Goal: Task Accomplishment & Management: Manage account settings

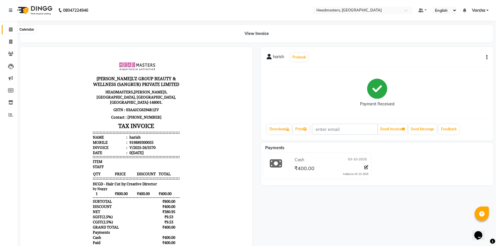
click at [9, 32] on span at bounding box center [11, 29] width 10 height 7
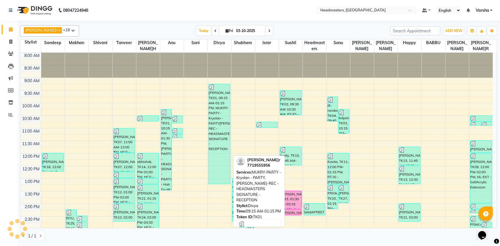
scroll to position [26, 0]
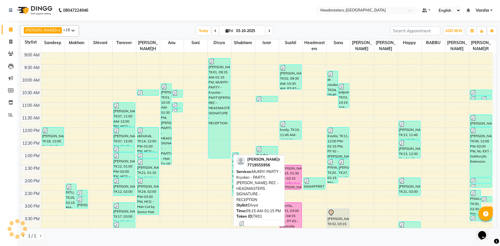
click at [218, 78] on div "[PERSON_NAME], TK01, 09:15 AM-01:15 PM, MUKRY-PARTY - Kryolan - PARTY,[PERSON_N…" at bounding box center [219, 108] width 22 height 100
select select "3"
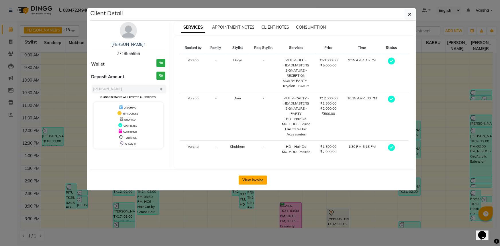
click at [263, 176] on button "View Invoice" at bounding box center [252, 180] width 28 height 9
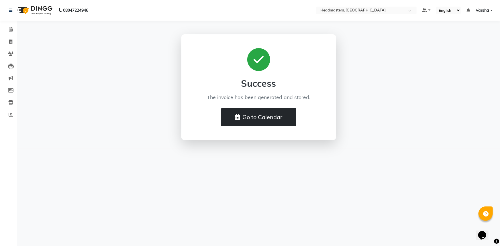
click at [257, 119] on button "Go to Calendar" at bounding box center [258, 117] width 75 height 18
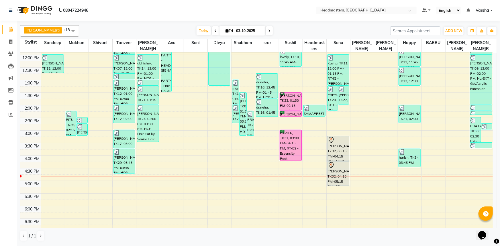
scroll to position [98, 0]
click at [124, 175] on div "8:00 AM 8:30 AM 9:00 AM 9:30 AM 10:00 AM 10:30 AM 11:00 AM 11:30 AM 12:00 PM 12…" at bounding box center [256, 117] width 472 height 327
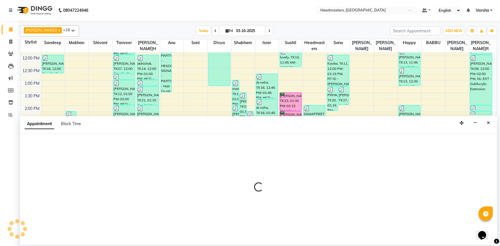
select select "60866"
select select "1005"
select select "tentative"
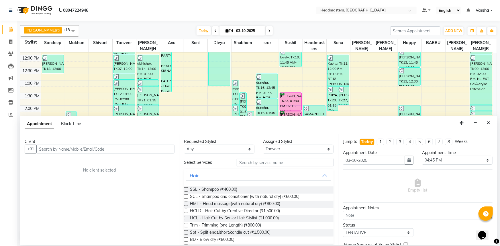
click at [54, 148] on input "text" at bounding box center [105, 149] width 138 height 9
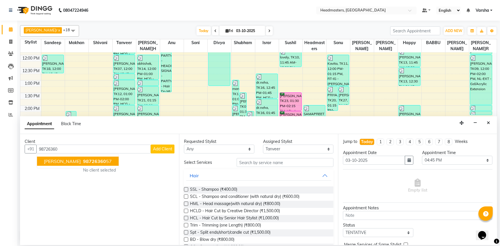
click at [82, 163] on ngb-highlight "98726360 57" at bounding box center [97, 161] width 30 height 6
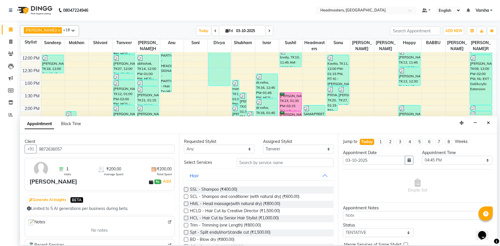
type input "9872636057"
click at [256, 161] on input "text" at bounding box center [284, 162] width 97 height 9
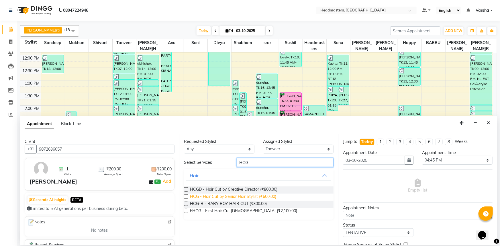
type input "HCG"
click at [215, 197] on span "HCG - Hair Cut by Senior Hair Stylist (₹600.00)" at bounding box center [233, 197] width 86 height 7
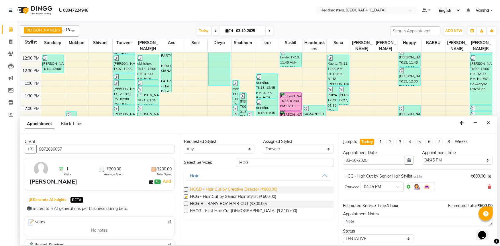
checkbox input "false"
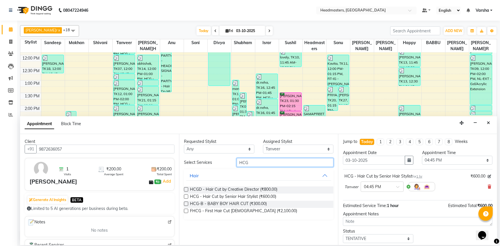
click at [249, 161] on input "HCG" at bounding box center [284, 162] width 97 height 9
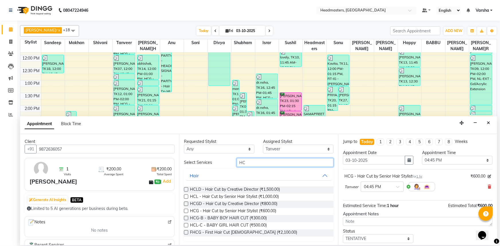
type input "H"
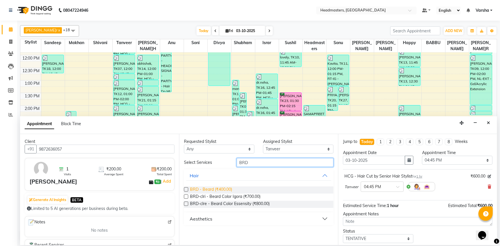
type input "BRD"
click at [202, 188] on span "BRD - Beard (₹400.00)" at bounding box center [211, 189] width 42 height 7
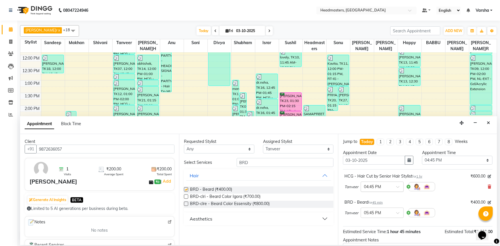
checkbox input "false"
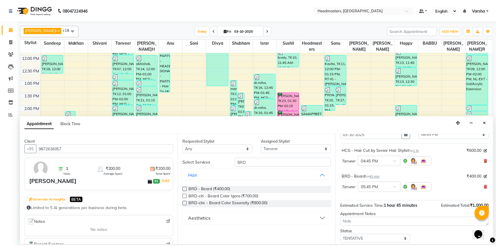
scroll to position [50, 0]
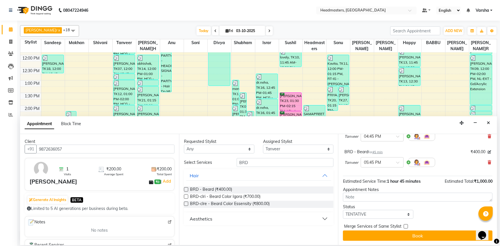
click at [391, 232] on button "Book" at bounding box center [417, 235] width 149 height 10
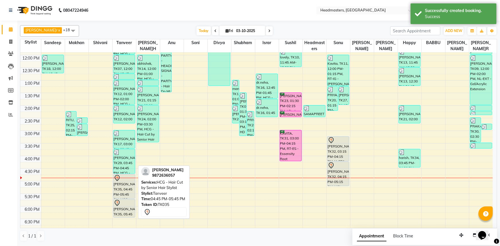
click at [119, 186] on div "[PERSON_NAME], TK35, 04:45 PM-05:45 PM, HCG - Hair Cut by Senior Hair Stylist" at bounding box center [124, 186] width 22 height 24
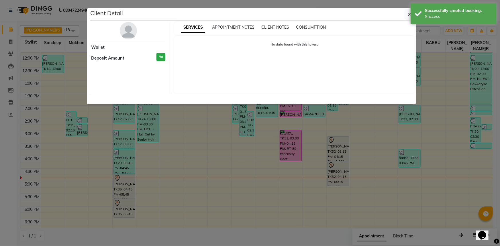
select select "7"
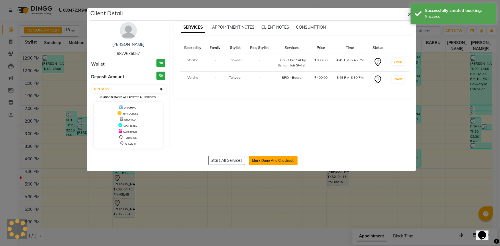
click at [275, 158] on button "Mark Done And Checkout" at bounding box center [273, 160] width 49 height 9
select select "service"
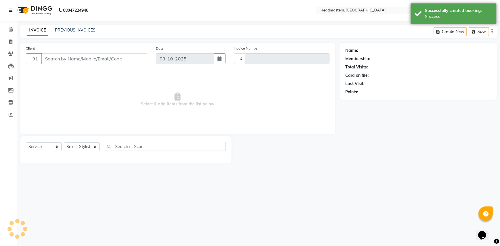
type input "5571"
select select "7140"
type input "9872636057"
select select "60866"
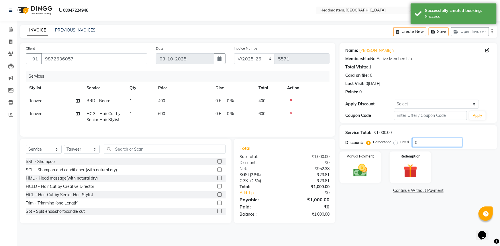
click at [412, 143] on input "0" at bounding box center [437, 142] width 50 height 9
type input "50"
click at [360, 203] on div "Name: Krish Membership: No Active Membership Total Visits: 1 Card on file: 0 La…" at bounding box center [420, 133] width 162 height 180
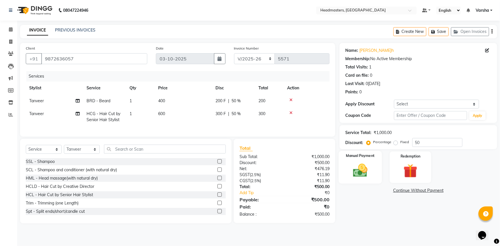
click at [356, 178] on img at bounding box center [359, 170] width 23 height 17
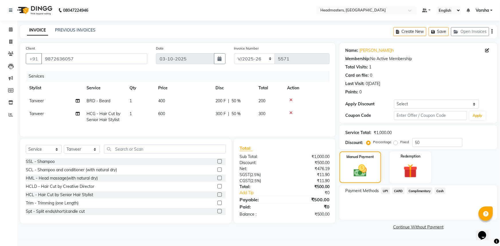
click at [383, 190] on span "UPI" at bounding box center [385, 191] width 9 height 7
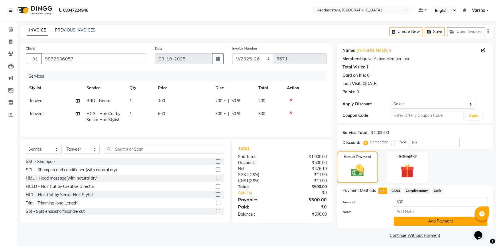
click at [412, 220] on button "Add Payment" at bounding box center [441, 221] width 94 height 9
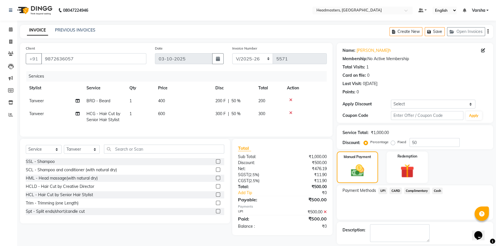
scroll to position [17, 0]
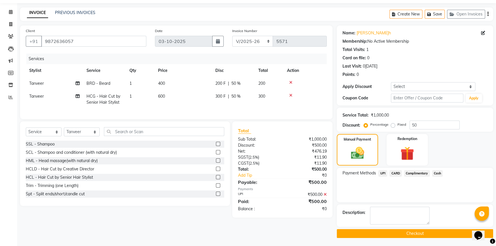
click at [395, 234] on button "Checkout" at bounding box center [415, 233] width 156 height 9
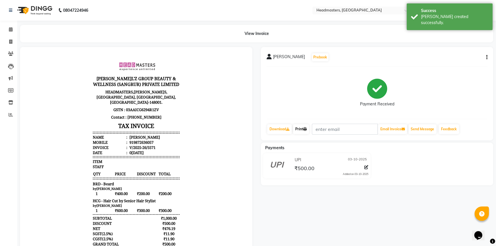
drag, startPoint x: 299, startPoint y: 132, endPoint x: 316, endPoint y: 137, distance: 16.8
click at [299, 132] on link "Print" at bounding box center [301, 129] width 16 height 10
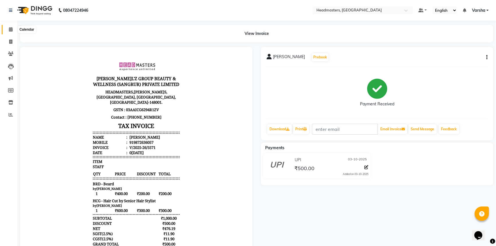
drag, startPoint x: 11, startPoint y: 31, endPoint x: 21, endPoint y: 29, distance: 10.1
click at [11, 31] on icon at bounding box center [11, 29] width 4 height 4
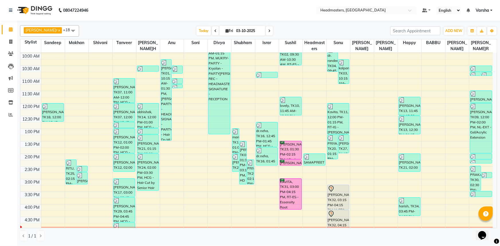
scroll to position [52, 0]
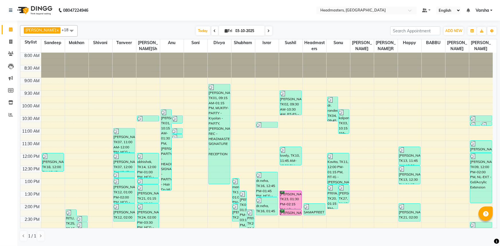
scroll to position [52, 0]
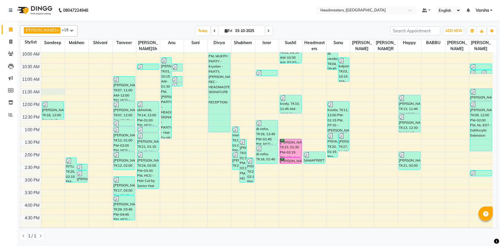
click at [54, 93] on div "8:00 AM 8:30 AM 9:00 AM 9:30 AM 10:00 AM 10:30 AM 11:00 AM 11:30 AM 12:00 PM 12…" at bounding box center [256, 164] width 472 height 327
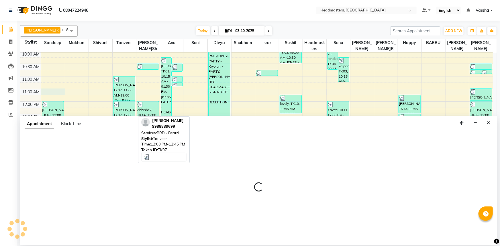
select select "60862"
select select "690"
select select "tentative"
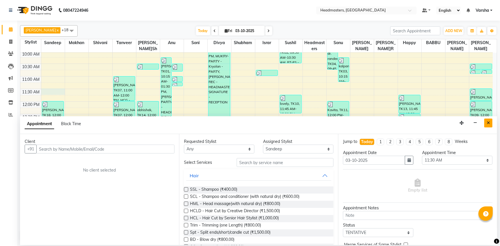
click at [488, 120] on button "Close" at bounding box center [488, 123] width 8 height 9
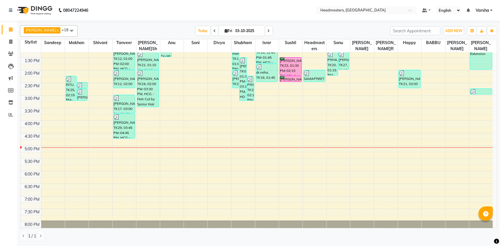
scroll to position [150, 0]
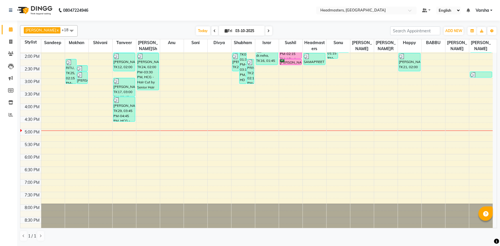
click at [76, 121] on div "8:00 AM 8:30 AM 9:00 AM 9:30 AM 10:00 AM 10:30 AM 11:00 AM 11:30 AM 12:00 PM 12…" at bounding box center [256, 65] width 472 height 327
select select "60863"
select select "tentative"
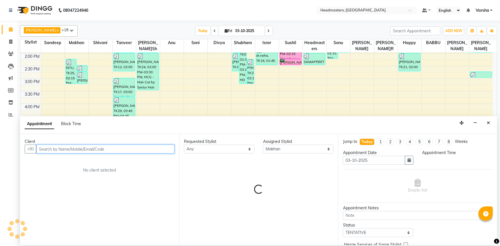
select select "990"
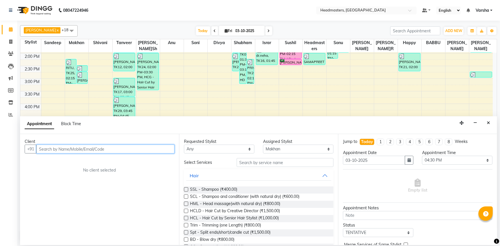
click at [54, 151] on input "text" at bounding box center [105, 149] width 138 height 9
click at [57, 150] on input "text" at bounding box center [105, 149] width 138 height 9
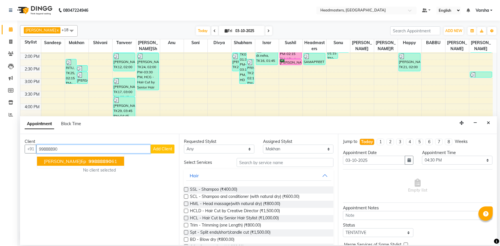
click at [64, 160] on button "Arshdeep 99888890 61" at bounding box center [80, 161] width 87 height 9
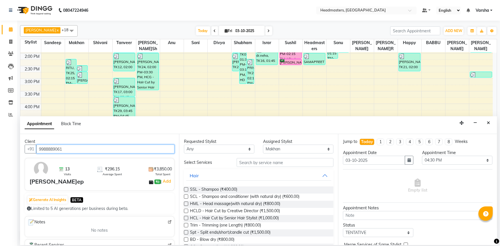
type input "9988889061"
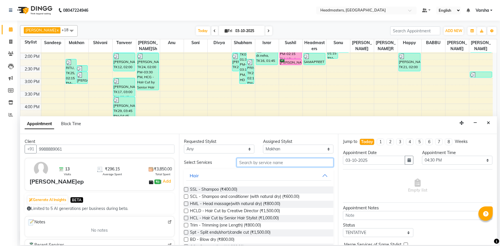
click at [259, 162] on input "text" at bounding box center [284, 162] width 97 height 9
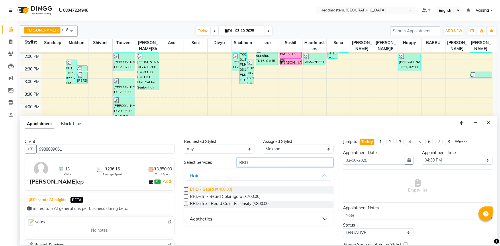
type input "BRD"
click at [221, 188] on span "BRD - Beard (₹400.00)" at bounding box center [211, 189] width 42 height 7
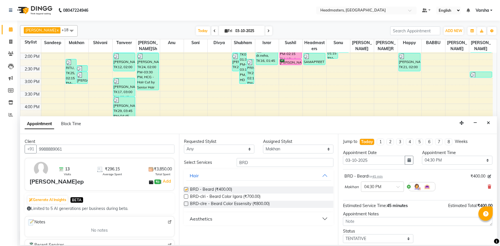
checkbox input "false"
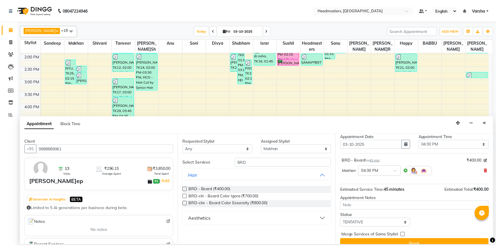
scroll to position [24, 0]
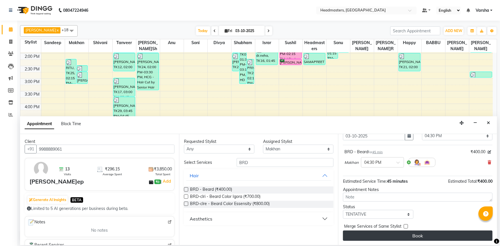
click at [374, 235] on button "Book" at bounding box center [417, 235] width 149 height 10
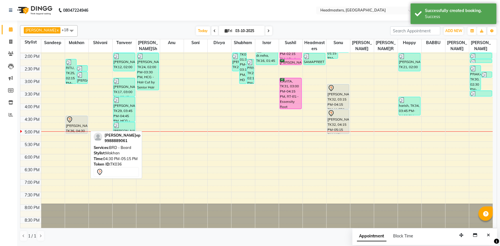
click at [70, 123] on div "Arshdeep, TK36, 04:30 PM-05:15 PM, BRD - Beard" at bounding box center [77, 125] width 22 height 18
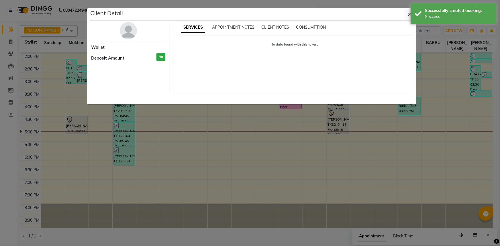
select select "7"
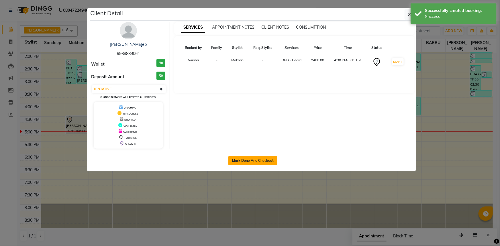
click at [257, 159] on button "Mark Done And Checkout" at bounding box center [252, 160] width 49 height 9
select select "service"
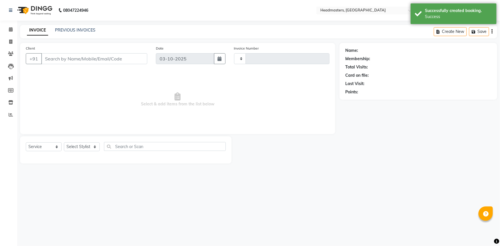
type input "5572"
select select "7140"
type input "9988889061"
select select "60863"
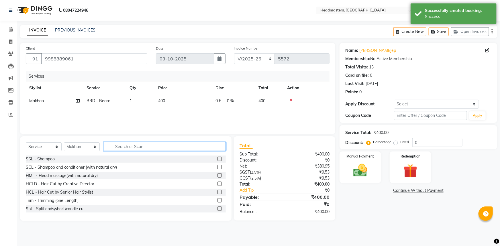
click at [145, 148] on input "text" at bounding box center [165, 146] width 122 height 9
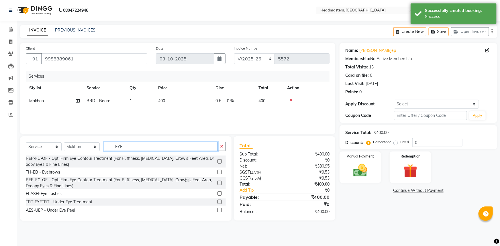
type input "EYE"
click at [217, 172] on label at bounding box center [219, 172] width 4 height 4
click at [217, 172] on input "checkbox" at bounding box center [219, 172] width 4 height 4
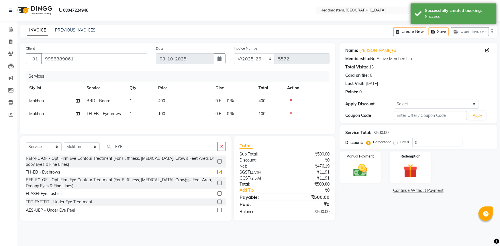
checkbox input "false"
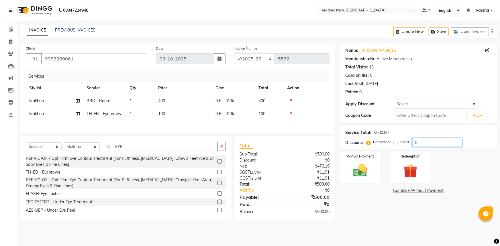
click at [412, 143] on input "0" at bounding box center [437, 142] width 50 height 9
type input "50"
click at [376, 211] on div "Name: Arshdeep Membership: No Active Membership Total Visits: 13 Card on file: …" at bounding box center [420, 132] width 162 height 178
click at [358, 179] on div "Manual Payment" at bounding box center [359, 167] width 43 height 33
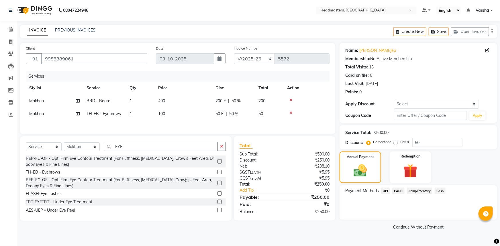
click at [440, 192] on span "Cash" at bounding box center [439, 191] width 11 height 7
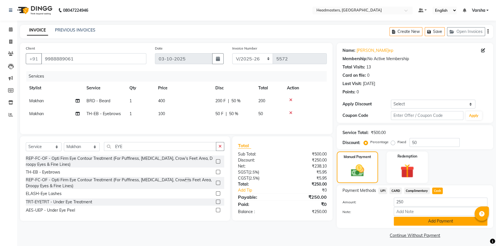
click at [438, 222] on button "Add Payment" at bounding box center [441, 221] width 94 height 9
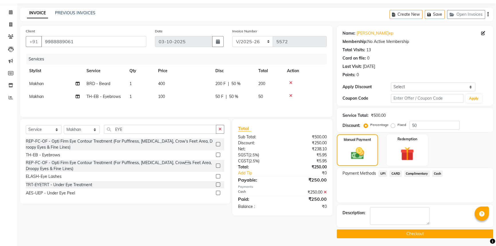
scroll to position [17, 0]
click at [421, 232] on button "Checkout" at bounding box center [415, 233] width 156 height 9
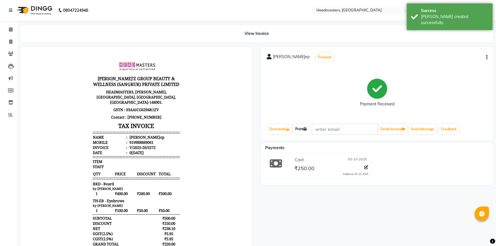
click at [298, 129] on link "Print" at bounding box center [301, 129] width 16 height 10
click at [13, 29] on span at bounding box center [11, 29] width 10 height 7
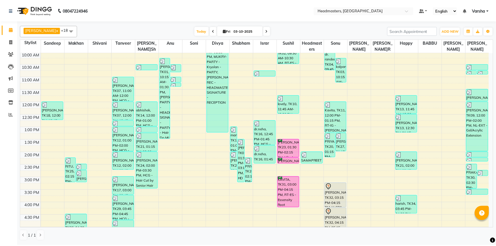
scroll to position [52, 0]
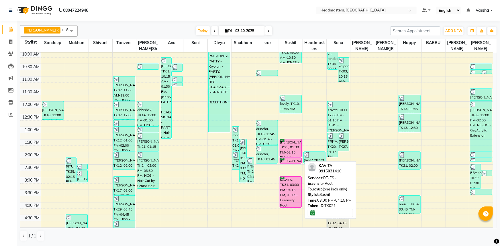
click at [291, 190] on div "KAVITA, TK31, 03:00 PM-04:15 PM, RT-ES - Essensity Root Touchup(one inch only)" at bounding box center [291, 192] width 22 height 31
select select "6"
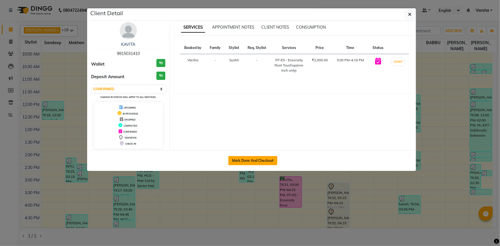
click at [237, 160] on button "Mark Done And Checkout" at bounding box center [252, 160] width 49 height 9
select select "7140"
select select "service"
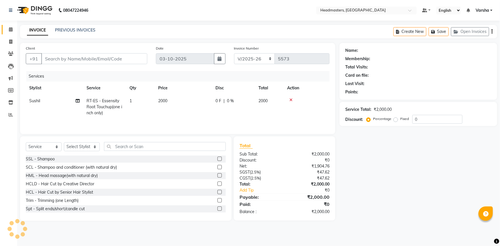
type input "9915031410"
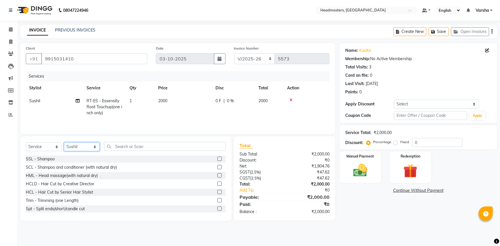
click at [79, 150] on select "Select Stylist Afia Amandeep Kaur Anu BABBU DHIR Divya Happy Harmesh Harry Head…" at bounding box center [82, 146] width 36 height 9
select select "60900"
click at [64, 142] on select "Select Stylist Afia Amandeep Kaur Anu BABBU DHIR Divya Happy Harmesh Harry Head…" at bounding box center [82, 146] width 36 height 9
click at [131, 147] on input "text" at bounding box center [165, 146] width 122 height 9
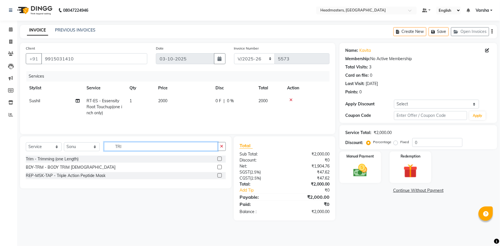
type input "TRI"
click at [219, 159] on label at bounding box center [219, 159] width 4 height 4
click at [219, 159] on input "checkbox" at bounding box center [219, 159] width 4 height 4
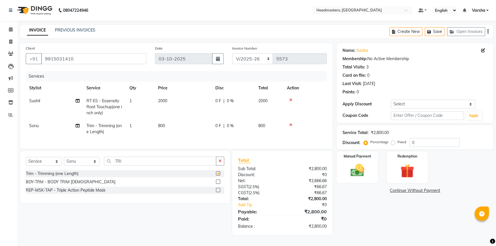
checkbox input "false"
click at [34, 102] on span "Sushil" at bounding box center [34, 100] width 11 height 5
select select "60892"
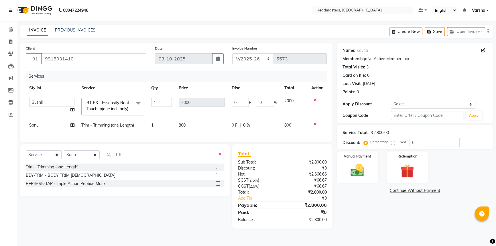
click at [34, 102] on select "Afia Amandeep Kaur Anu BABBU DHIR Divya Happy Harmesh Harry Headmasters Israr J…" at bounding box center [51, 102] width 45 height 9
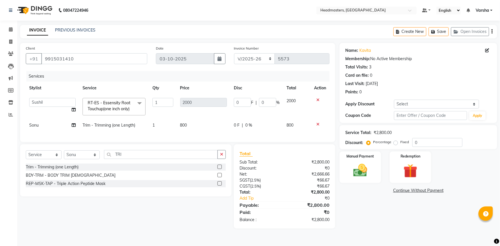
click at [34, 102] on select "Afia Amandeep Kaur Anu BABBU DHIR Divya Happy Harmesh Harry Headmasters Israr J…" at bounding box center [52, 102] width 46 height 9
select select "60862"
click at [413, 142] on input "0" at bounding box center [437, 142] width 50 height 9
type input "50"
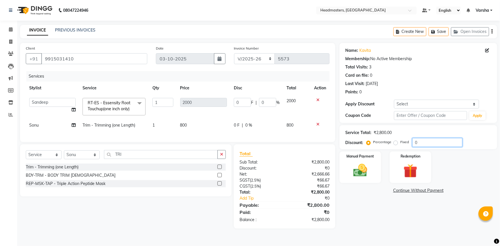
type input "1000"
type input "50"
click at [368, 204] on div "Name: Kavita Membership: No Active Membership Total Visits: 3 Card on file: 0 L…" at bounding box center [420, 136] width 162 height 186
click at [358, 172] on img at bounding box center [359, 170] width 23 height 17
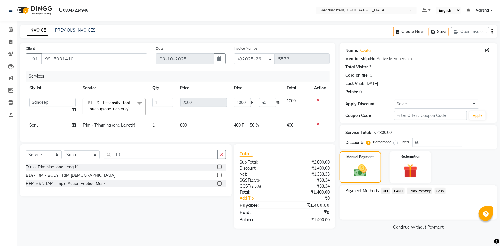
click at [384, 191] on span "UPI" at bounding box center [385, 191] width 9 height 7
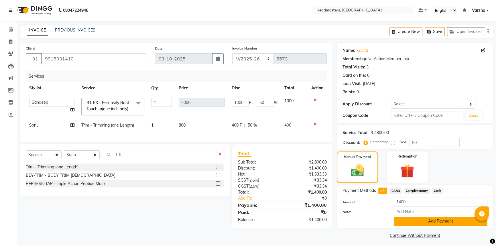
click at [438, 221] on button "Add Payment" at bounding box center [441, 221] width 94 height 9
click at [438, 221] on div "Name: Kavita Membership: No Active Membership Total Visits: 3 Card on file: 0 L…" at bounding box center [417, 141] width 161 height 197
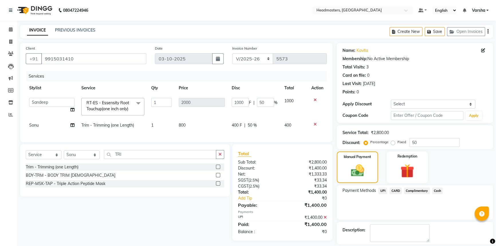
scroll to position [17, 0]
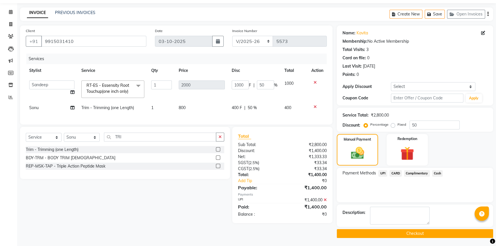
click at [422, 232] on button "Checkout" at bounding box center [415, 233] width 156 height 9
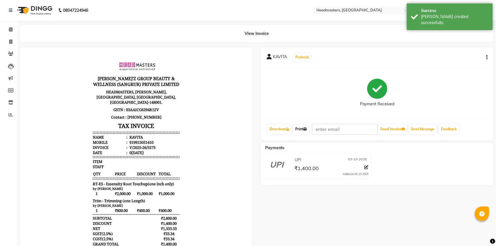
click at [298, 127] on link "Print" at bounding box center [301, 129] width 16 height 10
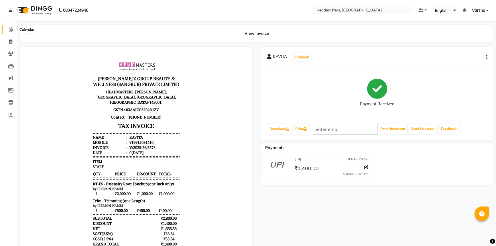
click at [8, 31] on span at bounding box center [11, 29] width 10 height 7
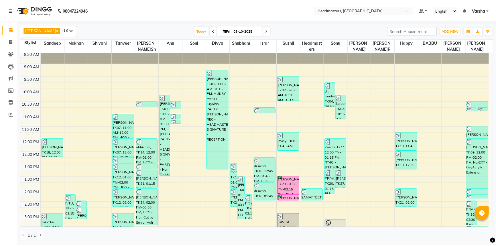
scroll to position [26, 0]
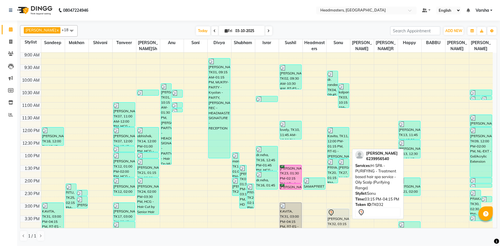
click at [344, 218] on div "[PERSON_NAME], TK32, 03:15 PM-04:15 PM, H-SPA - PURIFYING - Treatment based hai…" at bounding box center [338, 221] width 22 height 24
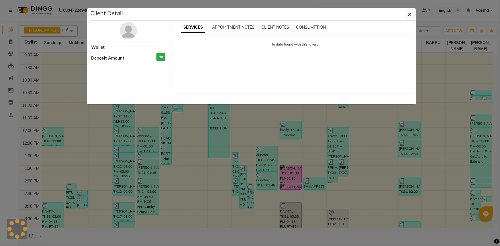
select select "7"
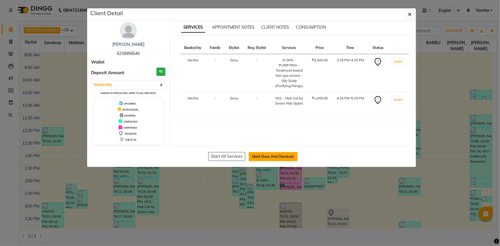
click at [262, 156] on button "Mark Done And Checkout" at bounding box center [273, 156] width 49 height 9
select select "service"
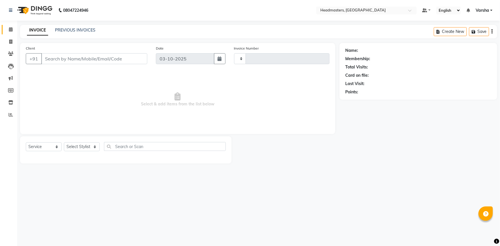
type input "5574"
select select "7140"
type input "6239956540"
select select "60900"
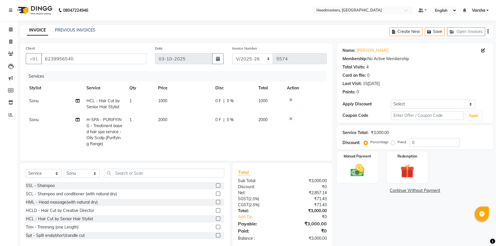
click at [100, 129] on td "H-SPA - PURIFYING - Treatment based hair spa service - Oily Scalp (Purifying Ra…" at bounding box center [104, 131] width 43 height 37
select select "60900"
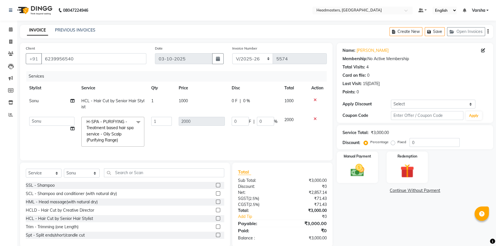
click at [100, 131] on span "H-SPA - PURIFYING - Treatment based hair spa service - Oily Scalp (Purifying Ra…" at bounding box center [110, 131] width 50 height 25
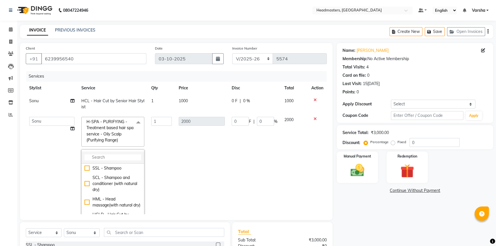
click at [104, 153] on li at bounding box center [113, 157] width 62 height 12
click at [82, 160] on li at bounding box center [113, 157] width 62 height 12
click at [86, 157] on input "multiselect-search" at bounding box center [112, 157] width 57 height 6
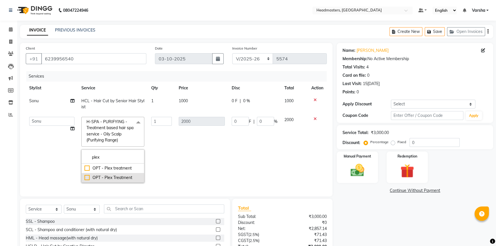
type input "plex"
click at [87, 175] on div "OPT - Plex Treatment" at bounding box center [112, 178] width 57 height 6
checkbox input "true"
type input "4000"
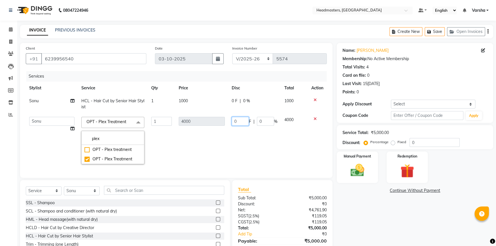
drag, startPoint x: 236, startPoint y: 120, endPoint x: 249, endPoint y: 121, distance: 13.0
click at [237, 120] on input "0" at bounding box center [240, 121] width 17 height 9
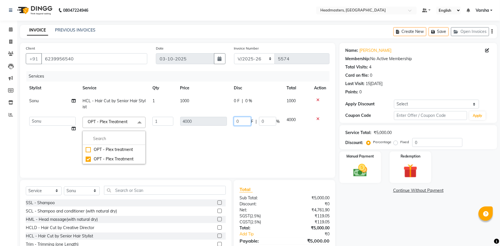
click at [240, 121] on input "0" at bounding box center [242, 121] width 17 height 9
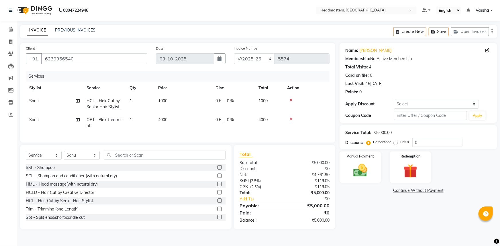
click at [439, 148] on div "Service Total: ₹5,000.00 Discount: Percentage Fixed 0" at bounding box center [417, 137] width 157 height 24
click at [435, 142] on input "0" at bounding box center [437, 142] width 50 height 9
type input "050"
click at [361, 160] on div "Manual Payment" at bounding box center [359, 167] width 43 height 33
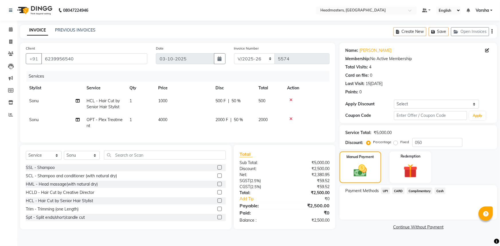
click at [384, 193] on span "UPI" at bounding box center [385, 191] width 9 height 7
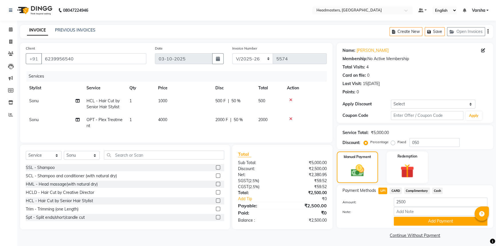
click at [421, 226] on div "Payment Methods UPI CARD Complimentary Cash Amount: 2500 Note: Add Payment" at bounding box center [415, 206] width 156 height 43
click at [421, 225] on button "Add Payment" at bounding box center [441, 221] width 94 height 9
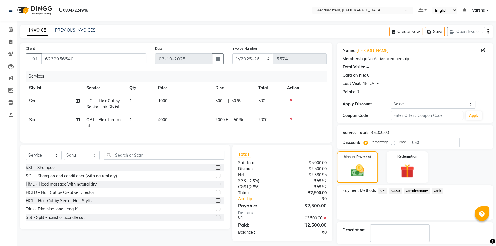
scroll to position [17, 0]
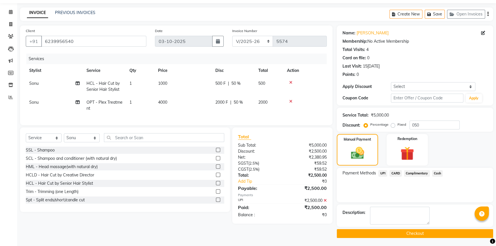
click at [423, 234] on button "Checkout" at bounding box center [415, 233] width 156 height 9
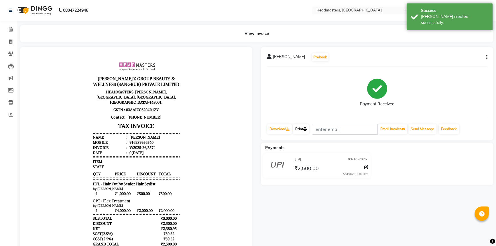
click at [303, 129] on link "Print" at bounding box center [301, 129] width 16 height 10
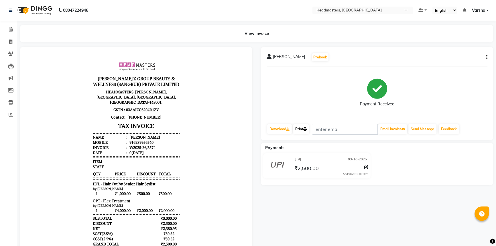
click at [309, 129] on link "Print" at bounding box center [301, 129] width 16 height 10
click at [8, 25] on link "Calendar" at bounding box center [9, 29] width 14 height 9
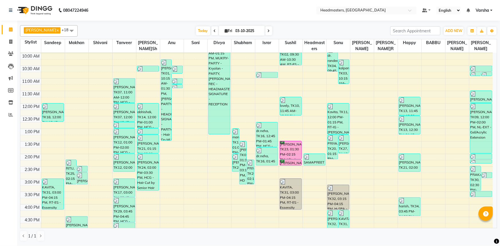
scroll to position [52, 0]
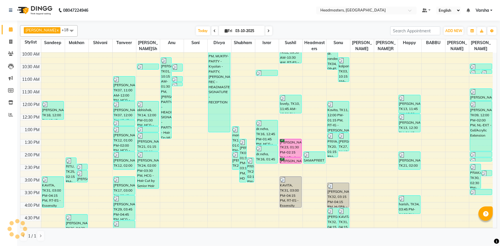
click at [215, 192] on div "8:00 AM 8:30 AM 9:00 AM 9:30 AM 10:00 AM 10:30 AM 11:00 AM 11:30 AM 12:00 PM 12…" at bounding box center [256, 164] width 472 height 327
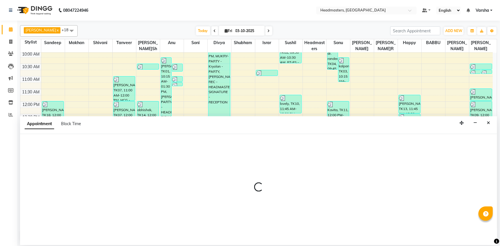
select select "60883"
select select "tentative"
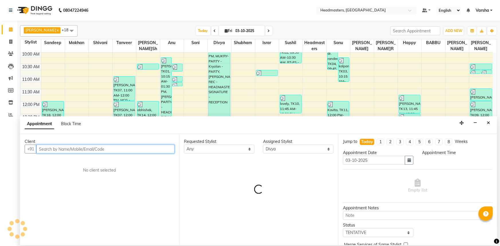
select select "930"
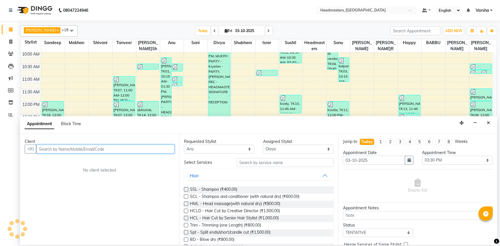
click at [78, 152] on input "text" at bounding box center [105, 149] width 138 height 9
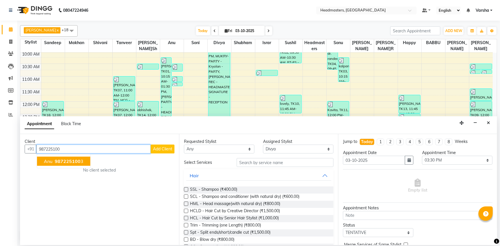
click at [39, 161] on button "Anu 987225100 3" at bounding box center [63, 161] width 53 height 9
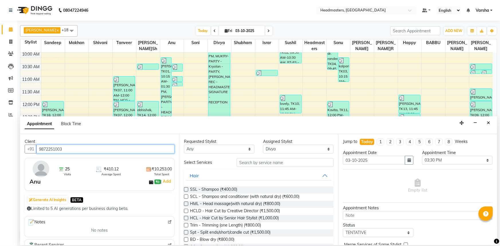
type input "9872251003"
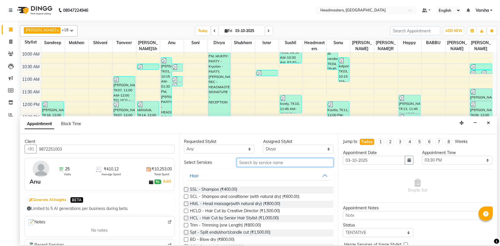
click at [291, 165] on input "text" at bounding box center [284, 162] width 97 height 9
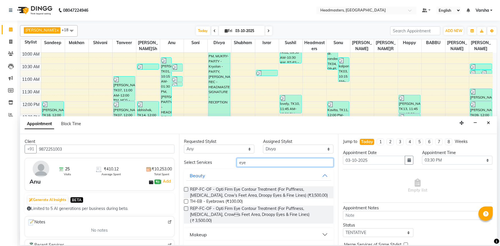
type input "eye"
click at [186, 200] on label at bounding box center [186, 201] width 4 height 4
click at [186, 200] on input "checkbox" at bounding box center [186, 202] width 4 height 4
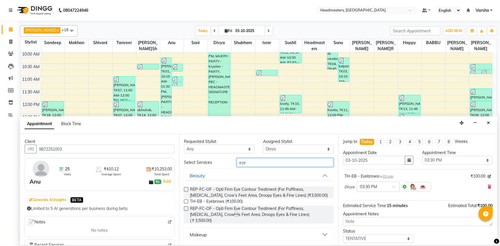
checkbox input "false"
click at [250, 161] on input "eye" at bounding box center [284, 162] width 97 height 9
type input "e"
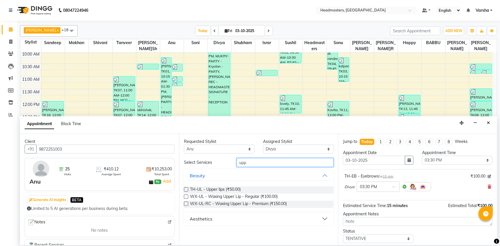
type input "upp"
click at [184, 189] on label at bounding box center [186, 189] width 4 height 4
click at [184, 189] on input "checkbox" at bounding box center [186, 190] width 4 height 4
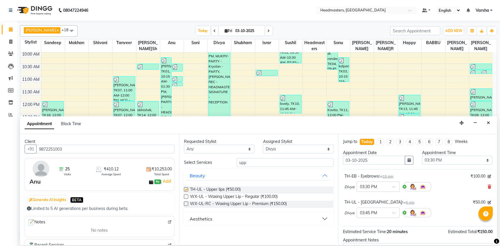
scroll to position [50, 0]
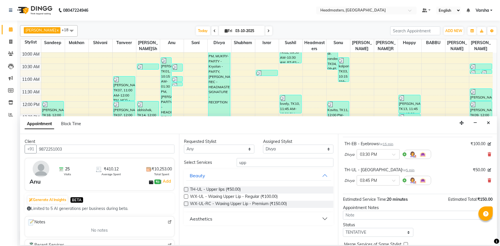
checkbox input "false"
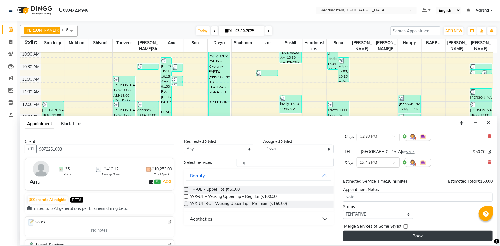
click at [411, 235] on button "Book" at bounding box center [417, 235] width 149 height 10
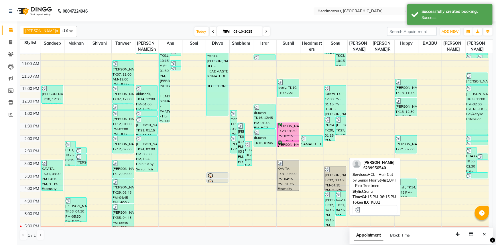
scroll to position [104, 0]
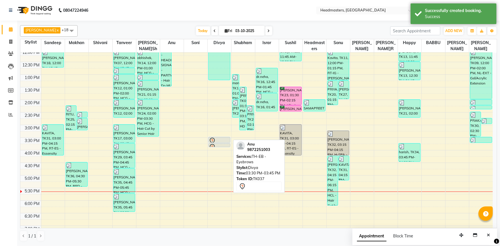
click at [215, 140] on icon at bounding box center [212, 140] width 7 height 7
select select "7"
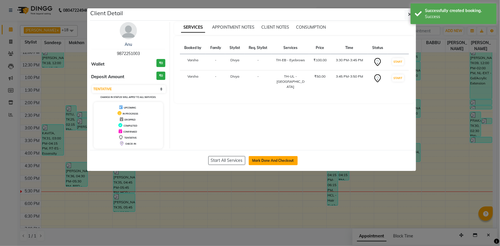
click at [283, 162] on button "Mark Done And Checkout" at bounding box center [273, 160] width 49 height 9
select select "service"
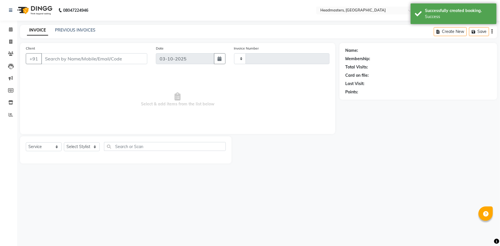
type input "5575"
select select "7140"
type input "9872251003"
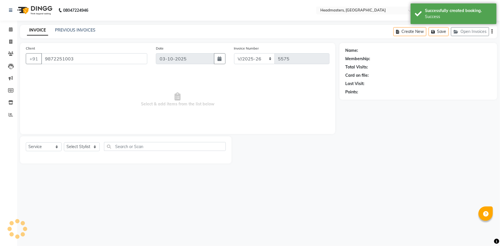
select select "60883"
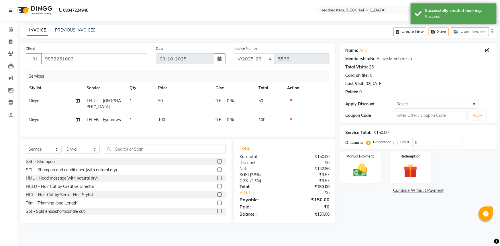
click at [236, 117] on div "0 F | 0 %" at bounding box center [233, 120] width 36 height 6
select select "60883"
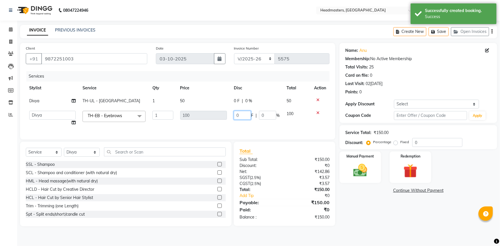
click at [242, 114] on input "0" at bounding box center [242, 115] width 17 height 9
type input "050"
click at [362, 212] on div "Name: Anu Membership: No Active Membership Total Visits: 25 Card on file: 0 Las…" at bounding box center [420, 134] width 162 height 183
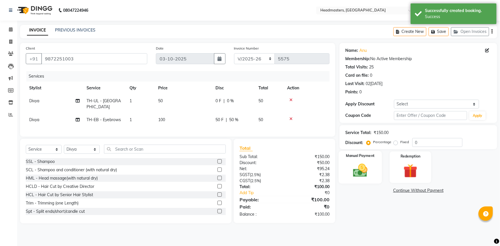
click at [355, 172] on img at bounding box center [359, 170] width 23 height 17
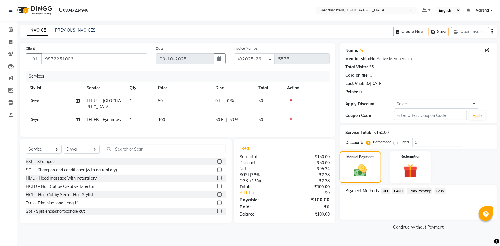
click at [436, 188] on span "Cash" at bounding box center [439, 191] width 11 height 7
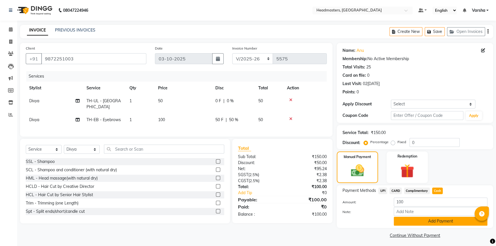
click at [432, 222] on button "Add Payment" at bounding box center [441, 221] width 94 height 9
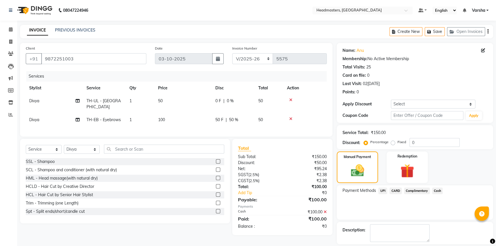
scroll to position [17, 0]
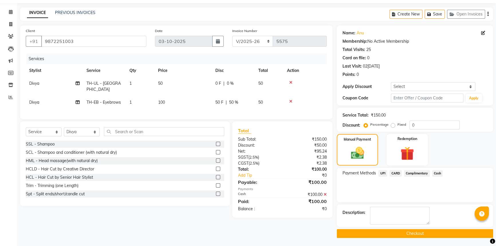
click at [428, 229] on button "Checkout" at bounding box center [415, 233] width 156 height 9
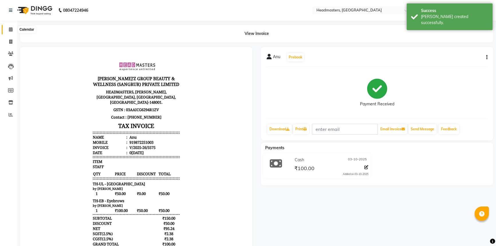
click at [13, 29] on span at bounding box center [11, 29] width 10 height 7
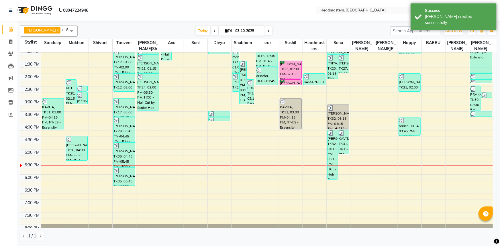
scroll to position [104, 0]
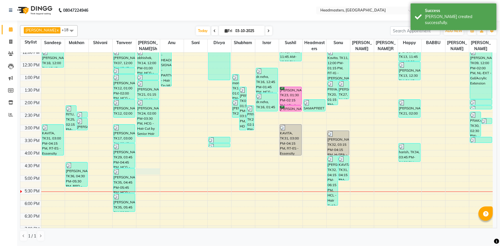
click at [145, 172] on div "8:00 AM 8:30 AM 9:00 AM 9:30 AM 10:00 AM 10:30 AM 11:00 AM 11:30 AM 12:00 PM 12…" at bounding box center [256, 112] width 472 height 327
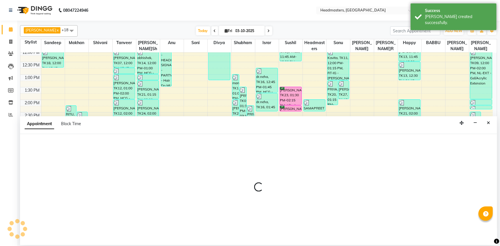
select select "60869"
select select "tentative"
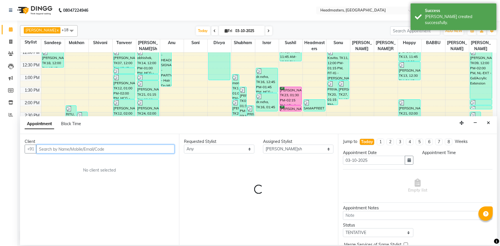
select select "1005"
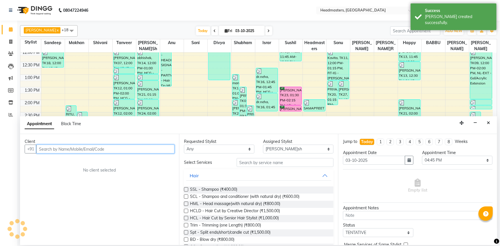
click at [63, 150] on input "text" at bounding box center [105, 149] width 138 height 9
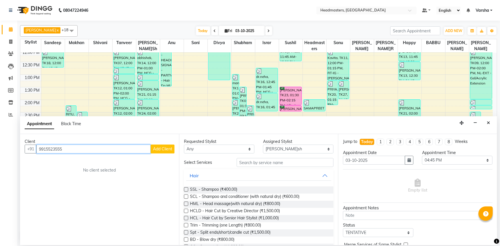
type input "9915523555"
click at [161, 147] on span "Add Client" at bounding box center [162, 148] width 19 height 5
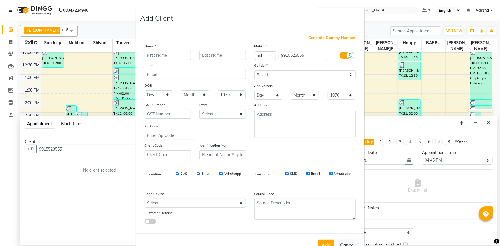
click at [158, 54] on input "text" at bounding box center [168, 55] width 46 height 9
type input "gurpreet"
click at [301, 76] on select "Select Male Female Other Prefer Not To Say" at bounding box center [304, 74] width 101 height 9
select select "male"
click at [254, 70] on select "Select Male Female Other Prefer Not To Say" at bounding box center [304, 74] width 101 height 9
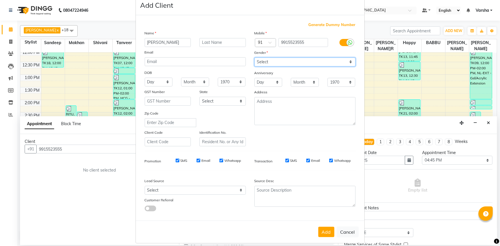
scroll to position [20, 0]
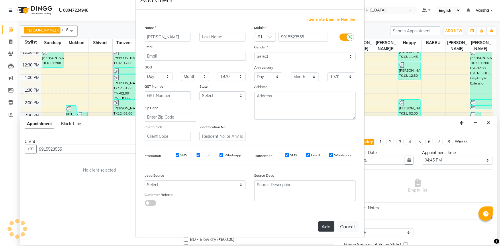
click at [325, 228] on button "Add" at bounding box center [326, 226] width 16 height 10
select select
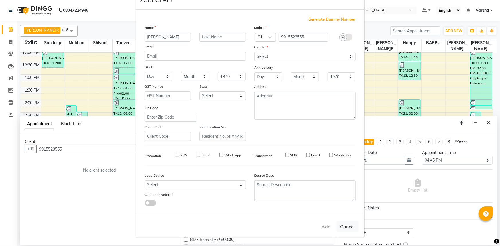
select select
checkbox input "false"
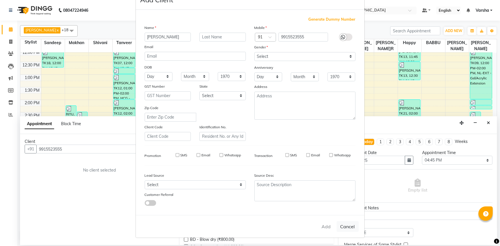
checkbox input "false"
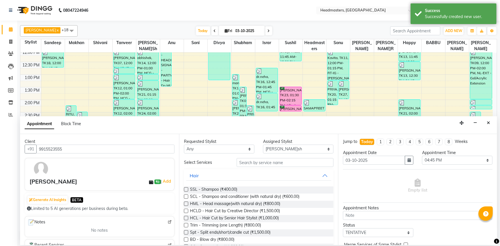
click at [248, 157] on div "Requested Stylist Any [PERSON_NAME]r[PERSON_NAME]u[PERSON_NAME]R [PERSON_NAME]y…" at bounding box center [258, 189] width 159 height 111
click at [247, 160] on input "text" at bounding box center [284, 162] width 97 height 9
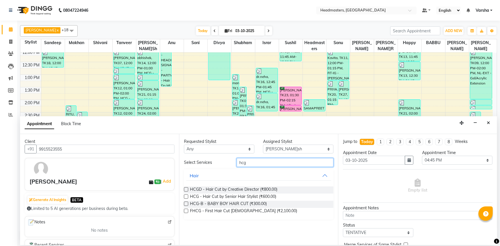
type input "hcg"
click at [187, 188] on label at bounding box center [186, 189] width 4 height 4
click at [187, 188] on input "checkbox" at bounding box center [186, 190] width 4 height 4
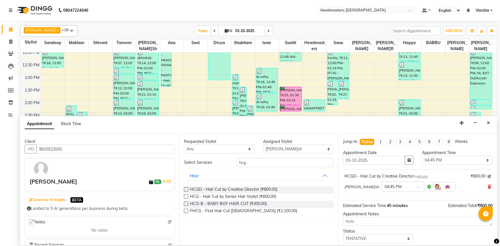
checkbox input "false"
click at [272, 155] on div "Requested Stylist Any Afia Amandeep Kaur Anu BABBU DHIR Divya Happy Harmesh Har…" at bounding box center [258, 189] width 159 height 111
click at [263, 166] on input "hcg" at bounding box center [284, 162] width 97 height 9
type input "h"
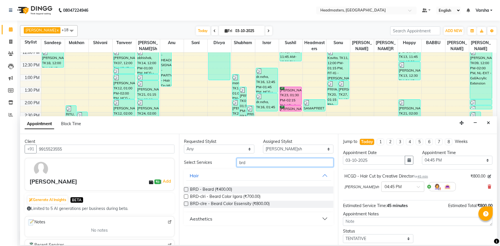
type input "brd"
click at [187, 188] on label at bounding box center [186, 189] width 4 height 4
click at [187, 188] on input "checkbox" at bounding box center [186, 190] width 4 height 4
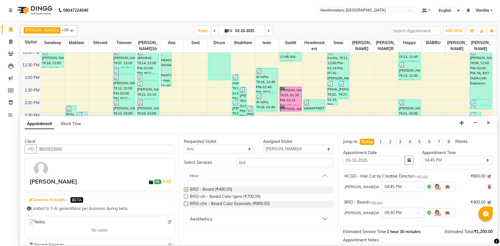
checkbox input "false"
click at [256, 162] on input "brd" at bounding box center [284, 162] width 97 height 9
type input "b"
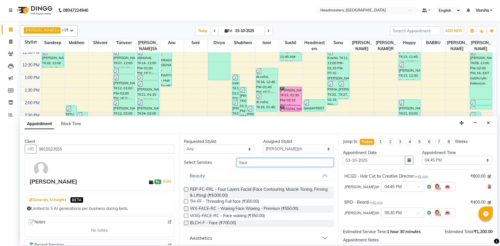
type input "face"
click at [186, 201] on label at bounding box center [186, 201] width 4 height 4
click at [186, 201] on input "checkbox" at bounding box center [186, 202] width 4 height 4
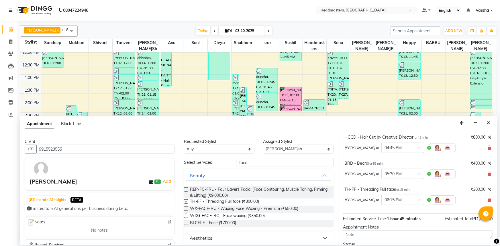
checkbox input "false"
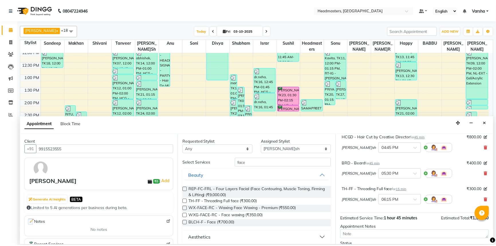
scroll to position [76, 0]
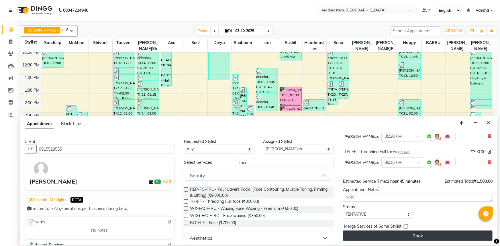
click at [381, 234] on button "Book" at bounding box center [417, 235] width 149 height 10
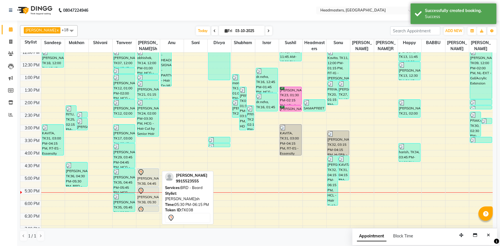
click at [142, 194] on icon at bounding box center [140, 191] width 7 height 7
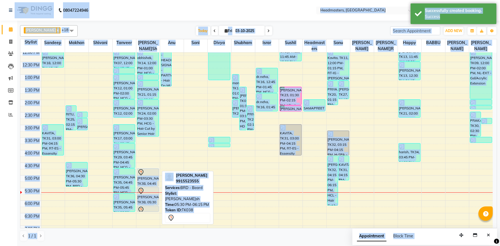
click at [145, 194] on div "[PERSON_NAME]t, TK38, 05:30 PM-06:15 PM, BRD -[PERSON_NAME]d" at bounding box center [148, 196] width 22 height 18
select select "7"
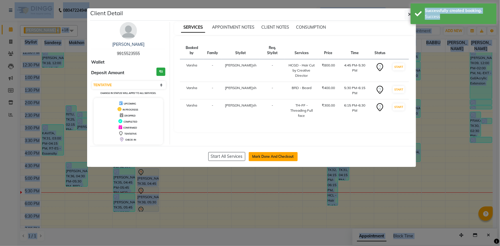
click at [293, 158] on button "Mark Done And Checkout" at bounding box center [273, 156] width 49 height 9
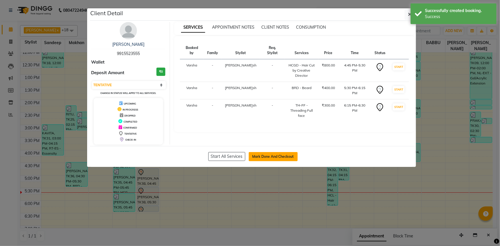
select select "7140"
select select "service"
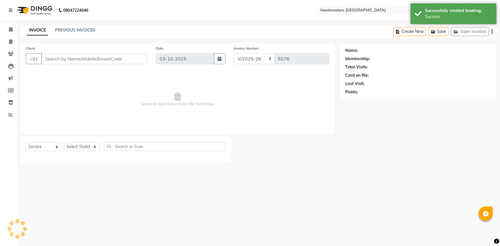
type input "9915523555"
select select "60869"
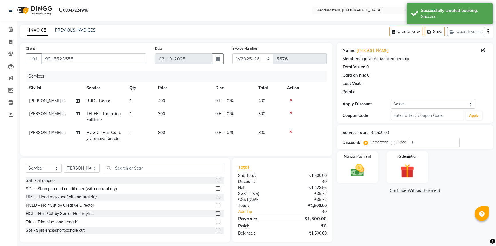
click at [218, 133] on span "0 F" at bounding box center [218, 133] width 6 height 6
select select "60869"
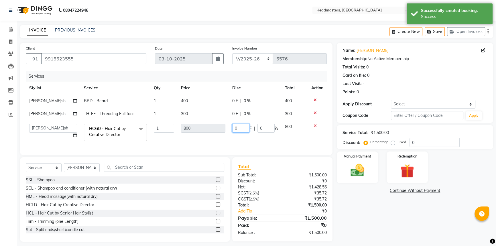
click at [236, 129] on input "0" at bounding box center [240, 128] width 17 height 9
type input "0400"
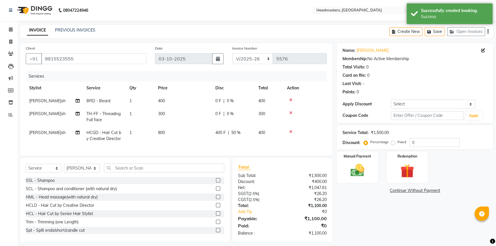
click at [240, 115] on div "0 F | 0 %" at bounding box center [233, 114] width 36 height 6
select select "60869"
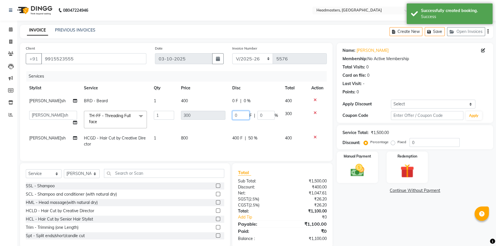
click at [236, 115] on input "0" at bounding box center [240, 115] width 17 height 9
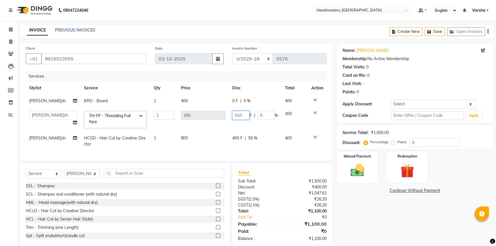
type input "0100"
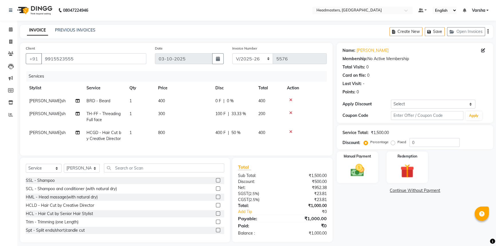
click at [232, 106] on td "0 F | 0 %" at bounding box center [233, 100] width 43 height 13
select select "60869"
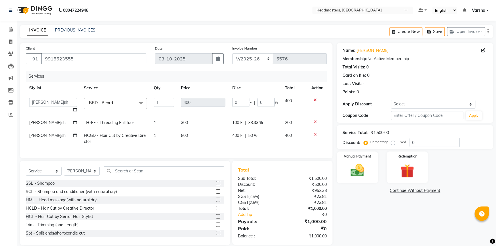
click at [230, 106] on td "0 F | 0 %" at bounding box center [255, 105] width 53 height 22
click at [234, 103] on input "0" at bounding box center [240, 102] width 17 height 9
type input "200"
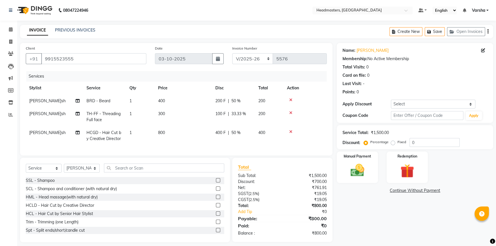
drag, startPoint x: 383, startPoint y: 222, endPoint x: 360, endPoint y: 194, distance: 36.0
click at [380, 219] on div "Name: Gurpreet Membership: No Active Membership Total Visits: 0 Card on file: 0…" at bounding box center [417, 142] width 161 height 199
click at [355, 161] on div "Manual Payment" at bounding box center [357, 167] width 43 height 33
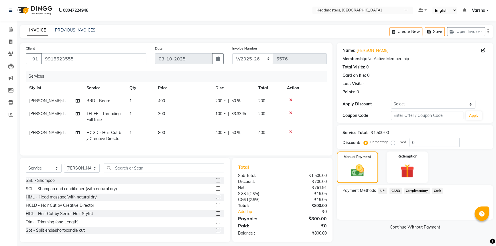
click at [220, 130] on span "400 F" at bounding box center [220, 133] width 10 height 6
select select "60869"
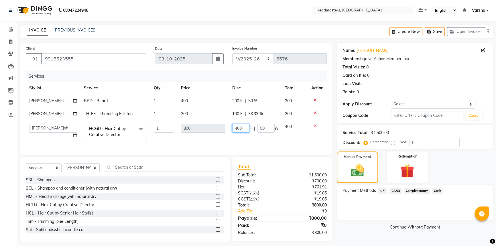
click at [238, 127] on input "400" at bounding box center [240, 128] width 17 height 9
type input "500"
click at [393, 229] on link "Continue Without Payment" at bounding box center [415, 227] width 154 height 6
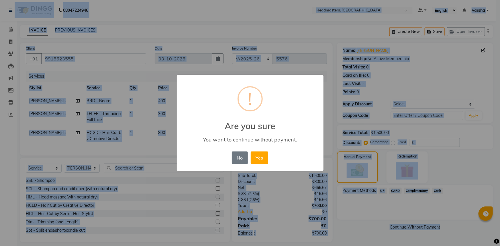
click at [229, 157] on div "× ! Are you sure You want to continue without payment. No No Yes" at bounding box center [250, 123] width 147 height 97
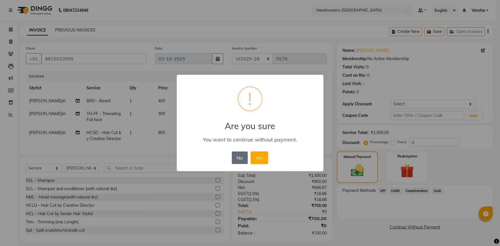
click at [235, 161] on button "No" at bounding box center [240, 157] width 16 height 13
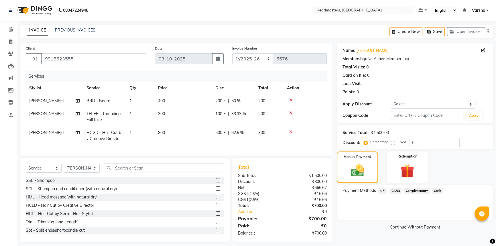
scroll to position [9, 0]
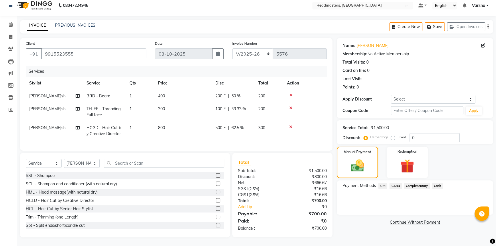
click at [384, 183] on span "UPI" at bounding box center [382, 186] width 9 height 7
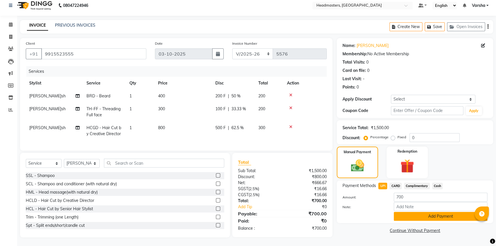
click at [402, 212] on button "Add Payment" at bounding box center [441, 216] width 94 height 9
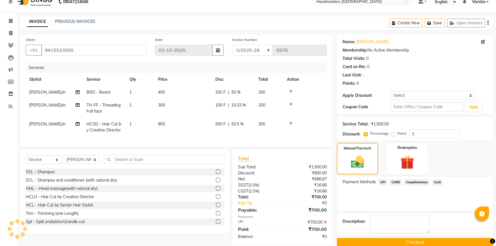
scroll to position [20, 0]
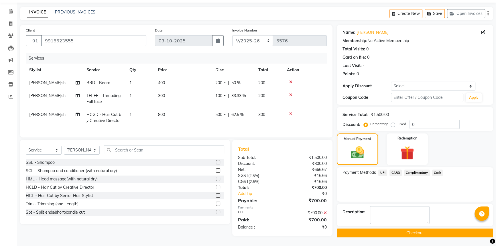
click at [405, 230] on button "Checkout" at bounding box center [415, 232] width 156 height 9
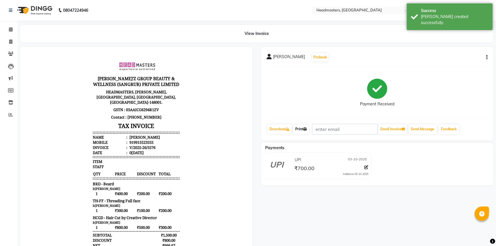
click at [301, 129] on link "Print" at bounding box center [301, 129] width 16 height 10
click at [13, 28] on span at bounding box center [11, 29] width 10 height 7
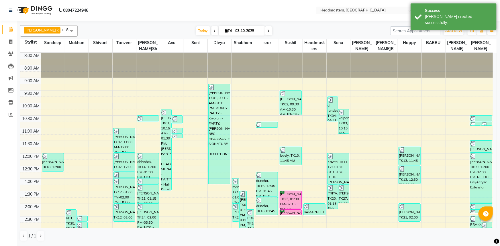
click at [187, 200] on div "8:00 AM 8:30 AM 9:00 AM 9:30 AM 10:00 AM 10:30 AM 11:00 AM 11:30 AM 12:00 PM 12…" at bounding box center [256, 216] width 472 height 327
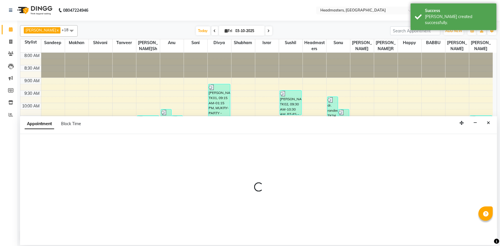
select select "60877"
select select "tentative"
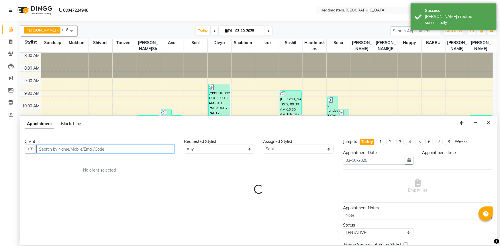
select select "825"
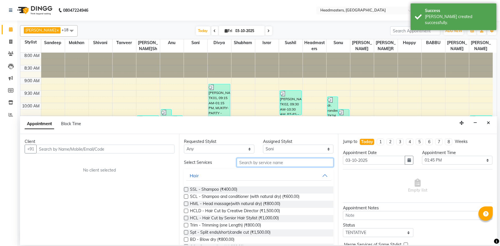
click at [254, 164] on input "text" at bounding box center [284, 162] width 97 height 9
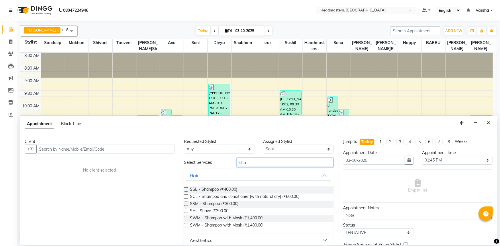
type input "sha"
click at [108, 144] on div "Client" at bounding box center [100, 142] width 150 height 6
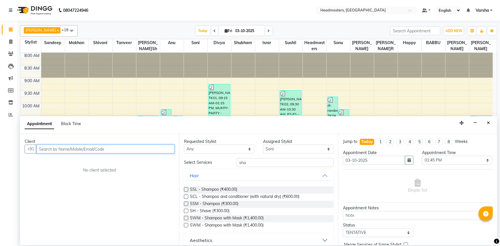
click at [108, 147] on input "text" at bounding box center [105, 149] width 138 height 9
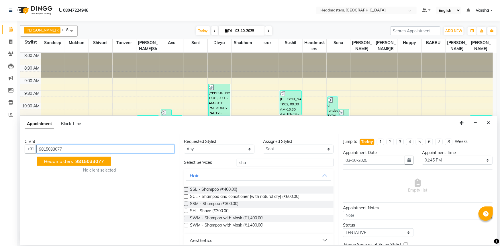
click at [88, 160] on span "9815033077" at bounding box center [89, 161] width 29 height 6
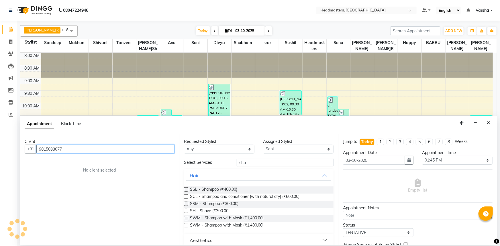
type input "9815033077"
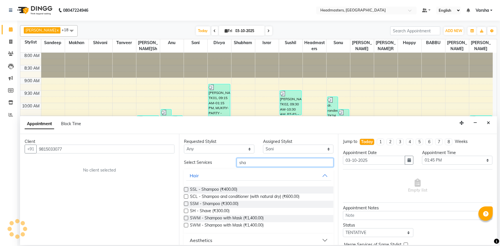
click at [298, 161] on input "sha" at bounding box center [284, 162] width 97 height 9
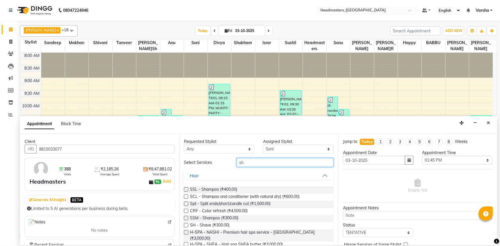
type input "s"
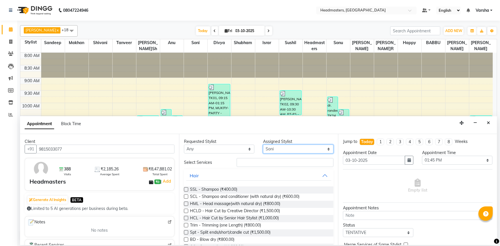
click at [269, 150] on select "Select Afia Amandeep Kaur Anu BABBU DHIR Divya Happy Harmesh Harry Headmasters …" at bounding box center [298, 149] width 70 height 9
select select "60887"
click at [263, 145] on select "Select Afia Amandeep Kaur Anu BABBU DHIR Divya Happy Harmesh Harry Headmasters …" at bounding box center [298, 149] width 70 height 9
click at [244, 158] on input "text" at bounding box center [284, 162] width 97 height 9
click at [241, 162] on input "text" at bounding box center [284, 162] width 97 height 9
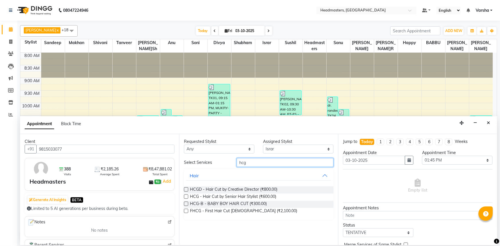
type input "hcg"
click at [188, 194] on div "HCG - Hair Cut by Senior Hair Stylist (₹600.00)" at bounding box center [258, 197] width 149 height 7
drag, startPoint x: 188, startPoint y: 194, endPoint x: 186, endPoint y: 197, distance: 3.9
click at [188, 194] on div "HCG - Hair Cut by Senior Hair Stylist (₹600.00)" at bounding box center [258, 197] width 149 height 7
click at [186, 197] on label at bounding box center [186, 196] width 4 height 4
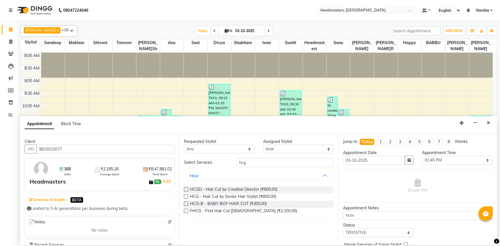
click at [186, 197] on input "checkbox" at bounding box center [186, 197] width 4 height 4
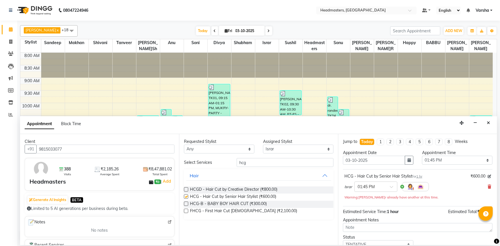
checkbox input "false"
click at [253, 163] on input "hcg" at bounding box center [284, 162] width 97 height 9
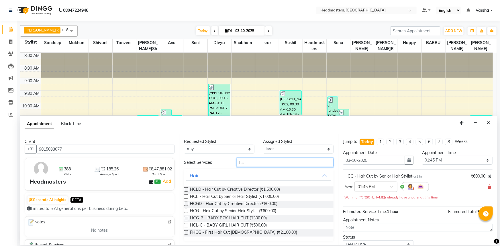
type input "h"
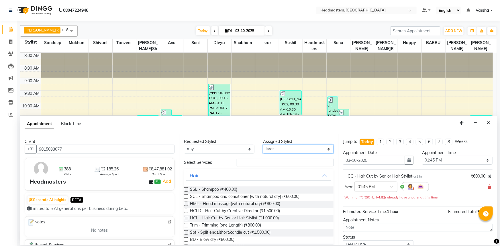
click at [277, 147] on select "Select Afia Amandeep Kaur Anu BABBU DHIR Divya Happy Harmesh Harry Headmasters …" at bounding box center [298, 149] width 70 height 9
select select "60873"
click at [263, 145] on select "Select Afia Amandeep Kaur Anu BABBU DHIR Divya Happy Harmesh Harry Headmasters …" at bounding box center [298, 149] width 70 height 9
click at [245, 161] on input "text" at bounding box center [284, 162] width 97 height 9
click at [242, 163] on input "text" at bounding box center [284, 162] width 97 height 9
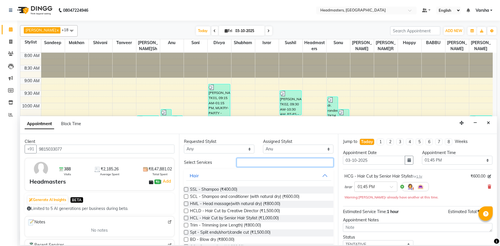
click at [238, 163] on input "text" at bounding box center [284, 162] width 97 height 9
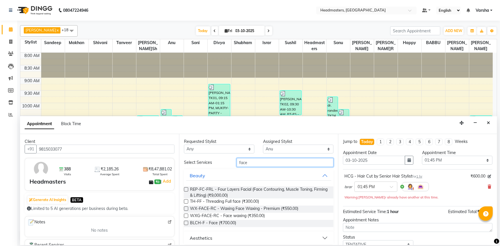
type input "face"
click at [186, 209] on label at bounding box center [186, 208] width 4 height 4
click at [186, 209] on input "checkbox" at bounding box center [186, 209] width 4 height 4
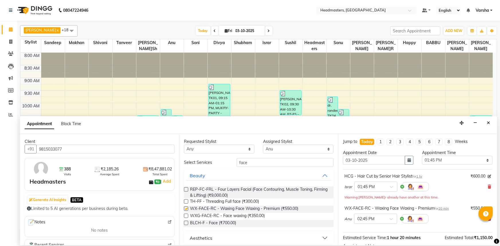
scroll to position [3, 0]
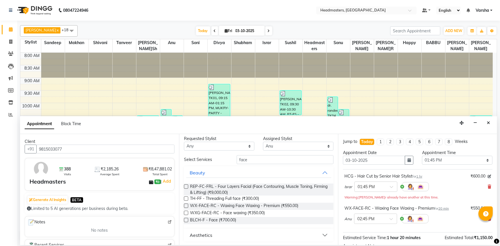
checkbox input "false"
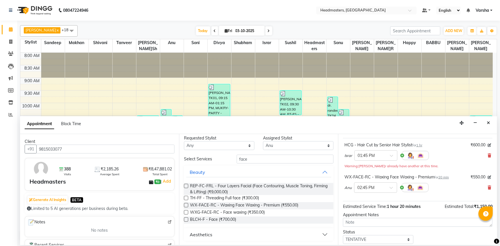
scroll to position [56, 0]
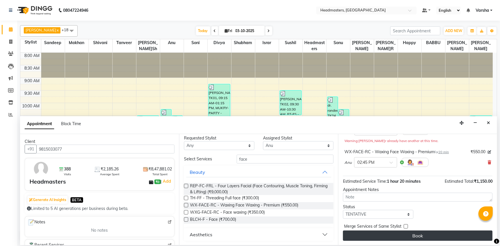
click at [377, 235] on button "Book" at bounding box center [417, 235] width 149 height 10
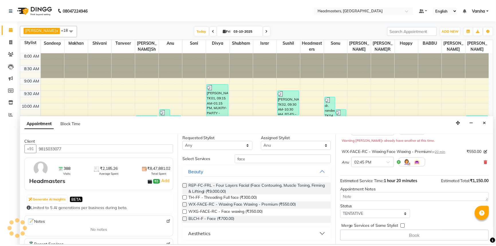
scroll to position [57, 0]
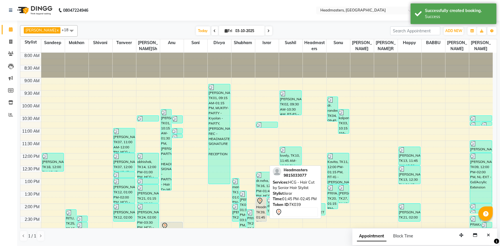
click at [260, 207] on div "Headmasters, TK39, 01:45 PM-02:45 PM, HCG - Hair Cut by Senior Hair Stylist" at bounding box center [261, 209] width 11 height 24
select select "7"
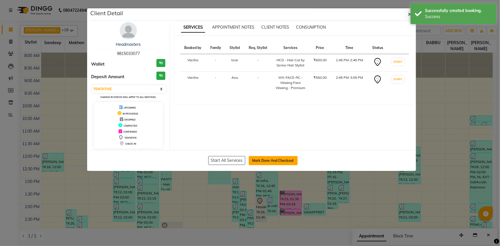
click at [257, 163] on button "Mark Done And Checkout" at bounding box center [273, 160] width 49 height 9
select select "7140"
select select "service"
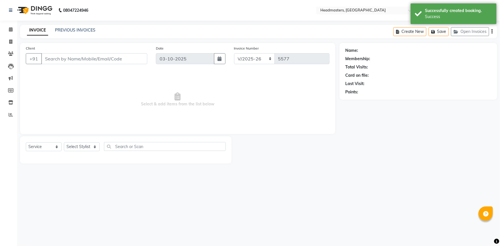
type input "9815033077"
select select "60887"
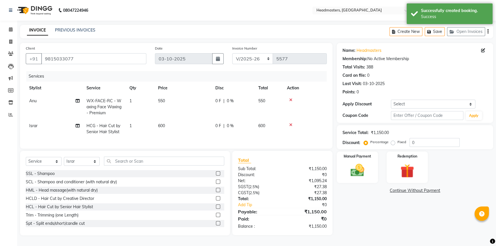
click at [226, 130] on td "0 F | 0 %" at bounding box center [233, 128] width 43 height 19
select select "60887"
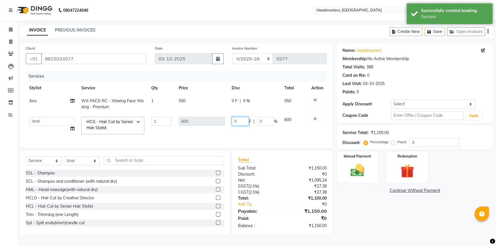
click at [236, 120] on input "0" at bounding box center [240, 121] width 17 height 9
type input "0300"
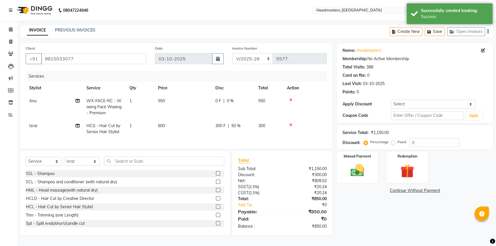
click at [245, 97] on td "0 F | 0 %" at bounding box center [233, 106] width 43 height 25
select select "60873"
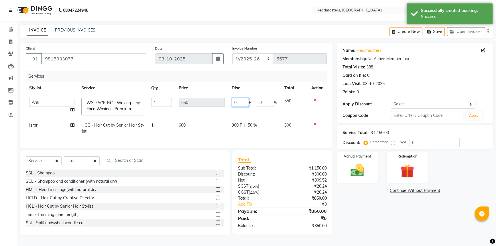
click at [240, 101] on input "0" at bounding box center [240, 102] width 17 height 9
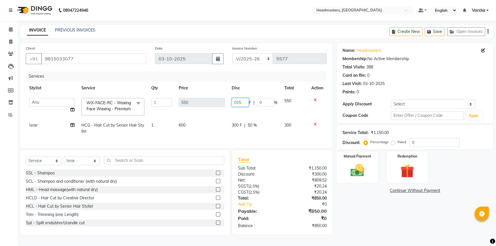
type input "0150"
click at [249, 119] on tbody "Afia Amandeep Kaur Anu BABBU DHIR Divya Happy Harmesh Harry Headmasters Israr J…" at bounding box center [176, 115] width 301 height 43
click at [249, 119] on td "300 F | 50 %" at bounding box center [254, 128] width 53 height 19
select select "60887"
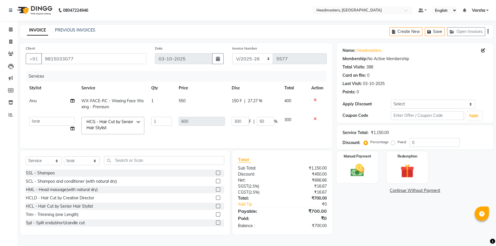
click at [236, 99] on span "150 F" at bounding box center [237, 101] width 10 height 6
select select "60873"
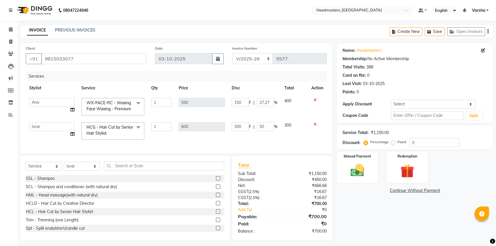
click at [236, 99] on input "150" at bounding box center [240, 102] width 17 height 9
click at [231, 105] on td "150 F | 27.27 %" at bounding box center [254, 106] width 53 height 24
select select "60873"
click at [233, 104] on input "150" at bounding box center [240, 102] width 17 height 9
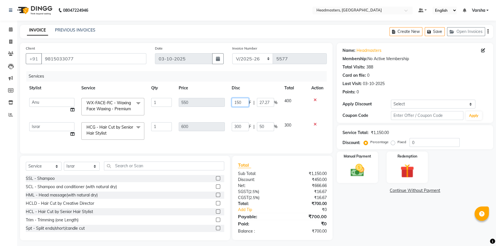
click at [237, 103] on input "150" at bounding box center [240, 102] width 17 height 9
type input "250"
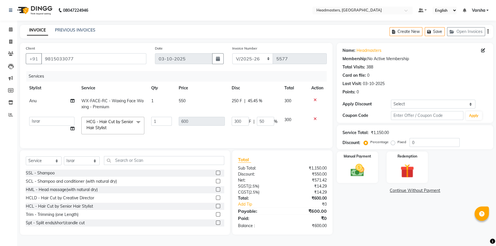
click at [347, 212] on div "Name: Headmasters Membership: No Active Membership Total Visits: 388 Card on fi…" at bounding box center [417, 139] width 161 height 192
click at [352, 172] on img at bounding box center [357, 170] width 23 height 16
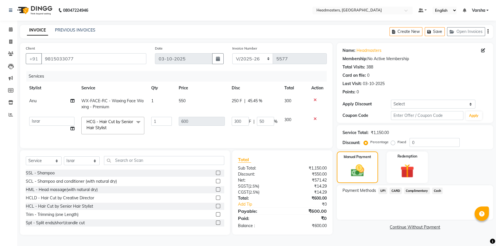
click at [384, 192] on span "UPI" at bounding box center [382, 191] width 9 height 7
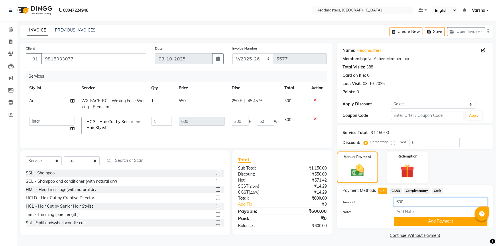
click at [398, 200] on input "600" at bounding box center [441, 202] width 94 height 9
type input "300"
click at [415, 220] on button "Add Payment" at bounding box center [441, 221] width 94 height 9
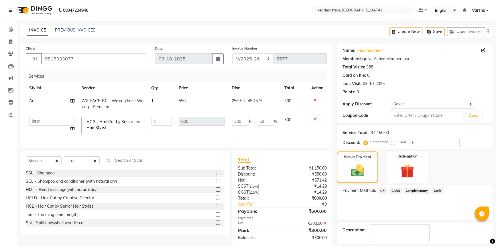
click at [436, 192] on span "Cash" at bounding box center [437, 191] width 11 height 7
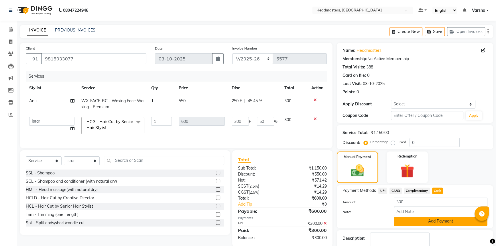
click at [434, 219] on button "Add Payment" at bounding box center [441, 221] width 94 height 9
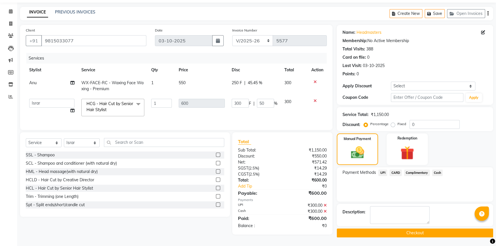
scroll to position [19, 0]
click at [426, 235] on button "Checkout" at bounding box center [415, 232] width 156 height 9
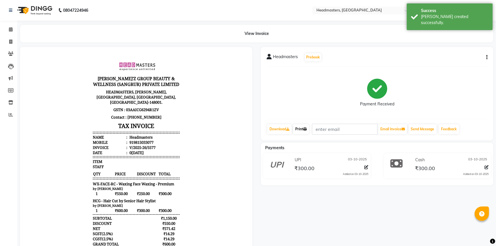
click at [306, 133] on link "Print" at bounding box center [301, 129] width 16 height 10
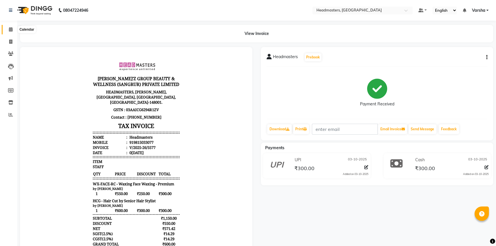
click at [9, 32] on span at bounding box center [11, 29] width 10 height 7
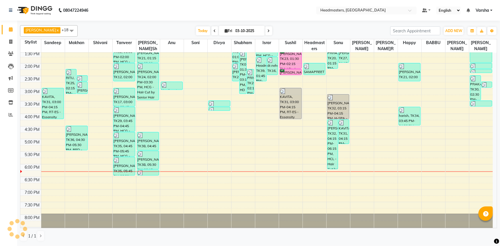
scroll to position [150, 0]
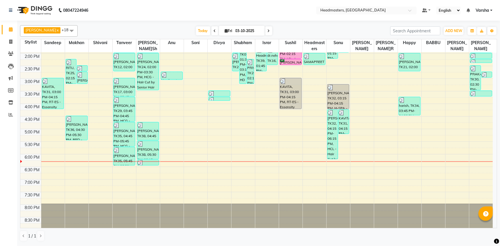
click at [414, 151] on div "8:00 AM 8:30 AM 9:00 AM 9:30 AM 10:00 AM 10:30 AM 11:00 AM 11:30 AM 12:00 PM 12…" at bounding box center [256, 65] width 472 height 327
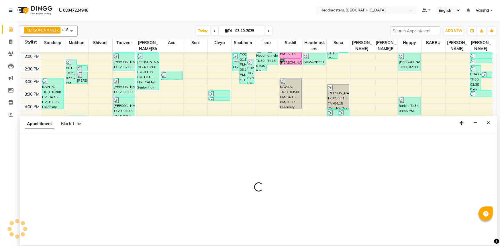
select select "62924"
select select "tentative"
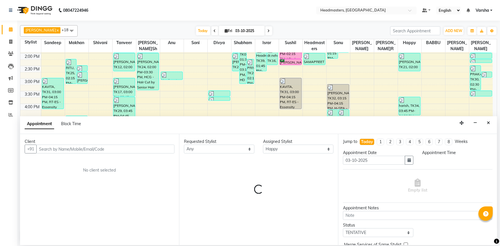
select select "1065"
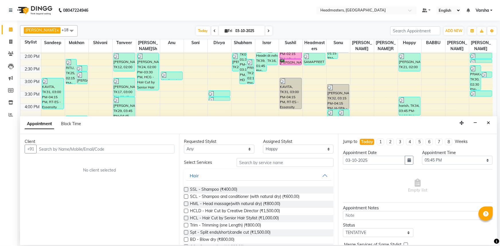
click at [70, 143] on div "Client" at bounding box center [100, 142] width 150 height 6
click at [58, 147] on input "text" at bounding box center [105, 149] width 138 height 9
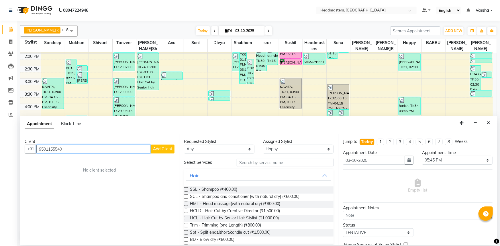
type input "9501155540"
click at [165, 150] on span "Add Client" at bounding box center [162, 148] width 19 height 5
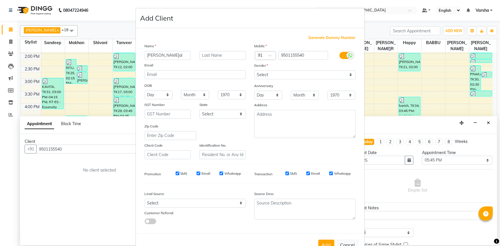
type input "kushal"
click at [259, 70] on div "Gender" at bounding box center [259, 66] width 18 height 8
click at [259, 76] on select "Select [DEMOGRAPHIC_DATA] [DEMOGRAPHIC_DATA] Other Prefer Not To Say" at bounding box center [304, 74] width 101 height 9
select select "[DEMOGRAPHIC_DATA]"
click at [254, 70] on select "Select [DEMOGRAPHIC_DATA] [DEMOGRAPHIC_DATA] Other Prefer Not To Say" at bounding box center [304, 74] width 101 height 9
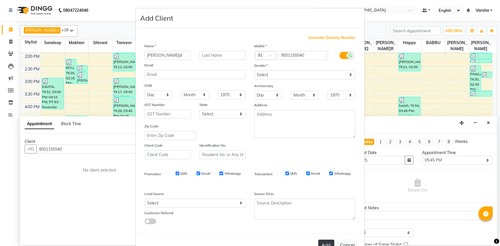
click at [325, 242] on button "Add" at bounding box center [326, 245] width 16 height 10
select select
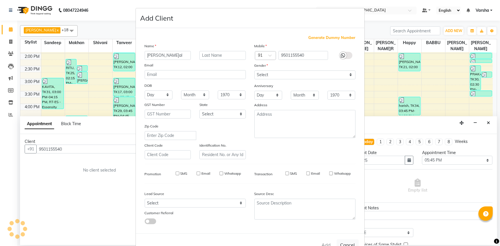
select select
checkbox input "false"
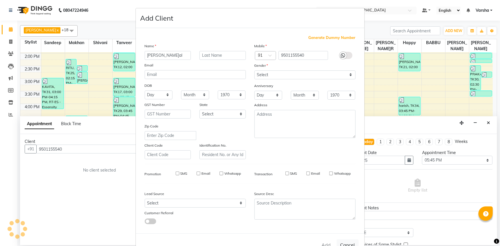
checkbox input "false"
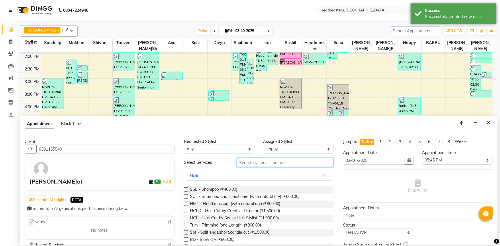
click at [256, 163] on input "text" at bounding box center [284, 162] width 97 height 9
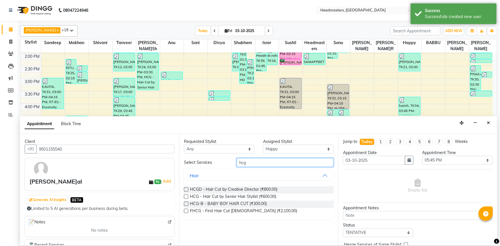
type input "hcg"
click at [186, 196] on label at bounding box center [186, 196] width 4 height 4
click at [186, 196] on input "checkbox" at bounding box center [186, 197] width 4 height 4
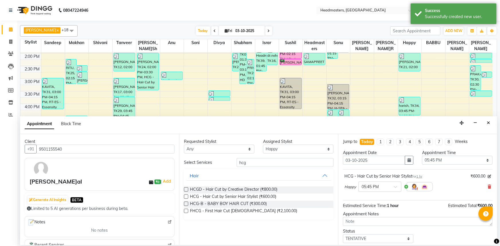
checkbox input "false"
click at [262, 157] on div "Requested Stylist Any Afia Amandeep Kaur Anu BABBU DHIR Divya Happy Harmesh Har…" at bounding box center [258, 189] width 159 height 111
click at [258, 161] on input "hcg" at bounding box center [284, 162] width 97 height 9
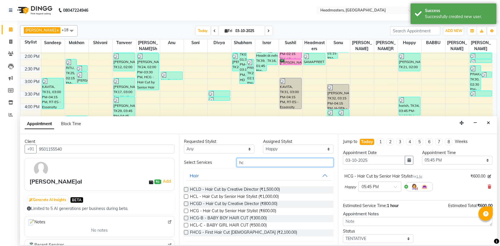
type input "h"
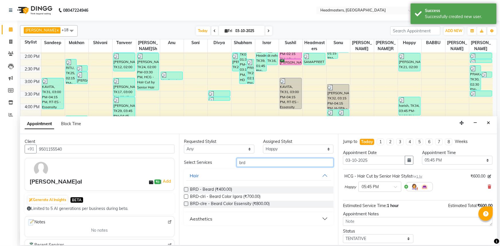
type input "brd"
click at [185, 186] on div "BRD - Beard (₹400.00)" at bounding box center [258, 189] width 149 height 7
click at [185, 189] on label at bounding box center [186, 189] width 4 height 4
click at [185, 189] on input "checkbox" at bounding box center [186, 190] width 4 height 4
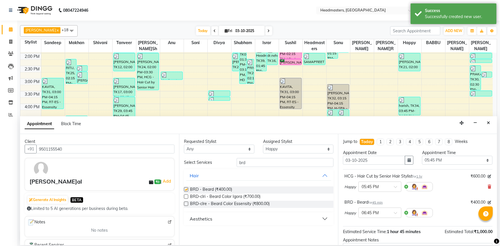
checkbox input "false"
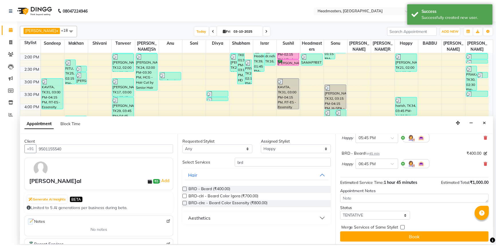
scroll to position [50, 0]
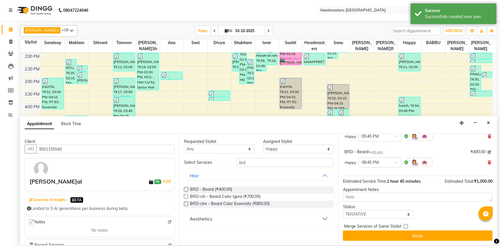
click at [353, 241] on div "Jump to Today 1 2 3 4 5 6 7 8 Weeks Appointment Date 03-10-2025 Appointment Tim…" at bounding box center [417, 189] width 159 height 111
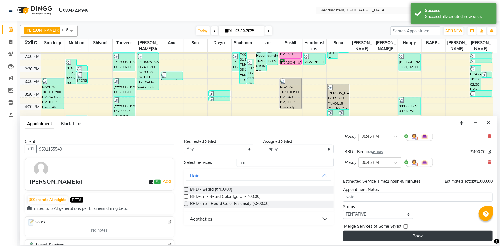
click at [353, 239] on button "Book" at bounding box center [417, 235] width 149 height 10
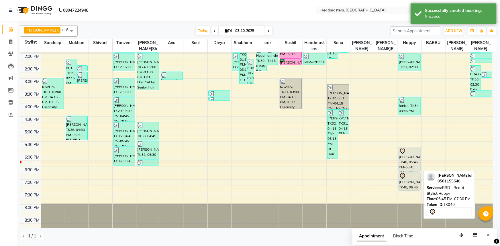
click at [406, 173] on div at bounding box center [409, 176] width 21 height 7
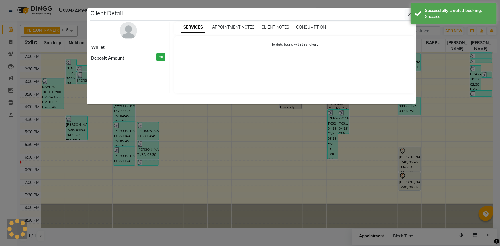
select select "7"
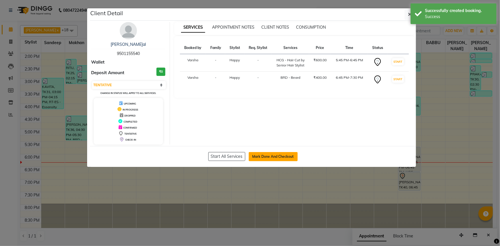
click at [254, 158] on button "Mark Done And Checkout" at bounding box center [273, 156] width 49 height 9
select select "service"
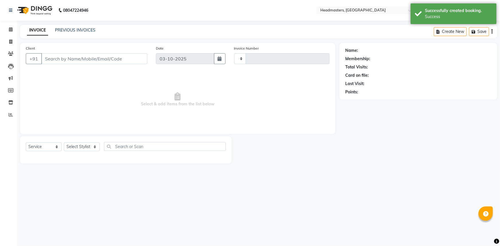
type input "5578"
select select "7140"
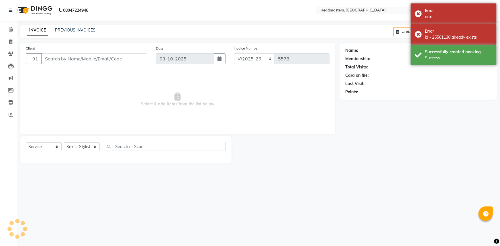
type input "9501155540"
select select "62924"
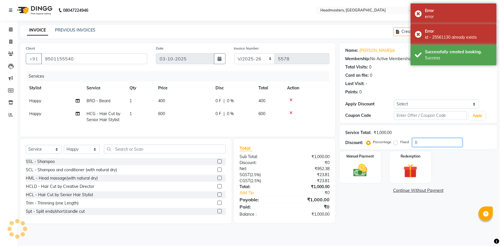
click at [429, 145] on input "0" at bounding box center [437, 142] width 50 height 9
type input "050"
click at [368, 175] on img at bounding box center [359, 170] width 23 height 17
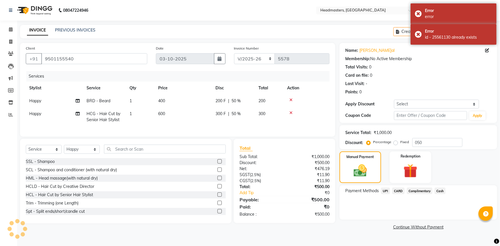
click at [439, 190] on span "Cash" at bounding box center [439, 191] width 11 height 7
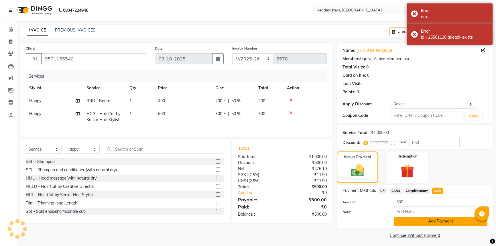
click at [440, 220] on button "Add Payment" at bounding box center [441, 221] width 94 height 9
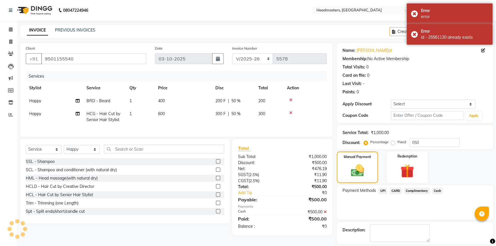
scroll to position [17, 0]
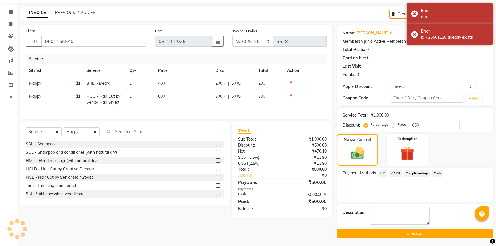
click at [434, 234] on button "Checkout" at bounding box center [415, 233] width 156 height 9
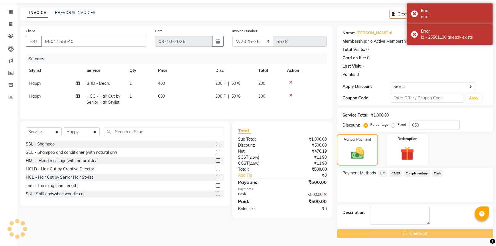
click at [434, 234] on div "Checkout" at bounding box center [415, 233] width 156 height 9
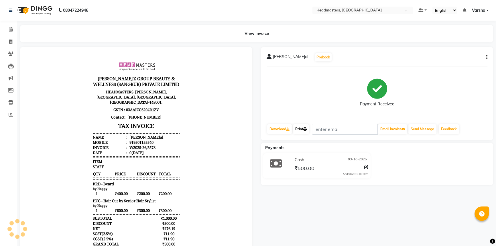
click at [299, 128] on link "Print" at bounding box center [301, 129] width 16 height 10
drag, startPoint x: 12, startPoint y: 28, endPoint x: 15, endPoint y: 31, distance: 3.9
click at [12, 28] on icon at bounding box center [11, 29] width 4 height 4
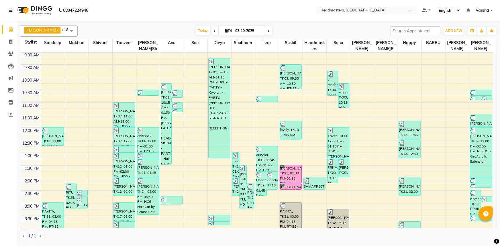
scroll to position [52, 0]
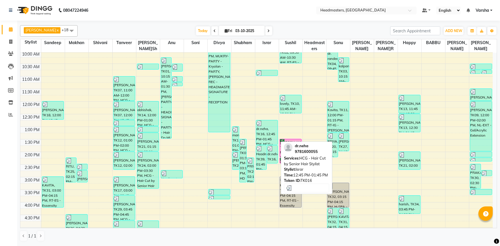
click at [265, 132] on div "dr.neha, TK16, 12:45 PM-01:45 PM, HCG - Hair Cut by Senior Hair Stylist" at bounding box center [267, 132] width 22 height 24
select select "3"
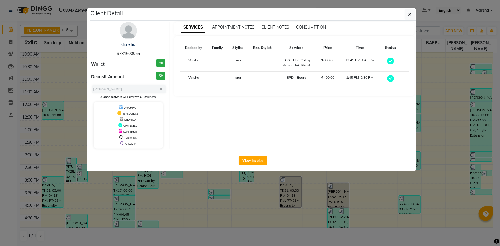
drag, startPoint x: 144, startPoint y: 52, endPoint x: 117, endPoint y: 53, distance: 27.0
click at [117, 53] on div "dr.neha 9781600055" at bounding box center [128, 49] width 74 height 15
copy span "9781600055"
click at [212, 187] on ngb-modal-window "Client Detail dr.neha 9781600055 Wallet ₹0 Deposit Amount ₹0 Select MARK DONE U…" at bounding box center [250, 123] width 500 height 246
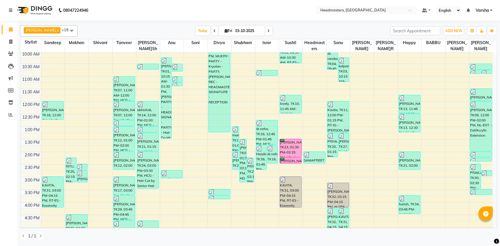
click at [270, 31] on span at bounding box center [268, 30] width 7 height 9
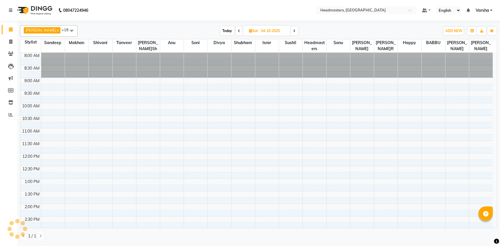
scroll to position [151, 0]
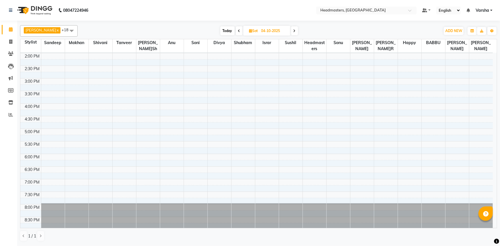
click at [236, 31] on span at bounding box center [239, 30] width 7 height 9
type input "03-10-2025"
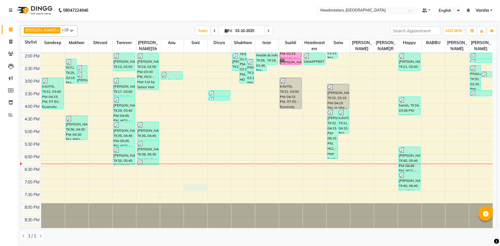
click at [200, 186] on div "8:00 AM 8:30 AM 9:00 AM 9:30 AM 10:00 AM 10:30 AM 11:00 AM 11:30 AM 12:00 PM 12…" at bounding box center [256, 65] width 472 height 327
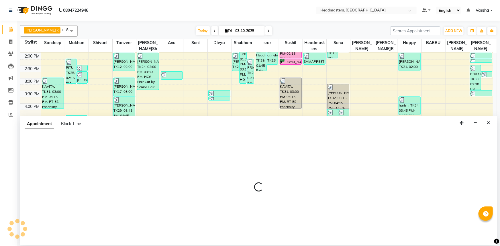
select select "60877"
select select "1155"
select select "tentative"
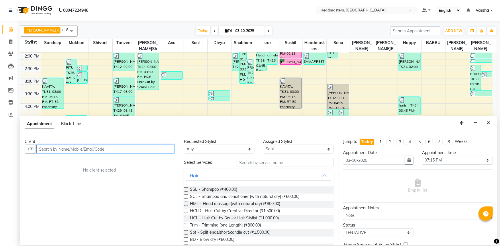
drag, startPoint x: 56, startPoint y: 144, endPoint x: 57, endPoint y: 147, distance: 3.6
paste input "9781600055"
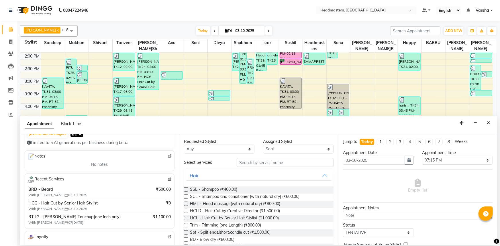
scroll to position [78, 0]
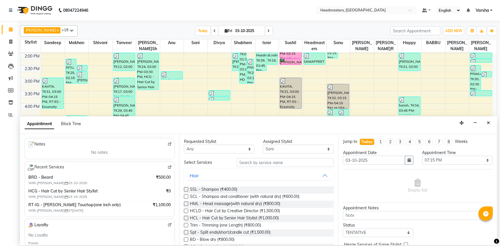
type input "9781600055"
click at [167, 166] on img at bounding box center [169, 167] width 4 height 4
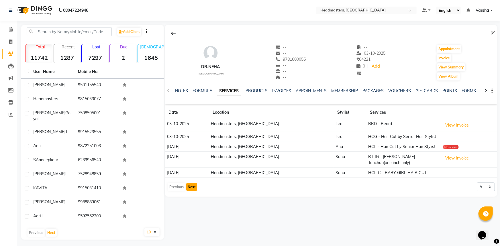
click at [193, 183] on button "Next" at bounding box center [191, 187] width 11 height 8
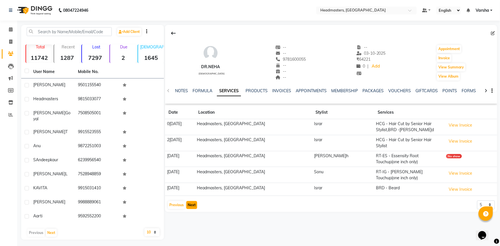
click at [193, 201] on button "Next" at bounding box center [191, 205] width 11 height 8
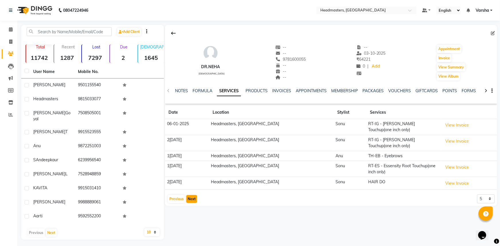
click at [193, 196] on button "Next" at bounding box center [191, 199] width 11 height 8
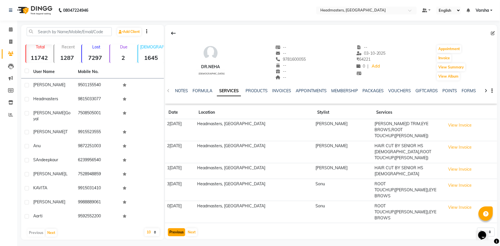
click at [178, 228] on button "Previous" at bounding box center [176, 232] width 17 height 8
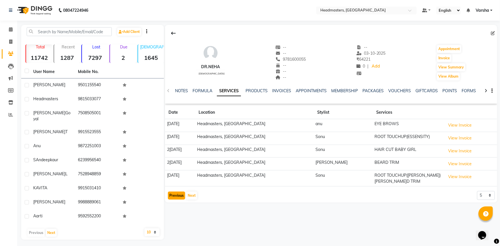
click at [170, 192] on button "Previous" at bounding box center [176, 196] width 17 height 8
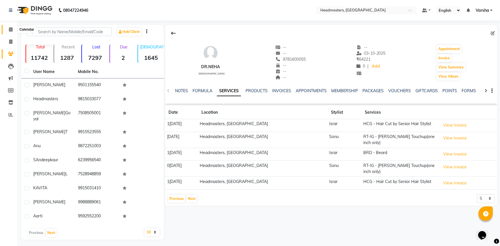
click at [10, 30] on icon at bounding box center [11, 29] width 4 height 4
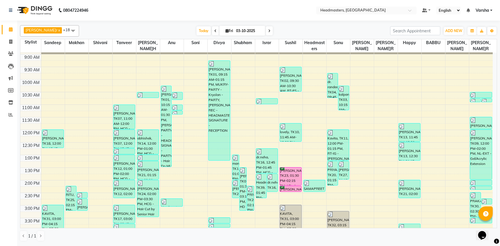
scroll to position [104, 0]
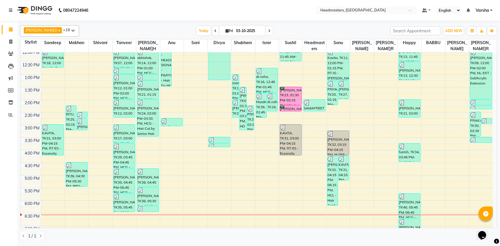
click at [314, 189] on div "8:00 AM 8:30 AM 9:00 AM 9:30 AM 10:00 AM 10:30 AM 11:00 AM 11:30 AM 12:00 PM 12…" at bounding box center [256, 112] width 472 height 327
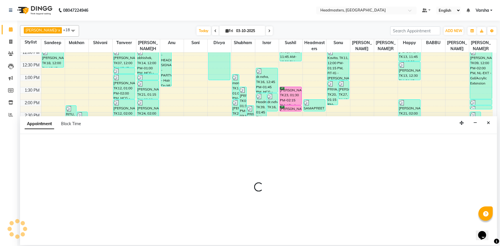
select select "60896"
select select "1050"
select select "tentative"
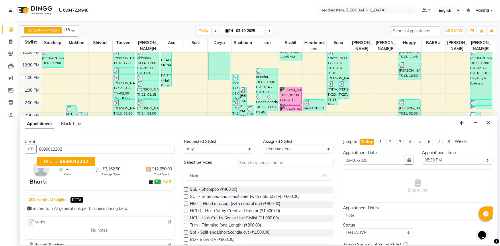
click at [59, 158] on ngb-highlight "8699012202" at bounding box center [73, 161] width 30 height 6
type input "8699012202"
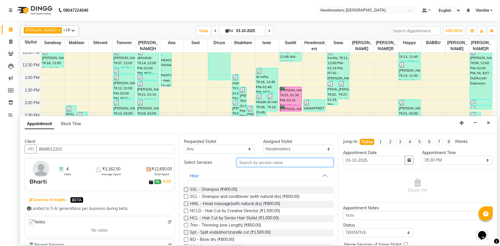
click at [255, 164] on input "text" at bounding box center [284, 162] width 97 height 9
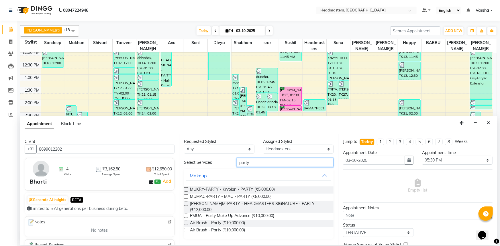
type input "party"
click at [185, 214] on label at bounding box center [186, 216] width 4 height 4
click at [185, 214] on input "checkbox" at bounding box center [186, 216] width 4 height 4
click at [185, 214] on label at bounding box center [186, 216] width 4 height 4
click at [185, 214] on input "checkbox" at bounding box center [186, 216] width 4 height 4
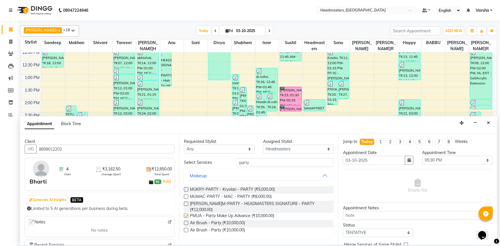
checkbox input "false"
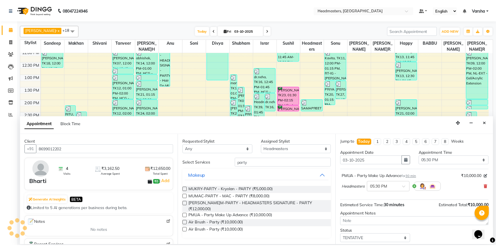
scroll to position [24, 0]
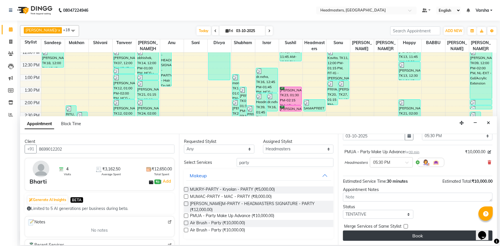
click at [383, 238] on button "Book" at bounding box center [417, 235] width 149 height 10
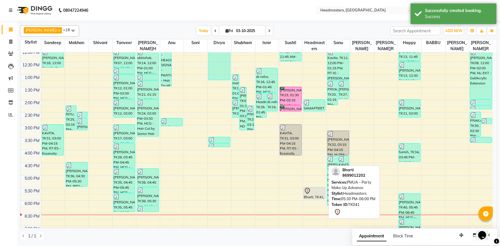
click at [320, 193] on div at bounding box center [314, 191] width 21 height 7
select select "7"
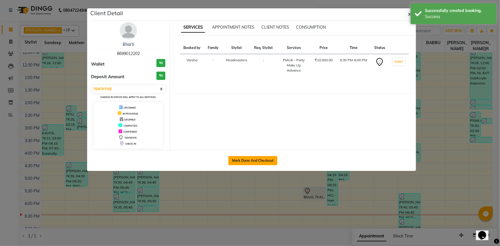
click at [252, 163] on button "Mark Done And Checkout" at bounding box center [252, 160] width 49 height 9
select select "7140"
select select "service"
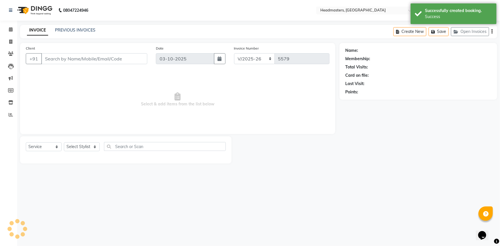
type input "8699012202"
select select "60896"
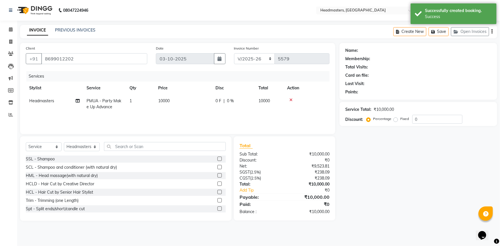
click at [224, 106] on td "0 F | 0 %" at bounding box center [233, 103] width 43 height 19
select select "60896"
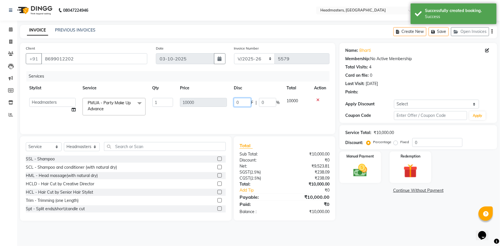
click at [236, 104] on input "0" at bounding box center [242, 102] width 17 height 9
type input "9000"
drag, startPoint x: 366, startPoint y: 212, endPoint x: 350, endPoint y: 164, distance: 50.2
click at [366, 212] on div "Name: Bharti Membership: No Active Membership Total Visits: 4 Card on file: 0 L…" at bounding box center [420, 132] width 162 height 178
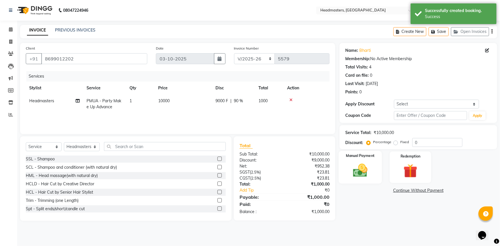
click at [350, 161] on div "Manual Payment" at bounding box center [359, 167] width 43 height 33
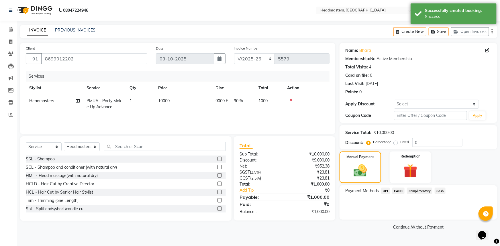
click at [439, 189] on span "Cash" at bounding box center [439, 191] width 11 height 7
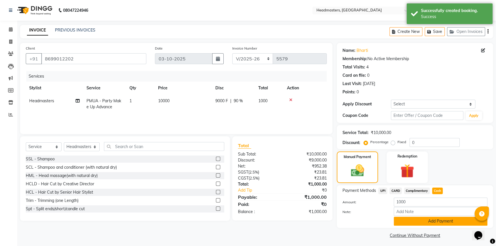
click at [438, 221] on button "Add Payment" at bounding box center [441, 221] width 94 height 9
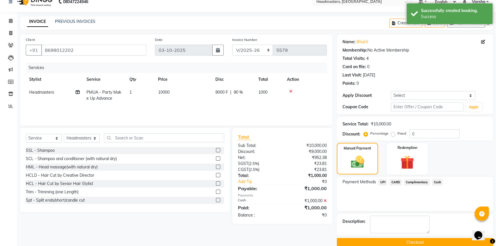
scroll to position [17, 0]
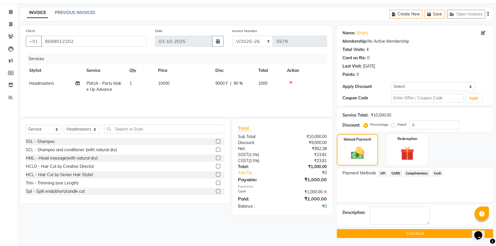
click at [438, 235] on button "Checkout" at bounding box center [415, 233] width 156 height 9
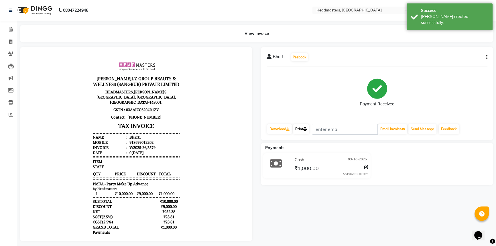
click at [307, 130] on icon at bounding box center [304, 128] width 3 height 3
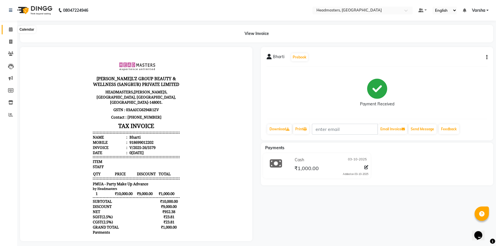
click at [12, 29] on icon at bounding box center [11, 29] width 4 height 4
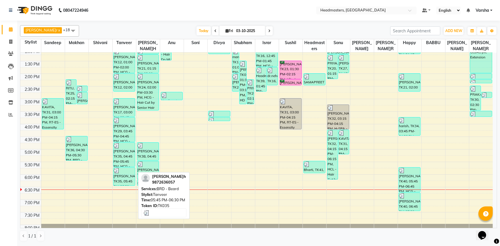
scroll to position [104, 0]
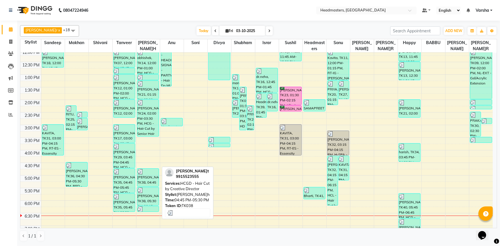
click at [145, 179] on div "[PERSON_NAME], TK38, 04:45 PM-05:30 PM, HCGD - Hair Cut by Creative Director" at bounding box center [148, 178] width 22 height 18
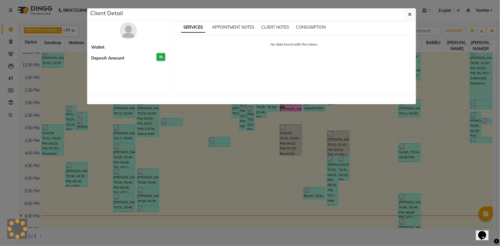
select select "3"
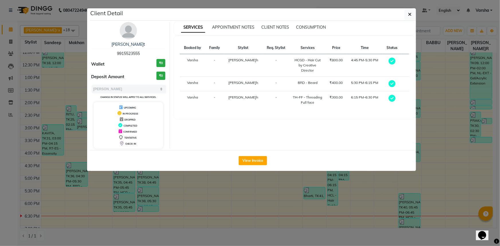
click at [189, 205] on ngb-modal-window "Client Detail gurpreet 9915523555 Wallet ₹0 Deposit Amount ₹0 Select MARK DONE …" at bounding box center [250, 123] width 500 height 246
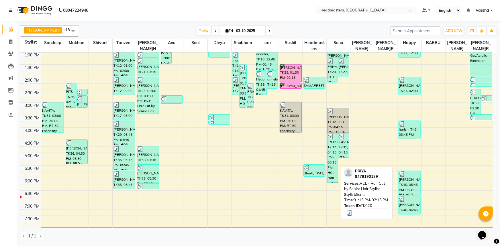
scroll to position [130, 0]
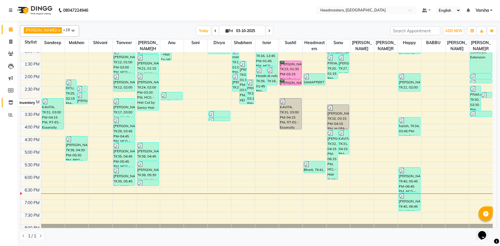
click at [9, 105] on span at bounding box center [11, 102] width 10 height 7
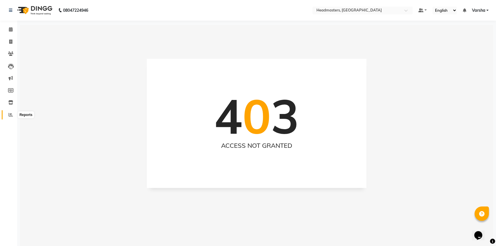
click at [7, 114] on span at bounding box center [11, 115] width 10 height 7
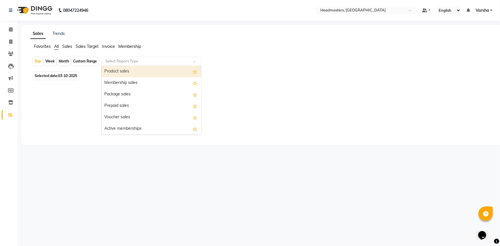
drag, startPoint x: 181, startPoint y: 59, endPoint x: 179, endPoint y: 63, distance: 4.6
click at [181, 59] on input "text" at bounding box center [145, 61] width 82 height 6
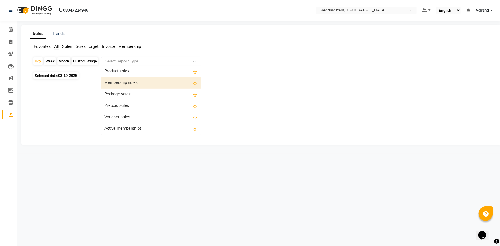
click at [157, 78] on div "Membership sales" at bounding box center [151, 82] width 100 height 11
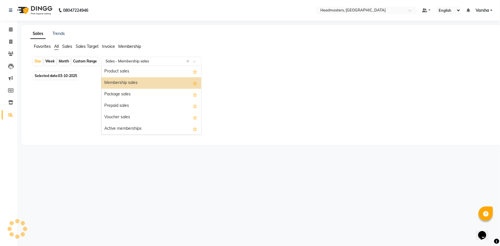
click at [140, 64] on div "Select Report Type × Sales - Membership sales ×" at bounding box center [151, 61] width 100 height 9
click at [138, 73] on div "Product sales" at bounding box center [151, 71] width 100 height 11
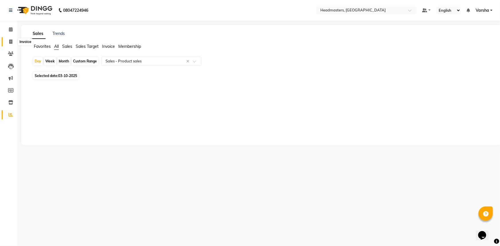
click at [10, 41] on icon at bounding box center [10, 42] width 3 height 4
select select "service"
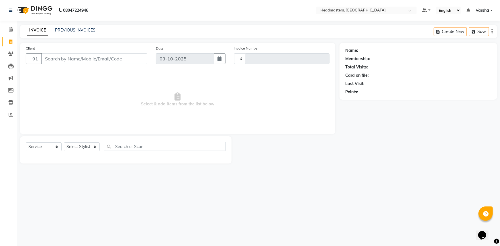
type input "5580"
select select "7140"
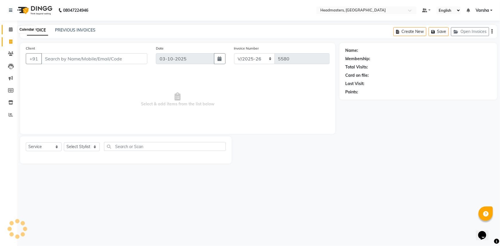
click at [11, 26] on span at bounding box center [11, 29] width 10 height 7
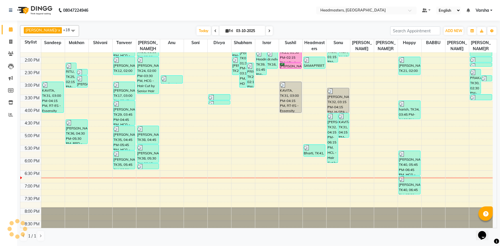
scroll to position [150, 0]
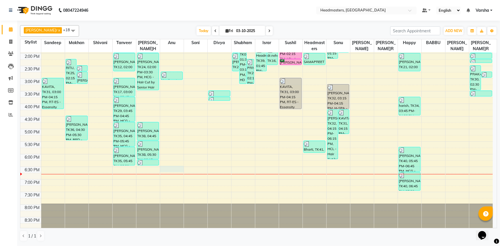
click at [165, 169] on div "8:00 AM 8:30 AM 9:00 AM 9:30 AM 10:00 AM 10:30 AM 11:00 AM 11:30 AM 12:00 PM 12…" at bounding box center [256, 65] width 472 height 327
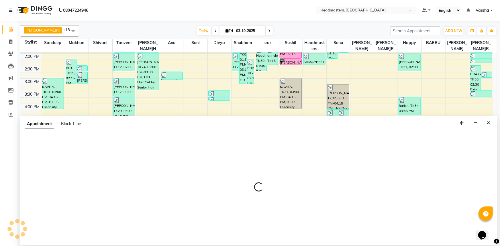
select select "60873"
select select "1110"
select select "tentative"
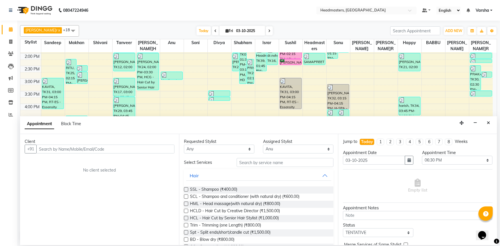
click at [43, 149] on input "text" at bounding box center [105, 149] width 138 height 9
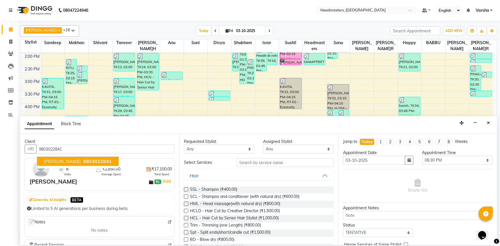
click at [65, 166] on ngb-typeahead-window "ankita 9803022841" at bounding box center [78, 161] width 82 height 14
click at [83, 158] on span "9803022841" at bounding box center [97, 161] width 29 height 6
type input "9803022841"
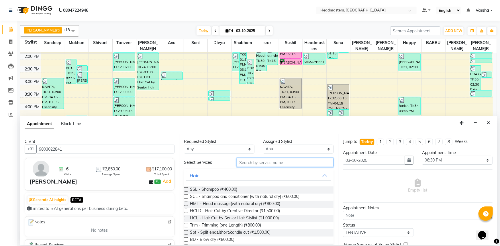
click at [265, 161] on input "text" at bounding box center [284, 162] width 97 height 9
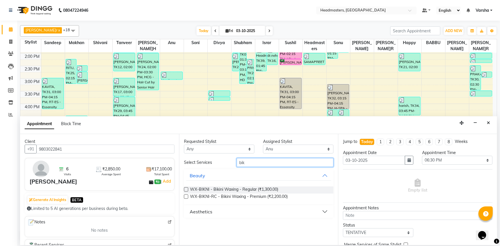
type input "bik"
click at [186, 195] on label at bounding box center [186, 196] width 4 height 4
click at [186, 195] on input "checkbox" at bounding box center [186, 197] width 4 height 4
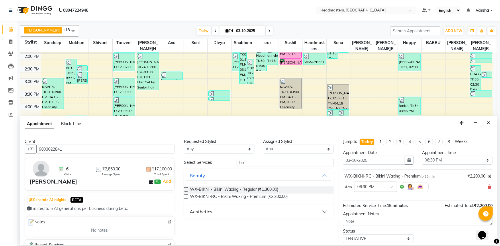
checkbox input "false"
click at [253, 156] on div "Requested Stylist Any Afia Amandeep Kaur Anu BABBU DHIR Divya Happy Harmesh Har…" at bounding box center [258, 189] width 159 height 111
click at [249, 161] on input "bik" at bounding box center [284, 162] width 97 height 9
type input "b"
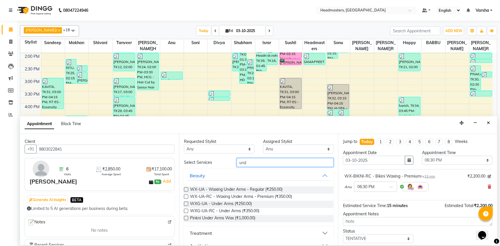
type input "und"
click at [185, 196] on label at bounding box center [186, 196] width 4 height 4
click at [185, 196] on input "checkbox" at bounding box center [186, 197] width 4 height 4
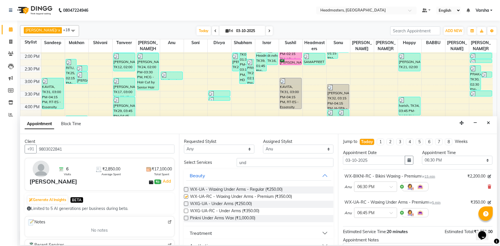
checkbox input "false"
click at [275, 148] on select "Select Afia Amandeep Kaur Anu BABBU DHIR Divya Happy Harmesh Harry Headmasters …" at bounding box center [298, 149] width 70 height 9
select select "60900"
click at [263, 145] on select "Select Afia Amandeep Kaur Anu BABBU DHIR Divya Happy Harmesh Harry Headmasters …" at bounding box center [298, 149] width 70 height 9
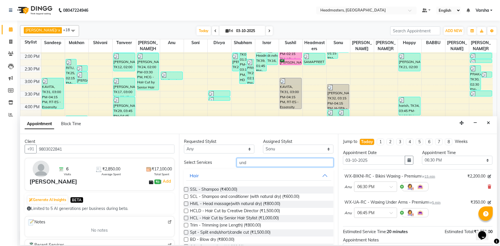
click at [249, 163] on input "und" at bounding box center [284, 162] width 97 height 9
type input "u"
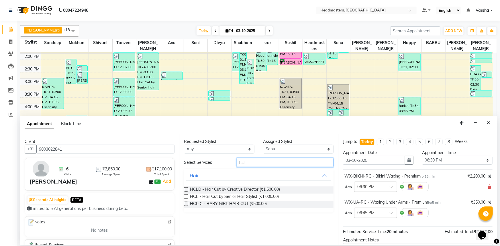
type input "hcl"
click at [183, 197] on div "Requested Stylist Any Afia Amandeep Kaur Anu BABBU DHIR Divya Happy Harmesh Har…" at bounding box center [258, 189] width 159 height 111
click at [185, 197] on label at bounding box center [186, 196] width 4 height 4
click at [185, 197] on input "checkbox" at bounding box center [186, 197] width 4 height 4
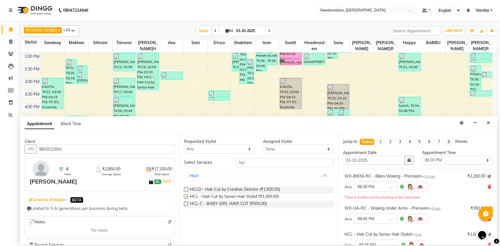
checkbox input "false"
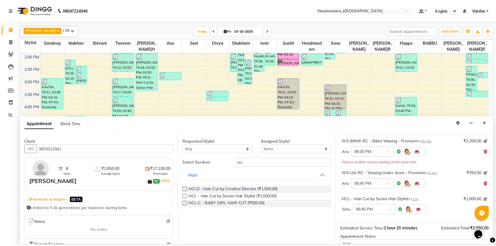
scroll to position [82, 0]
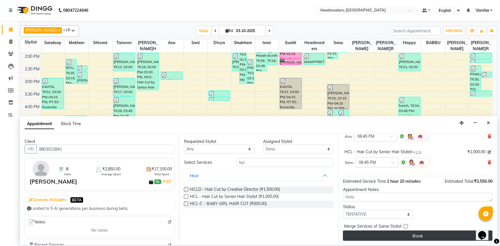
click at [389, 231] on button "Book" at bounding box center [417, 235] width 149 height 10
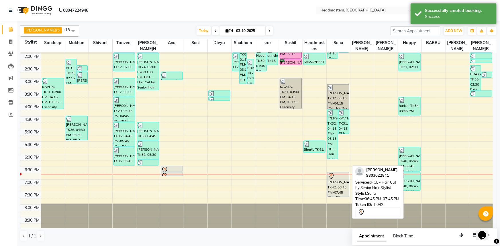
click at [334, 183] on div "ankita, TK42, 06:45 PM-07:45 PM, HCL - Hair Cut by Senior Hair Stylist" at bounding box center [338, 184] width 22 height 24
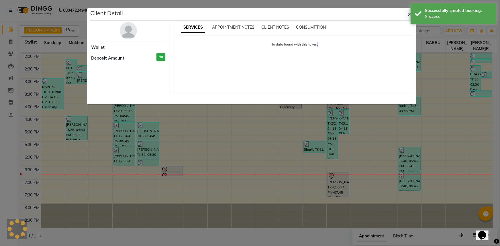
select select "7"
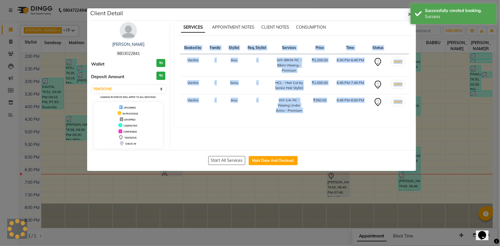
click at [332, 172] on ngb-modal-window "Client Detail ankita 9803022841 Wallet ₹0 Deposit Amount ₹0 Select IN SERVICE C…" at bounding box center [250, 123] width 500 height 246
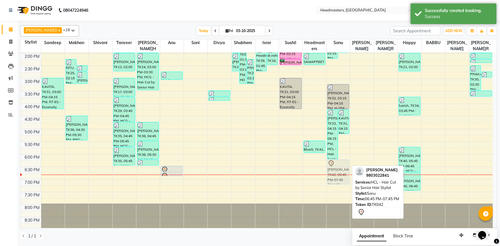
drag, startPoint x: 334, startPoint y: 190, endPoint x: 334, endPoint y: 178, distance: 12.3
click at [334, 178] on div "dr. randeep, TK04, 09:45 AM-10:45 AM, HCL - Hair Cut by Senior Hair Stylist kal…" at bounding box center [337, 65] width 23 height 327
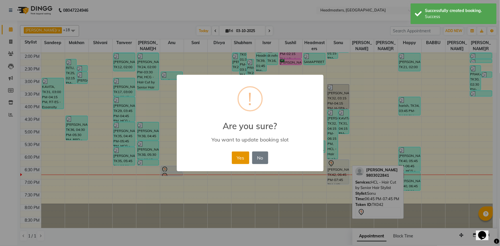
click at [240, 159] on button "Yes" at bounding box center [240, 157] width 17 height 13
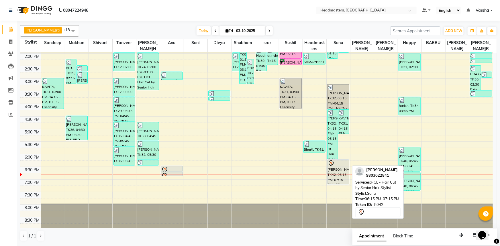
click at [338, 172] on div "[PERSON_NAME], TK42, 06:15 PM-07:15 PM, HCL - Hair Cut by Senior Hair Stylist" at bounding box center [338, 172] width 22 height 24
click at [346, 170] on div "[PERSON_NAME], TK42, 06:15 PM-07:15 PM, HCL - Hair Cut by Senior Hair Stylist" at bounding box center [338, 172] width 22 height 24
select select "7"
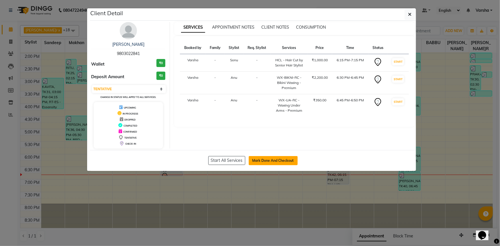
click at [263, 160] on button "Mark Done And Checkout" at bounding box center [273, 160] width 49 height 9
select select "service"
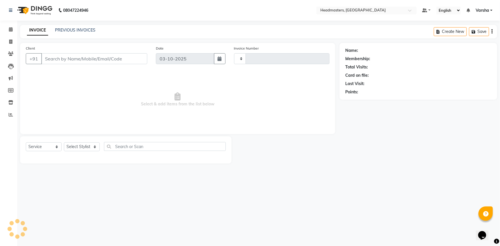
type input "5580"
select select "7140"
type input "9803022841"
select select "60900"
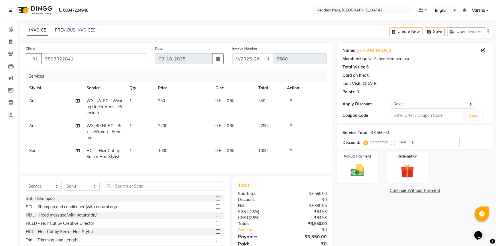
click at [227, 102] on span "0 %" at bounding box center [230, 101] width 7 height 6
select select "60873"
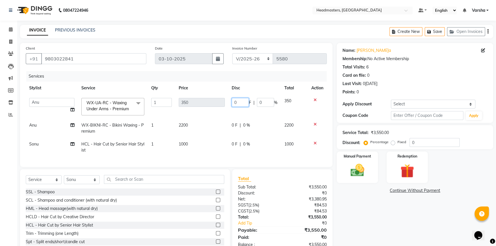
click at [233, 100] on input "0" at bounding box center [240, 102] width 17 height 9
type input "50"
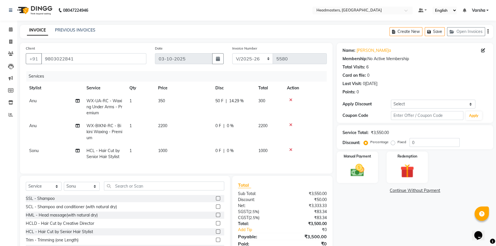
click at [238, 129] on td "0 F | 0 %" at bounding box center [233, 131] width 43 height 25
select select "60873"
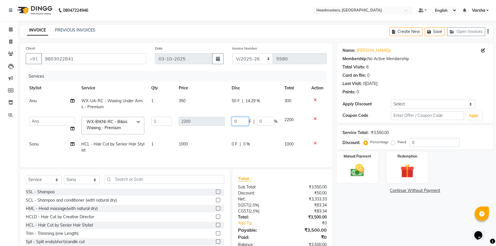
click at [240, 121] on input "0" at bounding box center [240, 121] width 17 height 9
type input "0700"
click at [222, 135] on tr "Afia Amandeep Kaur Anu BABBU DHIR Divya Happy Harmesh Harry Headmasters Israr J…" at bounding box center [176, 125] width 301 height 24
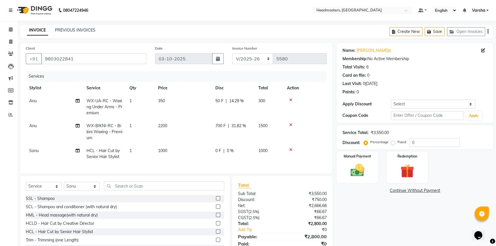
drag, startPoint x: 226, startPoint y: 139, endPoint x: 224, endPoint y: 144, distance: 5.2
click at [226, 140] on td "700 F | 31.82 %" at bounding box center [233, 131] width 43 height 25
select select "60873"
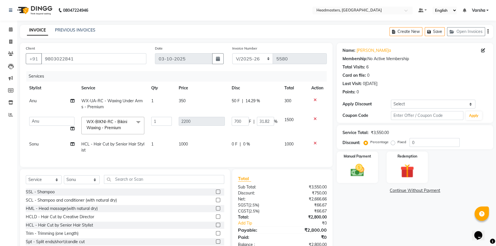
click at [235, 143] on span "0 F" at bounding box center [235, 144] width 6 height 6
select select "60900"
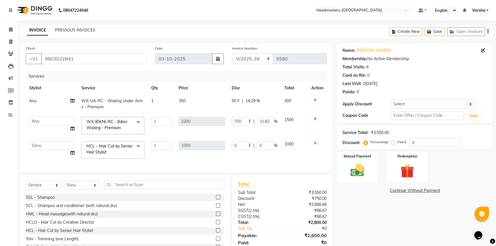
click at [235, 143] on input "0" at bounding box center [240, 145] width 17 height 9
type input "500"
click at [358, 232] on div "Name: Ankita Membership: No Active Membership Total Visits: 6 Card on file: 0 L…" at bounding box center [417, 151] width 161 height 216
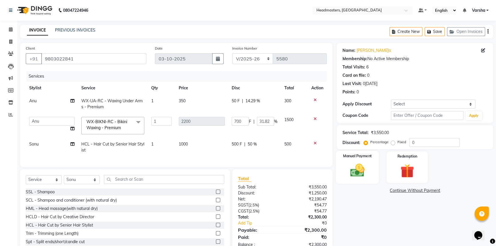
scroll to position [20, 0]
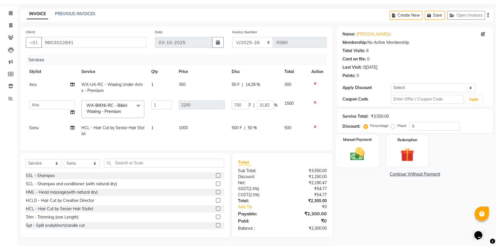
click at [347, 153] on img at bounding box center [357, 154] width 23 height 16
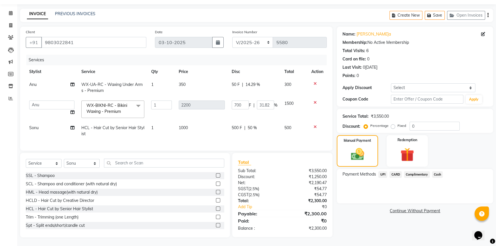
click at [44, 126] on td "Sonu" at bounding box center [52, 130] width 52 height 19
select select "60900"
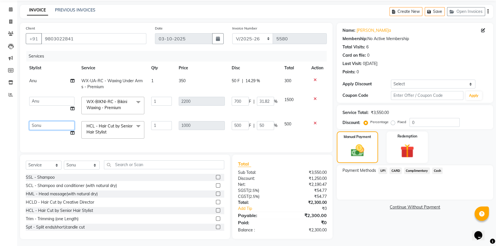
click at [44, 126] on select "Afia Amandeep Kaur Anu BABBU DHIR Divya Happy Harmesh Harry Headmasters Israr J…" at bounding box center [51, 125] width 45 height 9
select select "60892"
click at [114, 131] on span "HCL - Hair Cut by Senior Hair Stylist x" at bounding box center [110, 129] width 50 height 12
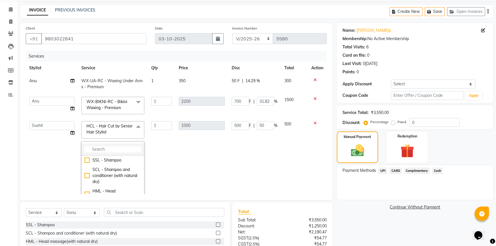
click at [105, 149] on input "multiselect-search" at bounding box center [112, 149] width 57 height 6
type input "hcl"
click at [86, 163] on div "HCLD - Hair Cut by Creative Director" at bounding box center [112, 163] width 57 height 12
checkbox input "true"
checkbox input "false"
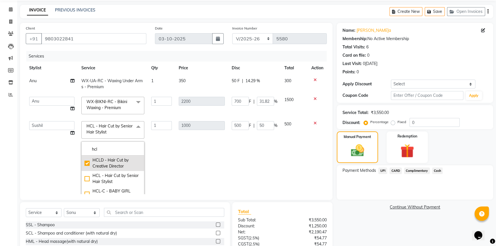
type input "1500"
type input "0"
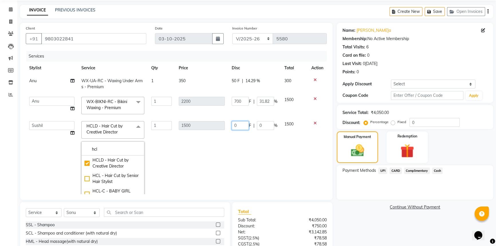
click at [235, 124] on input "0" at bounding box center [240, 125] width 17 height 9
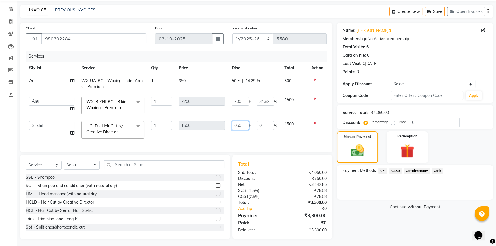
type input "0500"
click at [383, 224] on div "Name: Ankita Membership: No Active Membership Total Visits: 6 Card on file: 0 L…" at bounding box center [417, 131] width 161 height 216
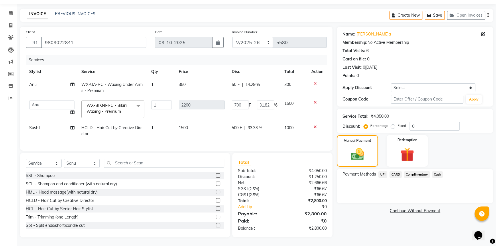
drag, startPoint x: 437, startPoint y: 169, endPoint x: 437, endPoint y: 175, distance: 5.2
click at [437, 171] on span "Cash" at bounding box center [437, 174] width 11 height 7
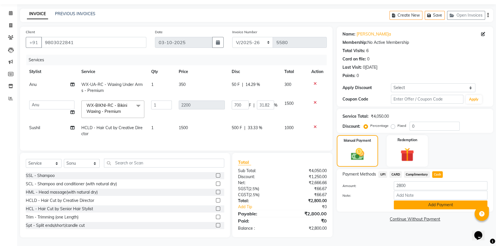
click at [450, 204] on button "Add Payment" at bounding box center [441, 204] width 94 height 9
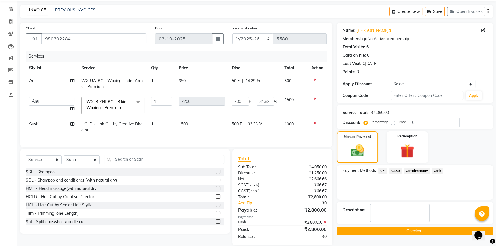
scroll to position [32, 0]
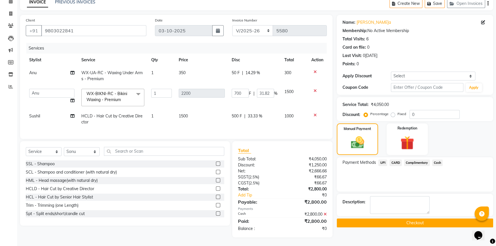
click at [446, 220] on button "Checkout" at bounding box center [415, 222] width 156 height 9
click at [446, 220] on div "Checkout" at bounding box center [415, 222] width 156 height 9
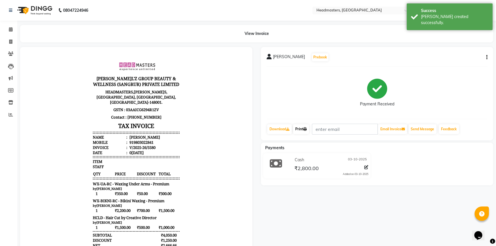
click at [306, 129] on icon at bounding box center [304, 128] width 3 height 3
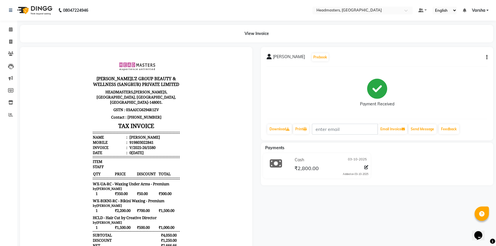
click at [300, 124] on div "Print" at bounding box center [300, 129] width 17 height 11
click at [301, 130] on link "Print" at bounding box center [301, 129] width 16 height 10
click at [13, 33] on link "Calendar" at bounding box center [9, 29] width 14 height 9
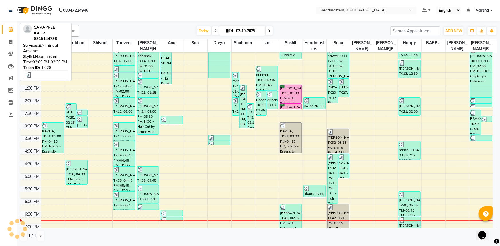
scroll to position [130, 0]
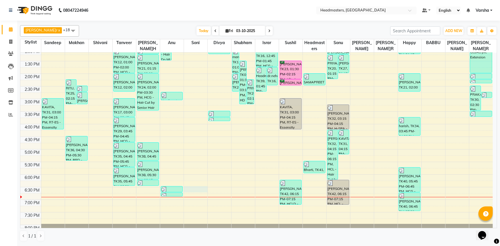
click at [189, 188] on div "8:00 AM 8:30 AM 9:00 AM 9:30 AM 10:00 AM 10:30 AM 11:00 AM 11:30 AM 12:00 PM 12…" at bounding box center [256, 86] width 472 height 327
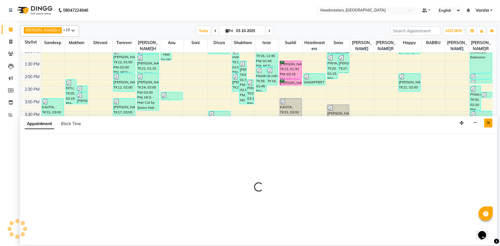
click at [490, 124] on button "Close" at bounding box center [488, 123] width 8 height 9
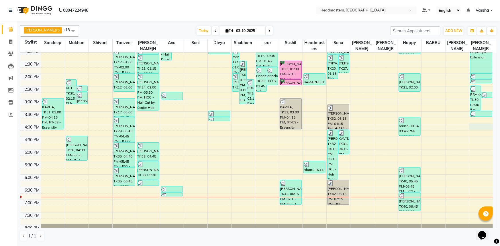
click at [490, 124] on div "8:00 AM 8:30 AM 9:00 AM 9:30 AM 10:00 AM 10:30 AM 11:00 AM 11:30 AM 12:00 PM 12…" at bounding box center [256, 86] width 472 height 327
select select "69685"
select select "960"
select select "tentative"
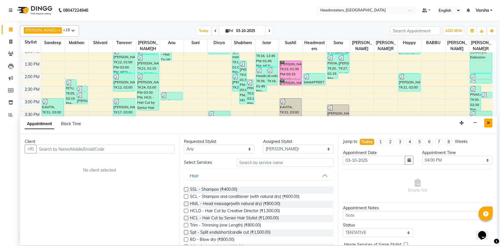
click at [489, 123] on icon "Close" at bounding box center [487, 123] width 3 height 4
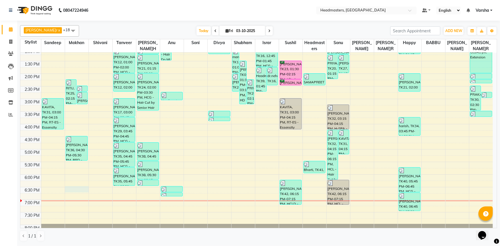
click at [76, 188] on div "8:00 AM 8:30 AM 9:00 AM 9:30 AM 10:00 AM 10:30 AM 11:00 AM 11:30 AM 12:00 PM 12…" at bounding box center [256, 86] width 472 height 327
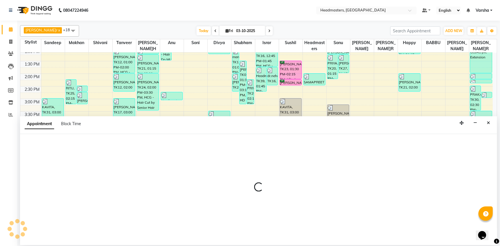
select select "60863"
select select "1110"
select select "tentative"
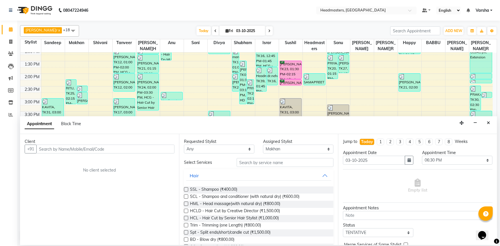
click at [52, 153] on input "text" at bounding box center [105, 149] width 138 height 9
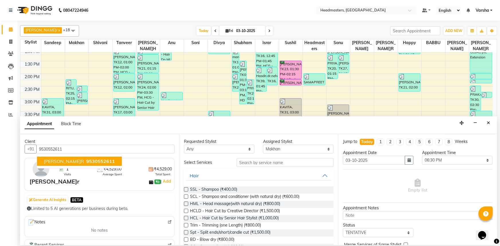
click at [50, 161] on span "[PERSON_NAME]r" at bounding box center [64, 161] width 40 height 6
type input "9530552611"
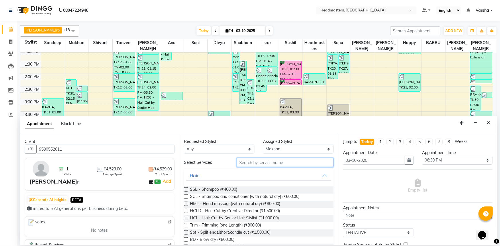
click at [249, 161] on input "text" at bounding box center [284, 162] width 97 height 9
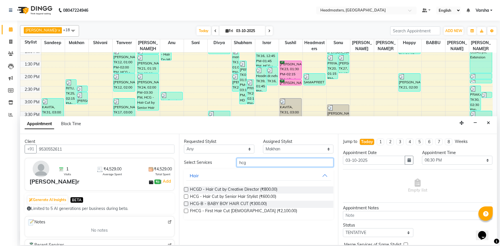
type input "hcg"
drag, startPoint x: 186, startPoint y: 188, endPoint x: 206, endPoint y: 188, distance: 20.6
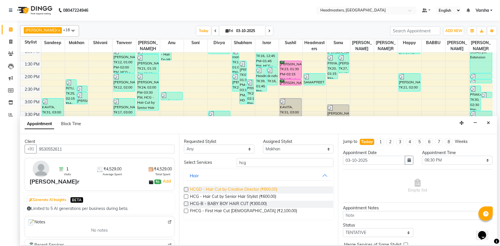
click at [186, 188] on label at bounding box center [186, 189] width 4 height 4
click at [186, 188] on input "checkbox" at bounding box center [186, 190] width 4 height 4
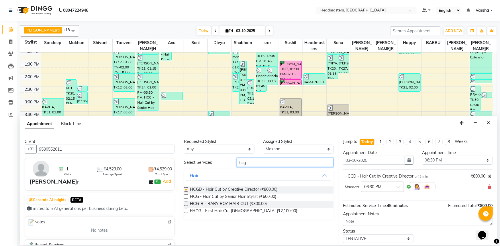
click at [255, 162] on input "hcg" at bounding box center [284, 162] width 97 height 9
checkbox input "false"
type input "h"
type input "brd"
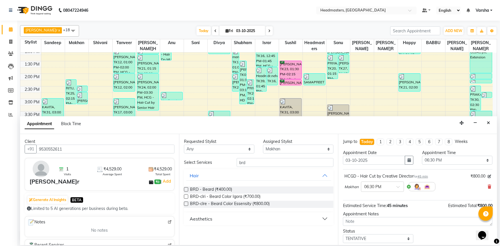
click at [187, 188] on label at bounding box center [186, 189] width 4 height 4
click at [187, 188] on input "checkbox" at bounding box center [186, 190] width 4 height 4
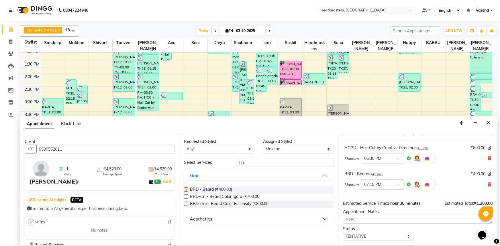
checkbox input "false"
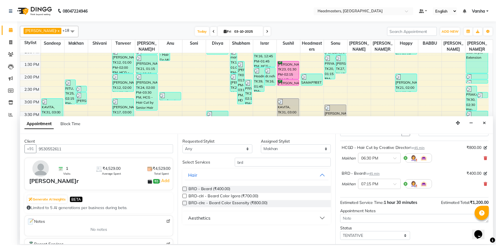
scroll to position [50, 0]
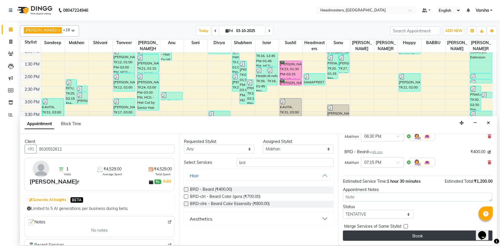
click at [389, 234] on button "Book" at bounding box center [417, 235] width 149 height 10
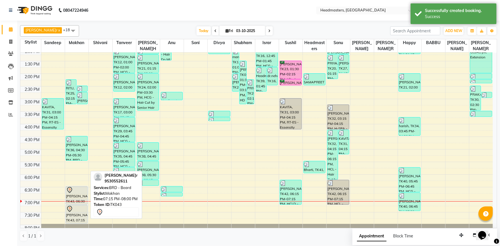
click at [79, 213] on div "[PERSON_NAME], TK43, 07:15 PM-08:00 PM, BRD -[PERSON_NAME]d" at bounding box center [77, 214] width 22 height 18
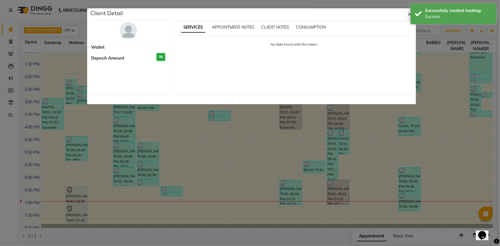
select select "7"
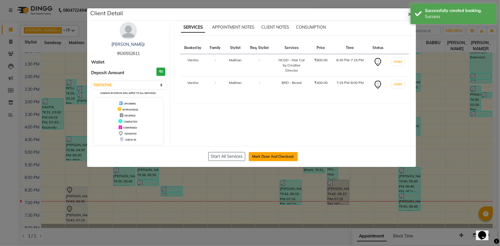
click at [263, 159] on button "Mark Done And Checkout" at bounding box center [273, 156] width 49 height 9
select select "7140"
select select "service"
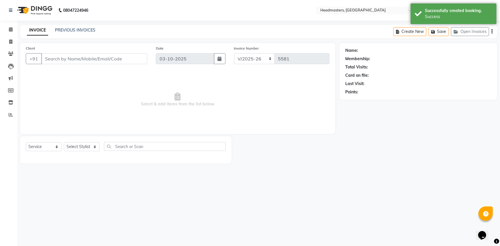
type input "9530552611"
select select "60863"
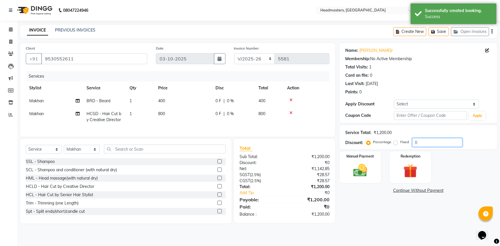
click at [420, 143] on input "0" at bounding box center [437, 142] width 50 height 9
type input "050"
click at [364, 165] on img at bounding box center [359, 170] width 23 height 17
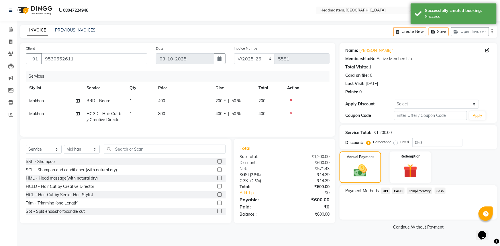
click at [437, 190] on span "Cash" at bounding box center [439, 191] width 11 height 7
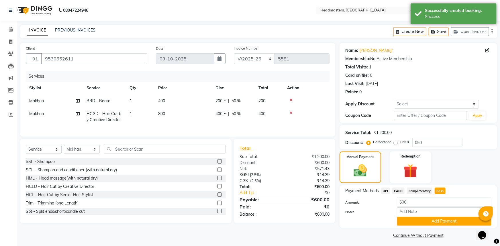
click at [437, 190] on span "Cash" at bounding box center [439, 191] width 11 height 7
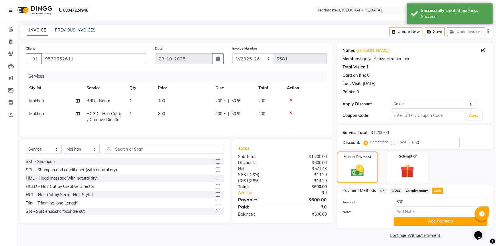
click at [437, 190] on span "Cash" at bounding box center [437, 191] width 11 height 7
drag, startPoint x: 443, startPoint y: 218, endPoint x: 444, endPoint y: 220, distance: 3.2
click at [444, 220] on button "Add Payment" at bounding box center [441, 221] width 94 height 9
click at [444, 220] on div "Name: Parminder Membership: No Active Membership Total Visits: 1 Card on file: …" at bounding box center [417, 141] width 161 height 197
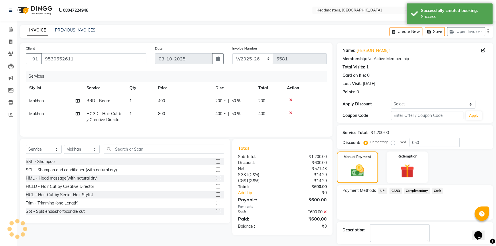
scroll to position [17, 0]
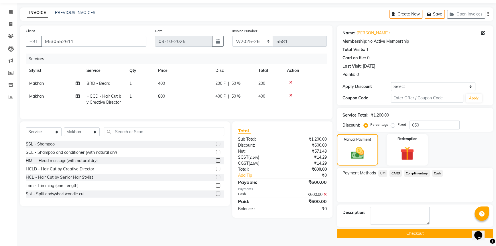
click at [436, 226] on div "Name: Parminder Membership: No Active Membership Total Visits: 1 Card on file: …" at bounding box center [417, 131] width 161 height 212
click at [435, 234] on button "Checkout" at bounding box center [415, 233] width 156 height 9
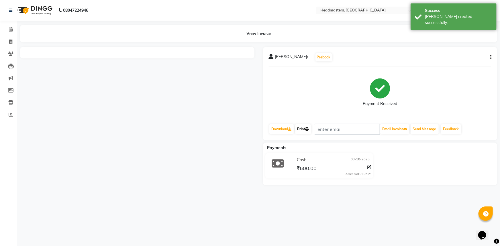
click at [305, 131] on link "Print" at bounding box center [303, 129] width 16 height 10
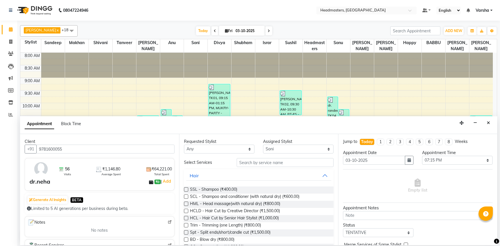
select select "60877"
select select "1155"
select select "tentative"
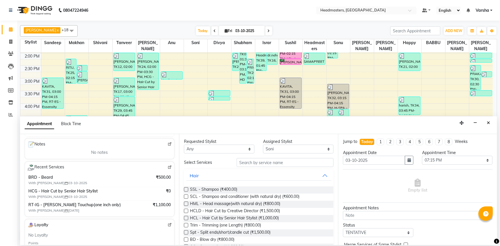
drag, startPoint x: 491, startPoint y: 124, endPoint x: 453, endPoint y: 111, distance: 39.9
click at [490, 124] on button "Close" at bounding box center [488, 123] width 8 height 9
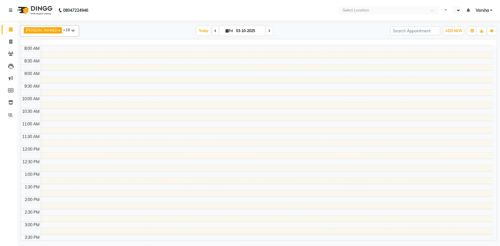
select select "en"
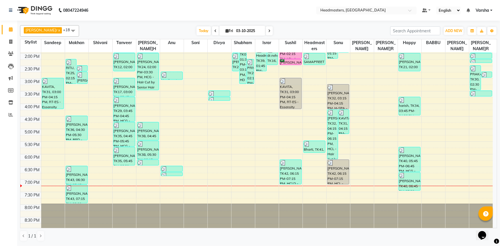
click at [167, 180] on div "8:00 AM 8:30 AM 9:00 AM 9:30 AM 10:00 AM 10:30 AM 11:00 AM 11:30 AM 12:00 PM 12…" at bounding box center [256, 65] width 472 height 327
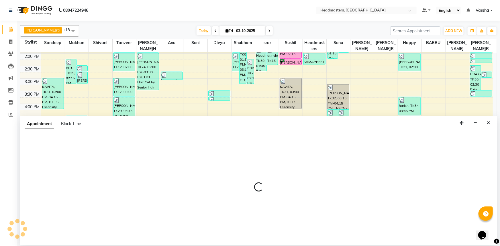
select select "60873"
select select "1140"
select select "tentative"
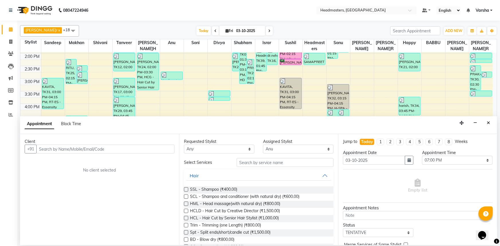
click at [60, 145] on input "text" at bounding box center [105, 149] width 138 height 9
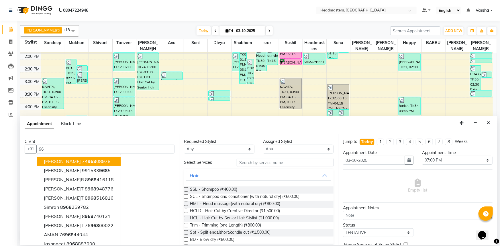
type input "9"
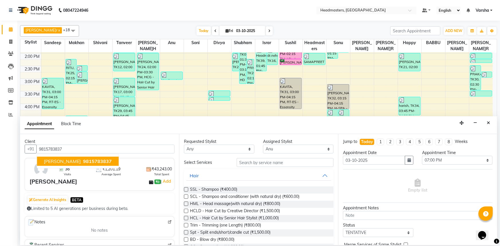
click at [83, 161] on span "9815783837" at bounding box center [97, 161] width 29 height 6
type input "9815783837"
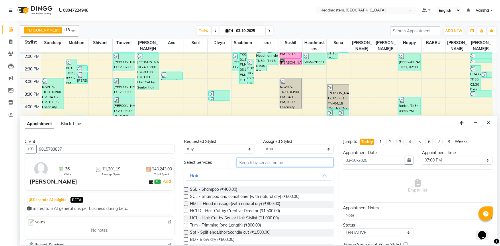
click at [251, 161] on input "text" at bounding box center [284, 162] width 97 height 9
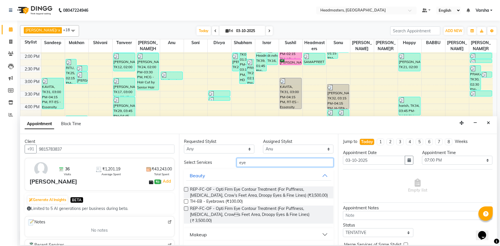
type input "eye"
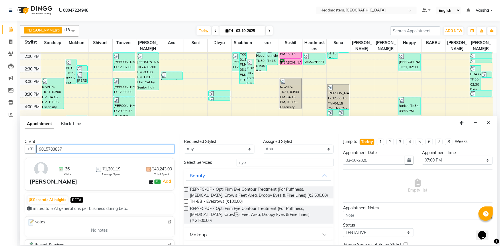
drag, startPoint x: 68, startPoint y: 147, endPoint x: 39, endPoint y: 143, distance: 29.7
click at [39, 143] on div "Client +91 9815783837 36 Visits ₹1,201.19 Average Spent ₹43,243.00 Total Spent …" at bounding box center [99, 189] width 159 height 111
click at [39, 143] on div "Client" at bounding box center [100, 142] width 150 height 6
drag, startPoint x: 70, startPoint y: 149, endPoint x: 37, endPoint y: 144, distance: 33.3
click at [37, 145] on input "9815783837" at bounding box center [105, 149] width 138 height 9
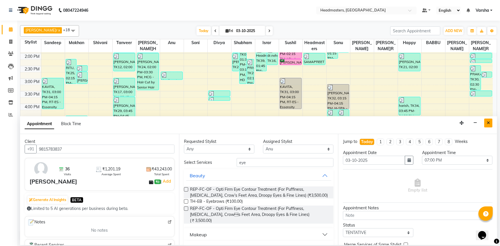
click at [484, 121] on button "Close" at bounding box center [488, 123] width 8 height 9
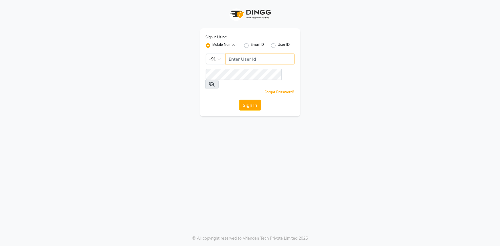
click at [229, 58] on input "Username" at bounding box center [260, 59] width 70 height 11
click at [215, 82] on icon at bounding box center [212, 84] width 6 height 5
click at [257, 100] on button "Sign In" at bounding box center [250, 105] width 22 height 11
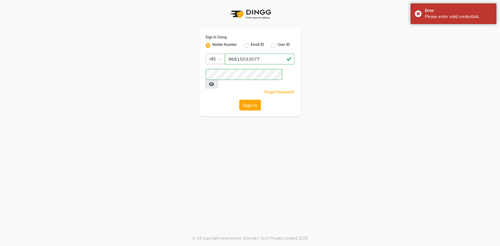
click at [253, 103] on div "Sign In Using: Mobile Number Email ID User ID Country Code × [PHONE_NUMBER] Rem…" at bounding box center [250, 72] width 100 height 88
click at [253, 100] on button "Sign In" at bounding box center [250, 105] width 22 height 11
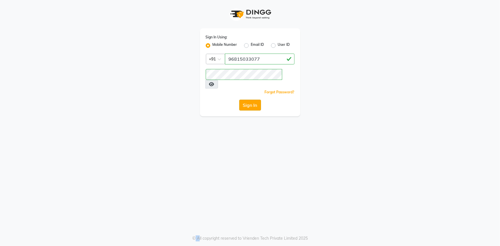
click at [257, 100] on button "Sign In" at bounding box center [250, 105] width 22 height 11
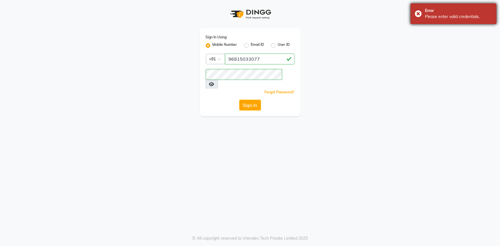
click at [418, 9] on div "Error Please enter valid credentials." at bounding box center [453, 13] width 86 height 21
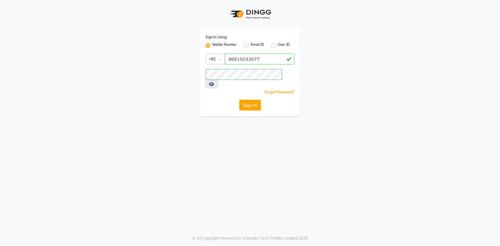
click at [418, 9] on div "Error Please enter valid credentials." at bounding box center [453, 13] width 86 height 21
click at [418, 9] on app-login "Sign In Using: Mobile Number Email ID User ID Country Code × [PHONE_NUMBER] Rem…" at bounding box center [250, 58] width 500 height 116
click at [236, 59] on input "96815033077" at bounding box center [260, 59] width 70 height 11
click at [233, 59] on input "96815033077" at bounding box center [260, 59] width 70 height 11
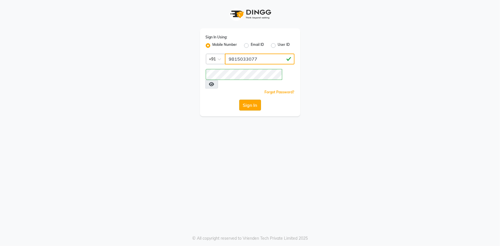
type input "9815033077"
click at [248, 100] on button "Sign In" at bounding box center [250, 105] width 22 height 11
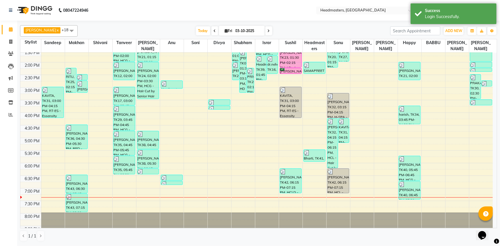
scroll to position [150, 0]
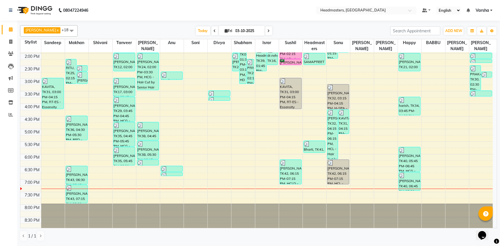
click at [126, 172] on div "8:00 AM 8:30 AM 9:00 AM 9:30 AM 10:00 AM 10:30 AM 11:00 AM 11:30 AM 12:00 PM 12…" at bounding box center [256, 65] width 472 height 327
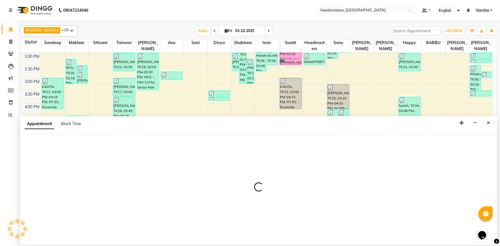
select select "60866"
select select "1125"
select select "tentative"
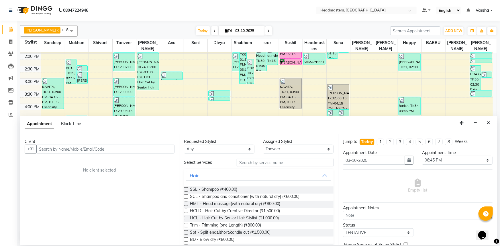
click at [52, 147] on input "text" at bounding box center [105, 149] width 138 height 9
type input "9"
type input "8"
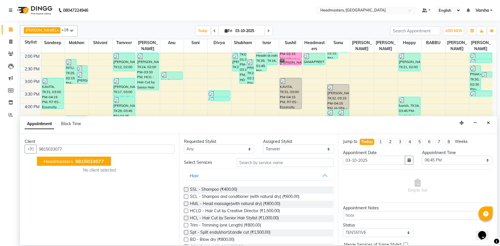
click at [75, 160] on span "9815033077" at bounding box center [89, 161] width 29 height 6
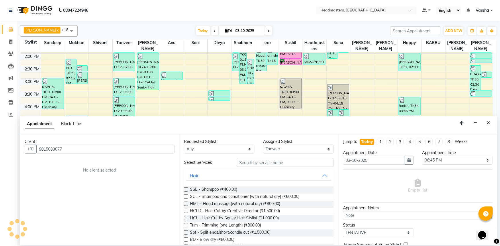
type input "9815033077"
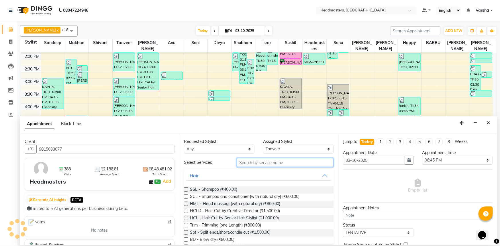
click at [258, 166] on input "text" at bounding box center [284, 162] width 97 height 9
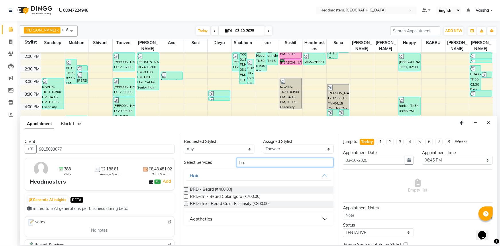
type input "brd"
click at [186, 192] on div at bounding box center [186, 191] width 4 height 6
click at [186, 190] on label at bounding box center [186, 189] width 4 height 4
click at [186, 190] on input "checkbox" at bounding box center [186, 190] width 4 height 4
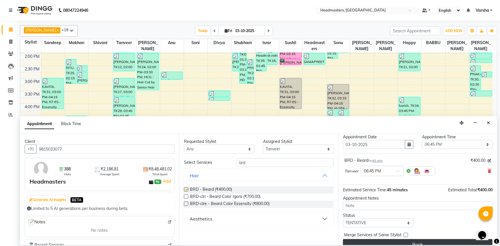
checkbox input "false"
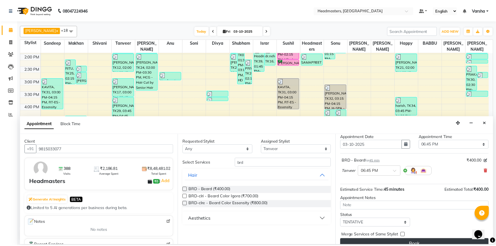
scroll to position [24, 0]
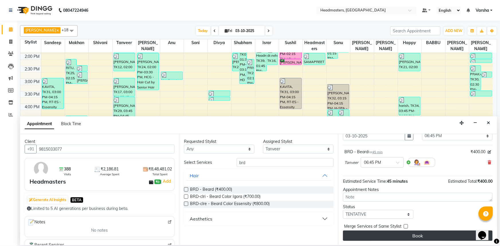
click at [401, 237] on button "Book" at bounding box center [417, 235] width 149 height 10
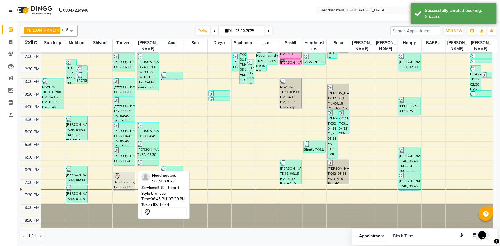
click at [122, 178] on div at bounding box center [124, 176] width 21 height 7
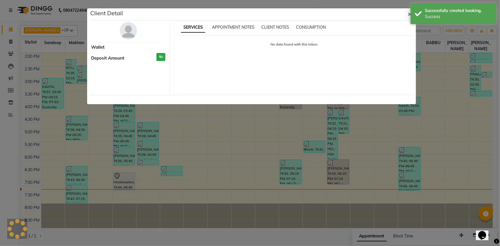
select select "7"
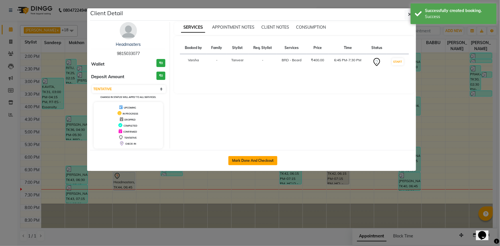
click at [232, 157] on button "Mark Done And Checkout" at bounding box center [252, 160] width 49 height 9
select select "service"
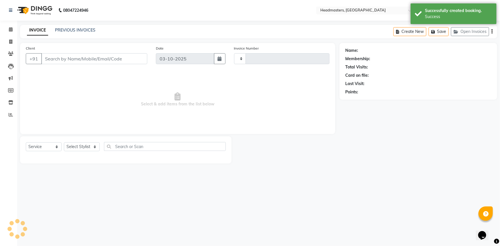
type input "9815033077"
select select "60866"
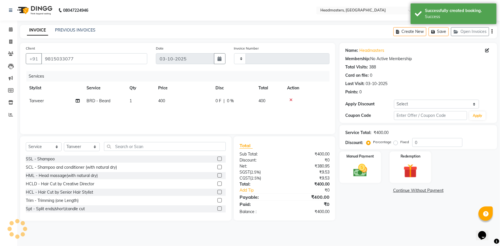
type input "5582"
select select "7140"
click at [436, 139] on input "0" at bounding box center [437, 142] width 50 height 9
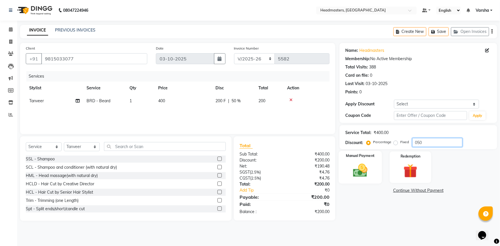
type input "050"
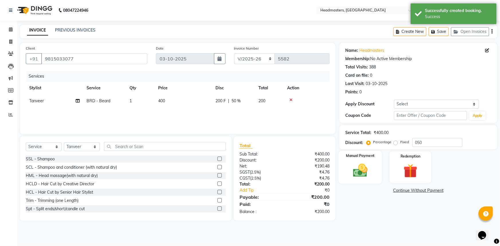
click at [348, 164] on div "Manual Payment" at bounding box center [359, 167] width 43 height 33
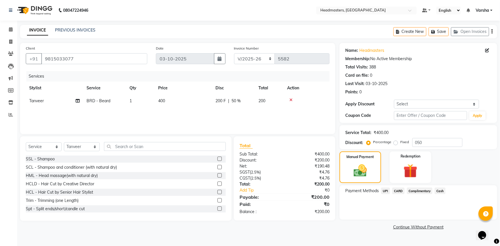
click at [385, 191] on span "UPI" at bounding box center [385, 191] width 9 height 7
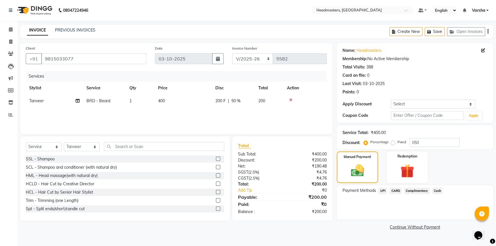
click at [385, 191] on span "UPI" at bounding box center [382, 191] width 9 height 7
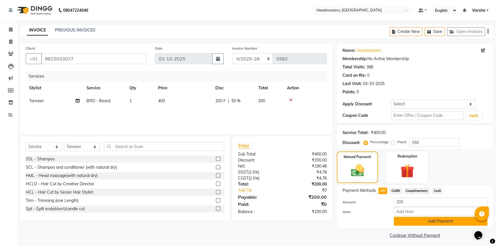
click at [396, 220] on button "Add Payment" at bounding box center [441, 221] width 94 height 9
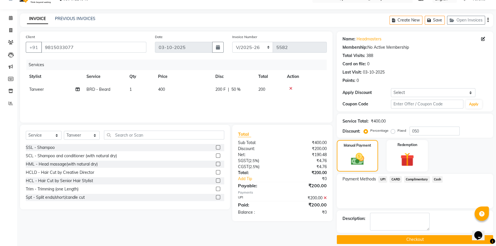
scroll to position [17, 0]
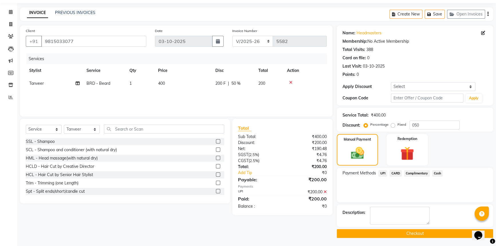
click at [403, 236] on button "Checkout" at bounding box center [415, 233] width 156 height 9
click at [403, 236] on div "Checkout" at bounding box center [415, 233] width 156 height 9
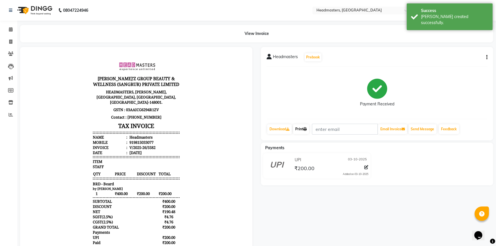
click at [299, 126] on link "Print" at bounding box center [301, 129] width 16 height 10
click at [10, 26] on span at bounding box center [11, 29] width 10 height 7
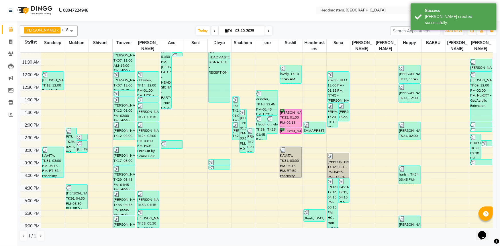
scroll to position [150, 0]
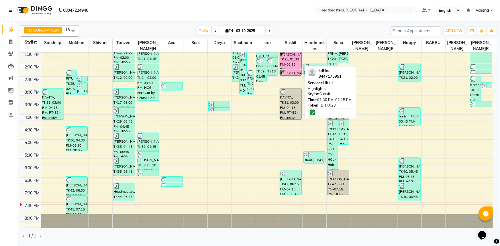
click at [285, 63] on div "[PERSON_NAME]a, TK23, 01:30 PM-02:15 PM, Hlts-L - Highlights" at bounding box center [291, 60] width 22 height 18
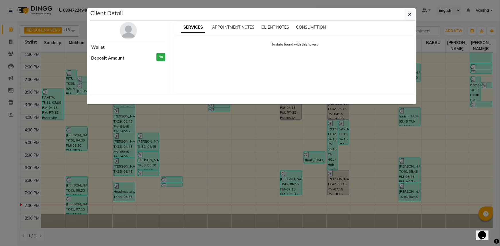
select select "6"
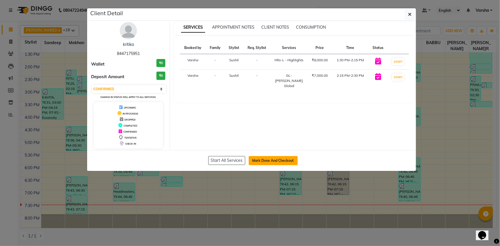
click at [271, 161] on button "Mark Done And Checkout" at bounding box center [273, 160] width 49 height 9
select select "service"
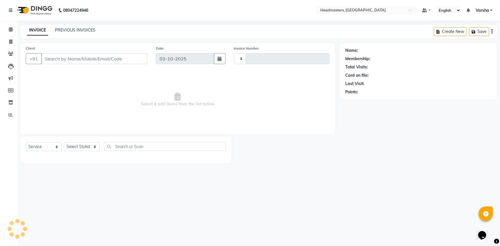
type input "5583"
select select "7140"
type input "8447175951"
select select "60892"
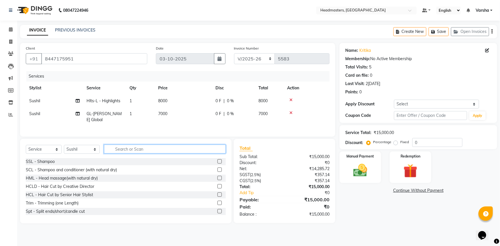
click at [139, 151] on input "text" at bounding box center [165, 149] width 122 height 9
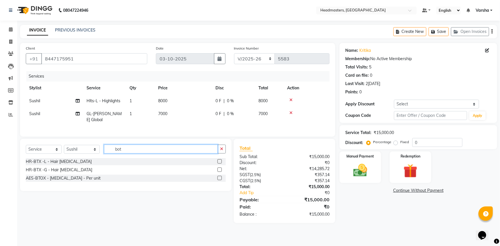
type input "bot"
click at [220, 163] on label at bounding box center [219, 161] width 4 height 4
click at [220, 163] on input "checkbox" at bounding box center [219, 162] width 4 height 4
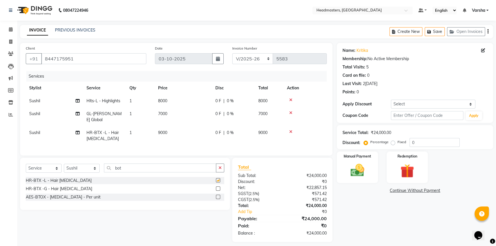
checkbox input "false"
click at [90, 173] on select "Select Stylist Afia [PERSON_NAME]r[PERSON_NAME]u[PERSON_NAME]R [PERSON_NAME] He…" at bounding box center [82, 168] width 36 height 9
select select "60902"
click at [64, 168] on select "Select Stylist Afia [PERSON_NAME]r[PERSON_NAME]u[PERSON_NAME]R [PERSON_NAME] He…" at bounding box center [82, 168] width 36 height 9
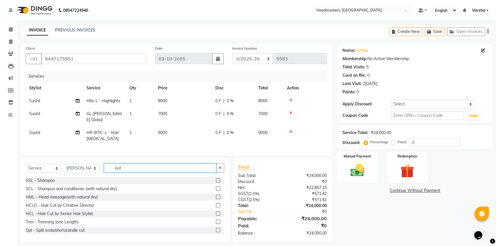
click at [156, 172] on input "bot" at bounding box center [160, 167] width 112 height 9
type input "b"
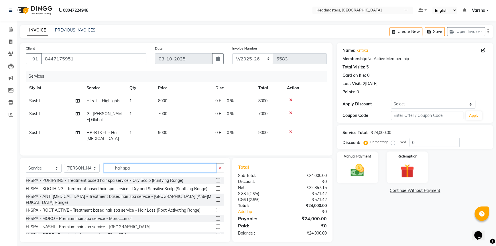
type input "hair spa"
click at [216, 191] on label at bounding box center [218, 188] width 4 height 4
click at [216, 191] on input "checkbox" at bounding box center [218, 189] width 4 height 4
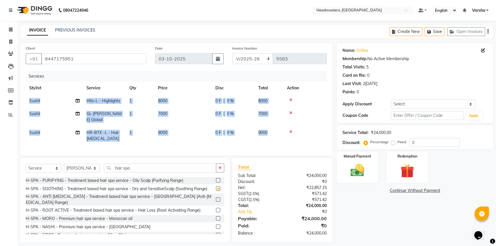
click at [214, 150] on div "Services Stylist Service Qty Price Disc Total Action Sushil Hlts-L - Highlights…" at bounding box center [176, 110] width 301 height 79
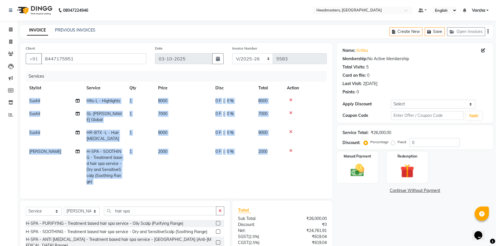
checkbox input "false"
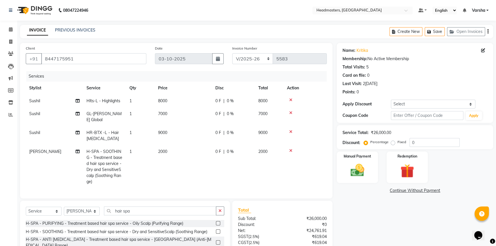
click at [212, 149] on td "0 F | 0 %" at bounding box center [233, 166] width 43 height 43
select select "60902"
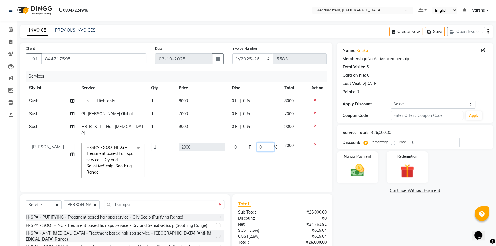
click at [259, 143] on input "0" at bounding box center [265, 147] width 17 height 9
type input "50"
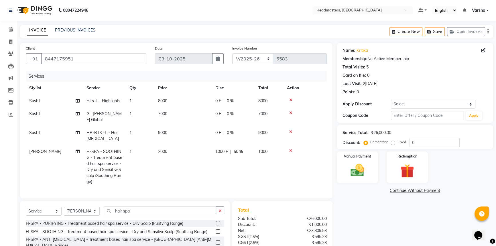
click at [261, 113] on tr "Sushil GL-[PERSON_NAME] Global 1 7000 0 F | 0 % 7000" at bounding box center [176, 116] width 301 height 19
click at [225, 111] on div "0 F | 0 %" at bounding box center [233, 114] width 36 height 6
click at [212, 111] on td "7000" at bounding box center [183, 116] width 57 height 19
select select "60892"
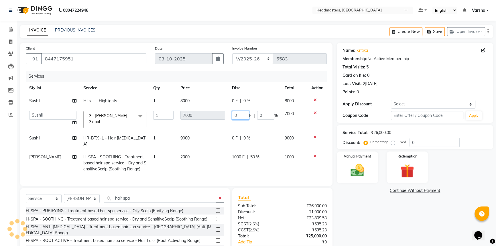
click at [232, 112] on input "0" at bounding box center [240, 115] width 17 height 9
type input "3500"
click at [235, 100] on div "0 F | 0 %" at bounding box center [255, 101] width 46 height 6
select select "60892"
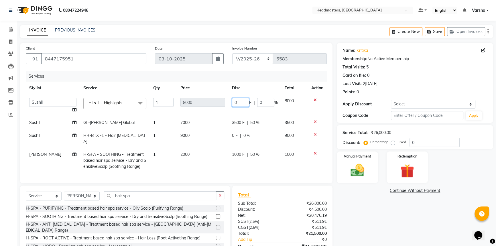
click at [234, 100] on input "0" at bounding box center [240, 102] width 17 height 9
type input "4500"
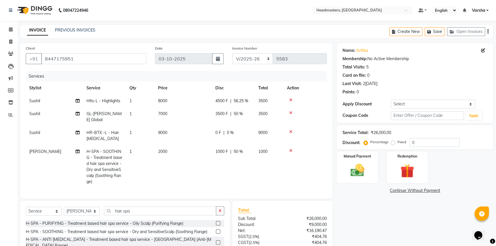
click at [220, 117] on tr "Sushil GL-igora - Igora Global 1 7000 3500 F | 50 % 3500" at bounding box center [176, 116] width 301 height 19
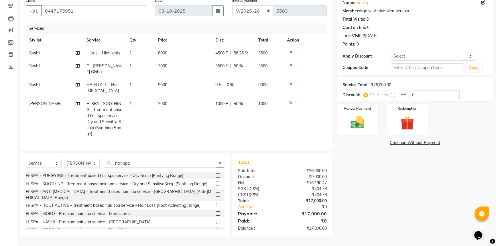
scroll to position [52, 0]
click at [241, 102] on span "50 %" at bounding box center [238, 104] width 9 height 6
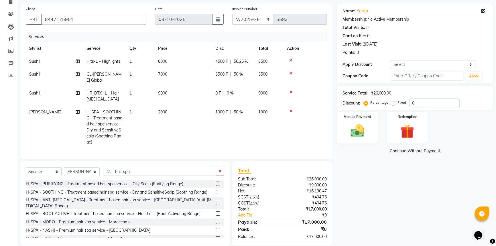
select select "60902"
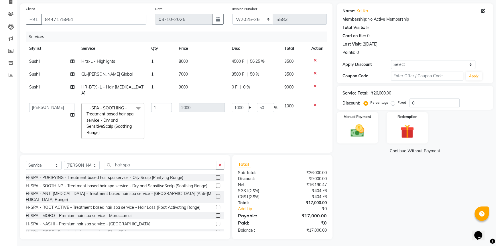
click at [234, 86] on span "0 F" at bounding box center [235, 87] width 6 height 6
click at [234, 86] on td "0 F | 0 %" at bounding box center [254, 90] width 53 height 19
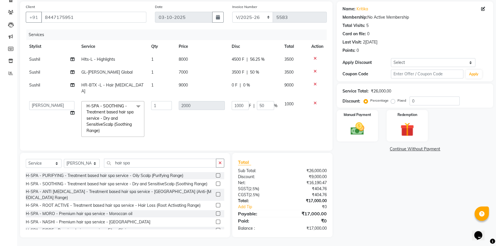
select select "60892"
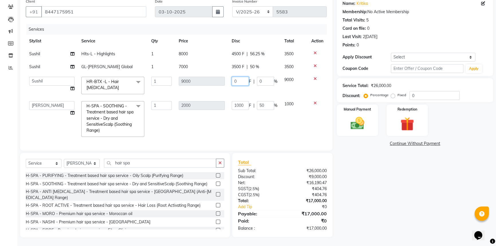
click at [234, 80] on input "0" at bounding box center [240, 81] width 17 height 9
type input "6000"
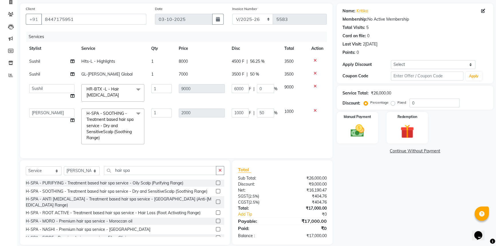
click at [362, 168] on div "Name:[PERSON_NAME]a Membership: No Active Membership Total Visits: 5 Card on fi…" at bounding box center [417, 123] width 161 height 241
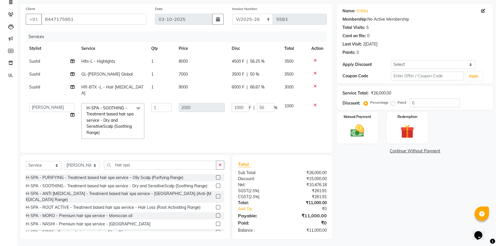
click at [235, 88] on span "6000 F" at bounding box center [238, 87] width 13 height 6
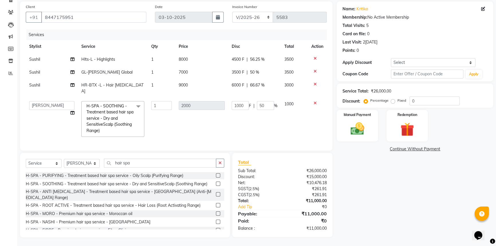
select select "60892"
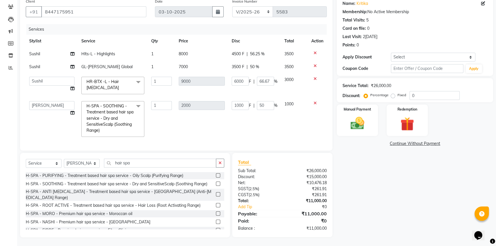
click at [234, 68] on span "3500 F" at bounding box center [238, 67] width 13 height 6
select select "60892"
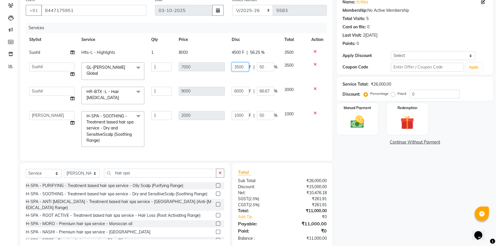
click at [240, 68] on input "3500" at bounding box center [240, 66] width 17 height 9
type input "4000"
click at [243, 50] on span "4500 F" at bounding box center [238, 53] width 13 height 6
select select "60892"
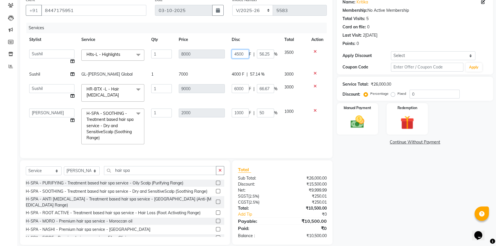
click at [245, 54] on input "4500" at bounding box center [240, 54] width 17 height 9
type input "4"
type input "5000"
click at [363, 184] on div "Name:[PERSON_NAME]a Membership: No Active Membership Total Visits: 5 Card on fi…" at bounding box center [417, 120] width 161 height 250
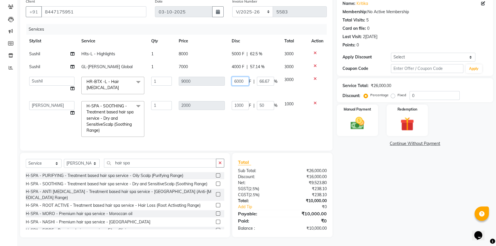
click at [239, 82] on input "6000" at bounding box center [240, 81] width 17 height 9
type input "5500"
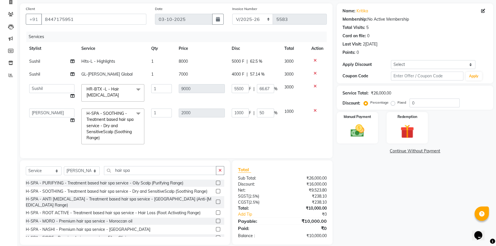
click at [364, 174] on div "Name:[PERSON_NAME]a Membership: No Active Membership Total Visits: 5 Card on fi…" at bounding box center [417, 123] width 161 height 241
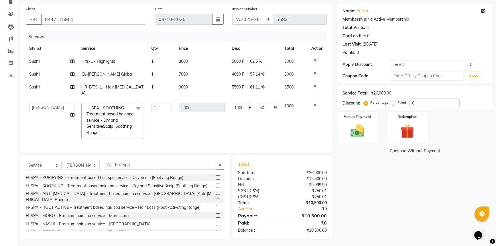
click at [236, 88] on span "5500 F" at bounding box center [238, 87] width 13 height 6
click at [236, 88] on td "5500 F | 61.11 %" at bounding box center [254, 90] width 53 height 19
select select "60892"
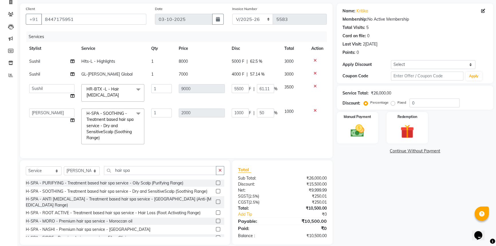
scroll to position [48, 0]
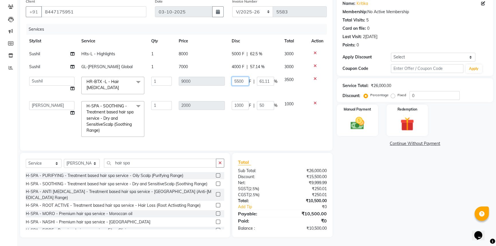
click at [243, 78] on input "5500" at bounding box center [240, 81] width 17 height 9
type input "5"
type input "5000"
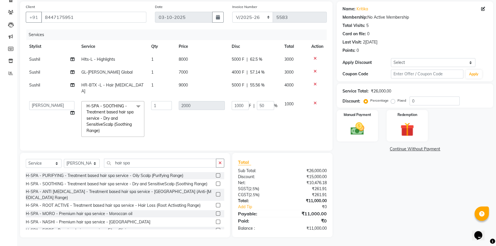
scroll to position [40, 0]
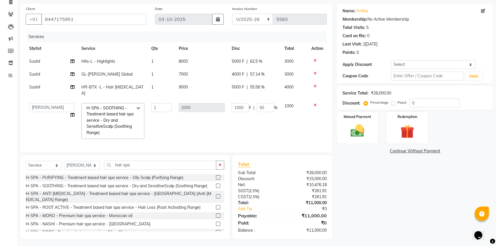
click at [378, 167] on div "Name:[PERSON_NAME]a Membership: No Active Membership Total Visits: 5 Card on fi…" at bounding box center [417, 121] width 161 height 236
click at [89, 162] on select "Select Stylist Afia [PERSON_NAME]r[PERSON_NAME]u[PERSON_NAME]R [PERSON_NAME] He…" at bounding box center [82, 165] width 36 height 9
click at [314, 103] on icon at bounding box center [315, 105] width 3 height 4
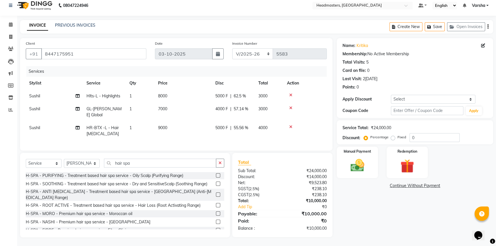
click at [222, 125] on span "5000 F" at bounding box center [221, 128] width 13 height 6
select select "60892"
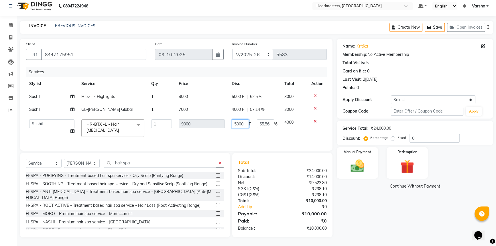
click at [235, 122] on input "5000" at bounding box center [240, 123] width 17 height 9
click at [235, 123] on input "5000" at bounding box center [240, 123] width 17 height 9
type input "4000"
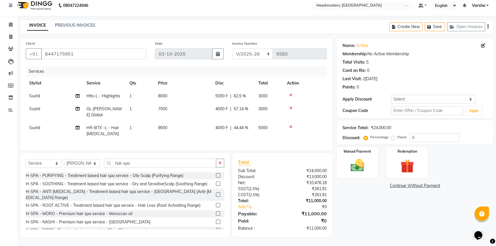
click at [348, 202] on div "Name:[PERSON_NAME]a Membership: No Active Membership Total Visits: 5 Card on fi…" at bounding box center [417, 137] width 161 height 199
click at [43, 165] on select "Select Service Product Membership Package Voucher Prepaid Gift Card" at bounding box center [44, 163] width 36 height 9
select select "product"
click at [26, 162] on select "Select Service Product Membership Package Voucher Prepaid Gift Card" at bounding box center [44, 163] width 36 height 9
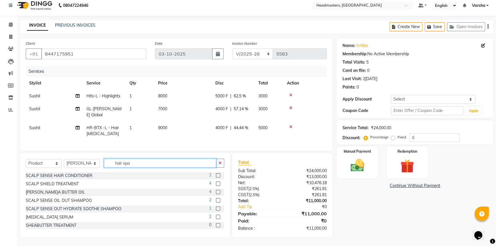
click at [147, 163] on input "hair spa" at bounding box center [160, 163] width 112 height 9
type input "h"
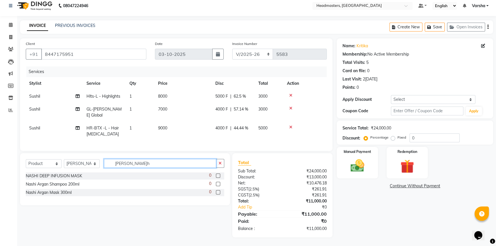
type input "[PERSON_NAME]h"
click at [218, 186] on label at bounding box center [218, 184] width 4 height 4
click at [218, 186] on input "checkbox" at bounding box center [218, 184] width 4 height 4
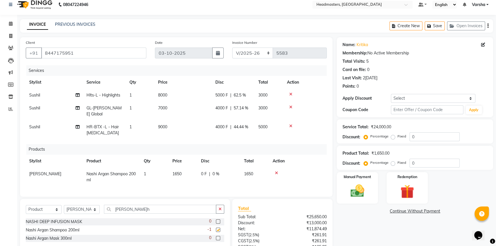
checkbox input "false"
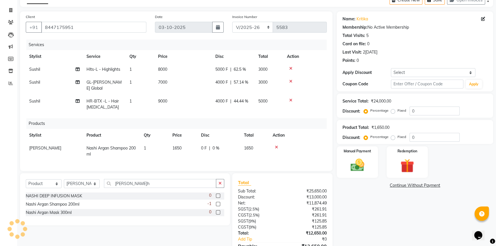
click at [217, 214] on label at bounding box center [218, 212] width 4 height 4
click at [217, 214] on input "checkbox" at bounding box center [218, 213] width 4 height 4
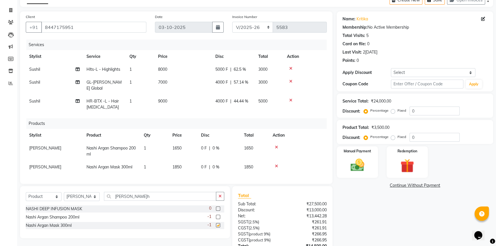
click at [217, 212] on div at bounding box center [218, 209] width 4 height 6
checkbox input "false"
click at [276, 165] on icon at bounding box center [276, 166] width 3 height 4
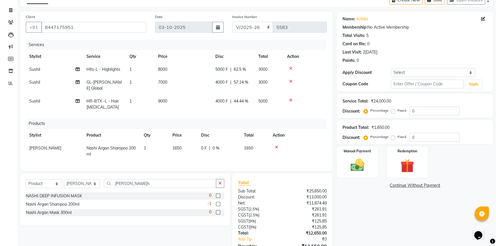
click at [206, 150] on span "0 F" at bounding box center [204, 148] width 6 height 6
select select "60902"
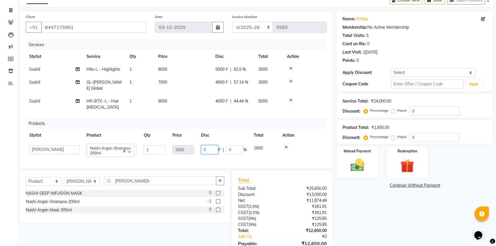
click at [208, 148] on input "0" at bounding box center [209, 149] width 17 height 9
type input "0200"
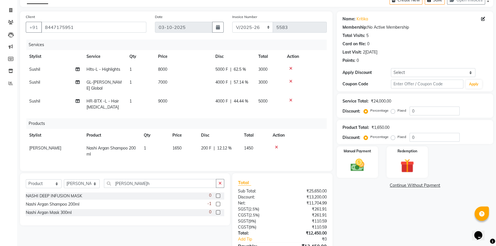
click at [346, 230] on div "Name: [PERSON_NAME] Membership: No Active Membership Total Visits: 5 Card on fi…" at bounding box center [417, 140] width 161 height 258
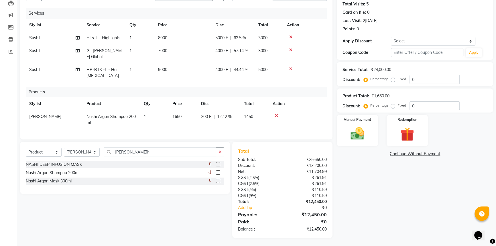
scroll to position [68, 0]
click at [349, 125] on img at bounding box center [357, 133] width 23 height 16
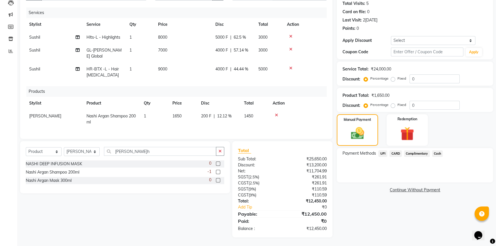
click at [381, 150] on span "UPI" at bounding box center [382, 153] width 9 height 7
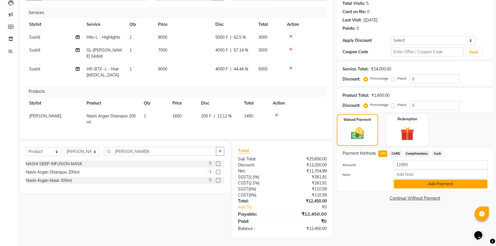
click at [404, 180] on button "Add Payment" at bounding box center [441, 184] width 94 height 9
click at [404, 180] on div "Name:[PERSON_NAME]a Membership: No Active Membership Total Visits: 5 Card on fi…" at bounding box center [417, 108] width 161 height 258
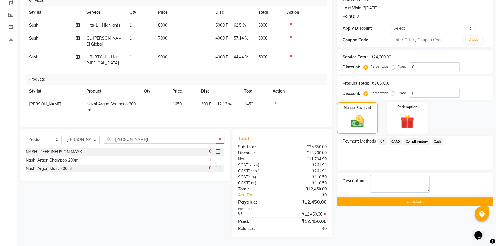
scroll to position [80, 0]
click at [398, 206] on div "Name:[PERSON_NAME]a Membership: No Active Membership Total Visits: 5 Card on fi…" at bounding box center [417, 102] width 161 height 270
click at [397, 201] on button "Checkout" at bounding box center [415, 201] width 156 height 9
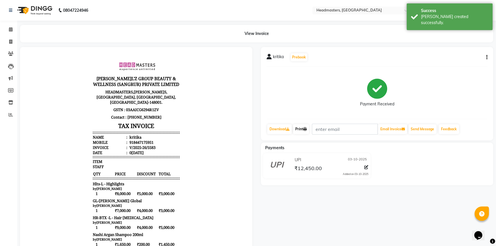
click at [303, 131] on link "Print" at bounding box center [301, 129] width 16 height 10
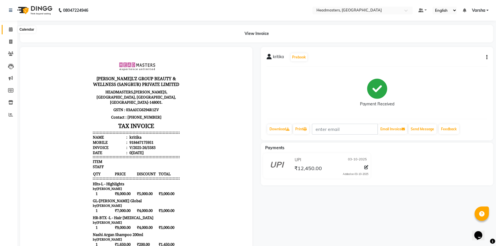
click at [9, 27] on icon at bounding box center [11, 29] width 4 height 4
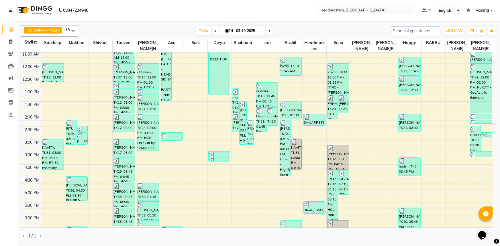
scroll to position [20, 0]
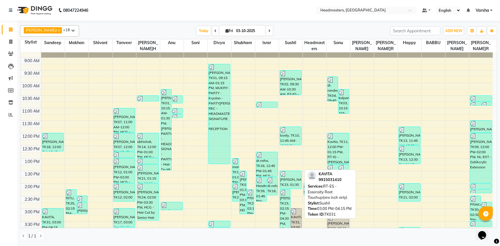
click at [301, 220] on div "KAVITA, TK31, 03:00 PM-04:15 PM, RT-ES - Essensity Root Touchup(one inch only)" at bounding box center [296, 223] width 11 height 31
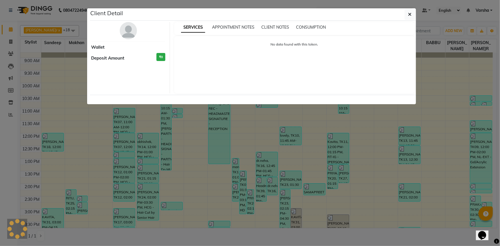
select select "3"
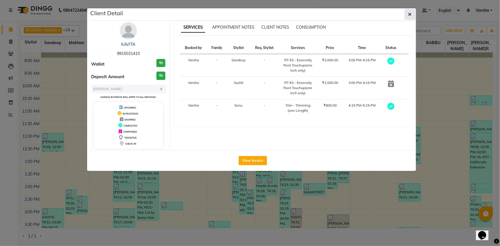
click at [407, 17] on button "button" at bounding box center [409, 14] width 11 height 11
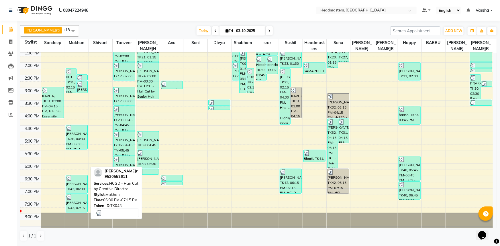
scroll to position [150, 0]
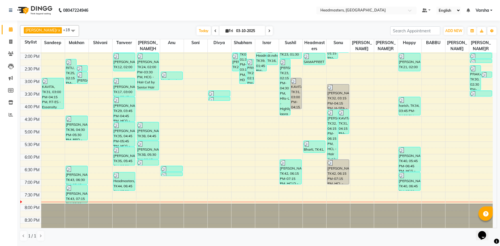
click at [81, 157] on div "8:00 AM 8:30 AM 9:00 AM 9:30 AM 10:00 AM 10:30 AM 11:00 AM 11:30 AM 12:00 PM 12…" at bounding box center [256, 65] width 472 height 327
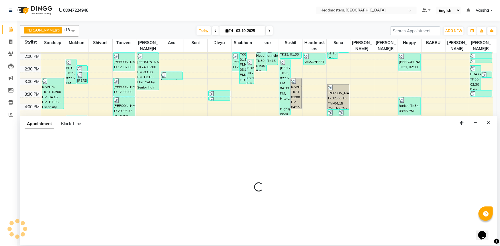
select select "60863"
select select "tentative"
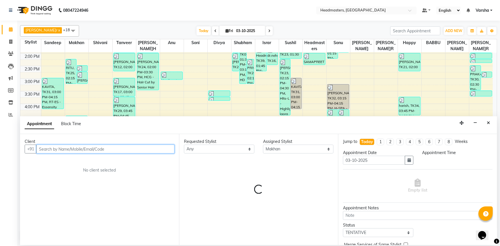
select select "1080"
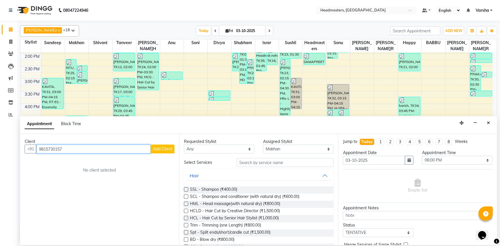
type input "9815730157"
click at [155, 150] on span "Add Client" at bounding box center [162, 148] width 19 height 5
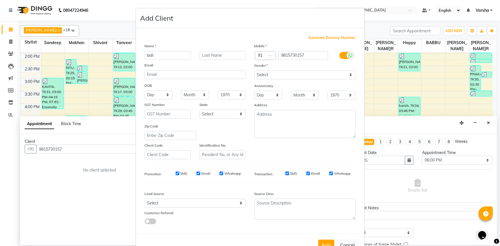
type input "bali"
click at [283, 69] on div "Gender" at bounding box center [305, 66] width 110 height 8
drag, startPoint x: 289, startPoint y: 75, endPoint x: 288, endPoint y: 78, distance: 3.4
click at [289, 75] on select "Select [DEMOGRAPHIC_DATA] [DEMOGRAPHIC_DATA] Other Prefer Not To Say" at bounding box center [304, 74] width 101 height 9
select select "[DEMOGRAPHIC_DATA]"
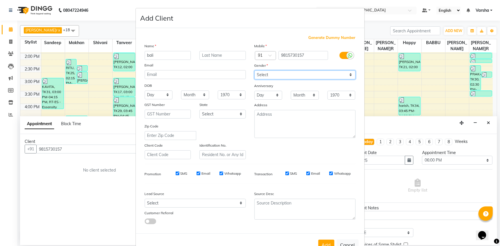
click at [254, 70] on select "Select [DEMOGRAPHIC_DATA] [DEMOGRAPHIC_DATA] Other Prefer Not To Say" at bounding box center [304, 74] width 101 height 9
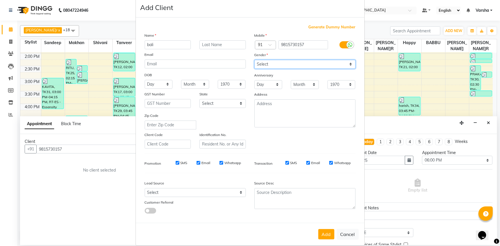
scroll to position [20, 0]
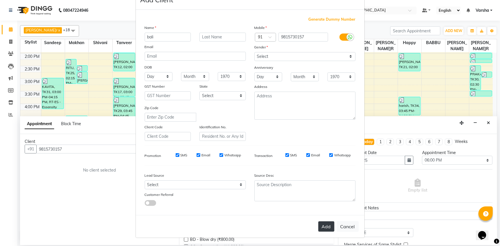
click at [322, 229] on button "Add" at bounding box center [326, 226] width 16 height 10
select select
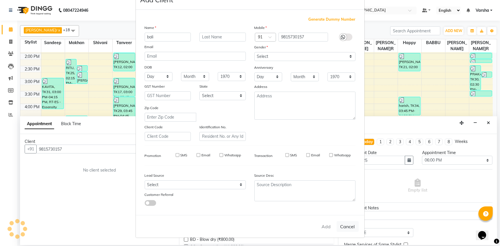
select select
checkbox input "false"
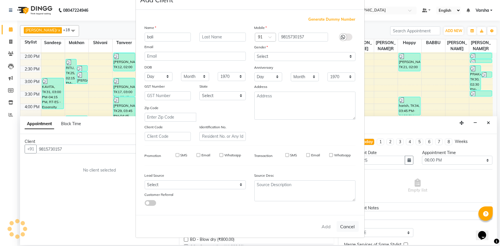
checkbox input "false"
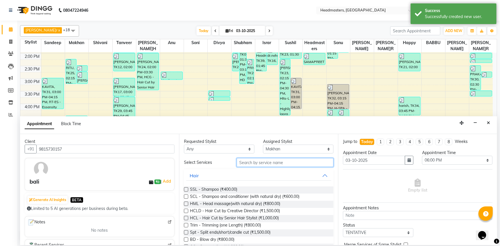
click at [253, 161] on input "text" at bounding box center [284, 162] width 97 height 9
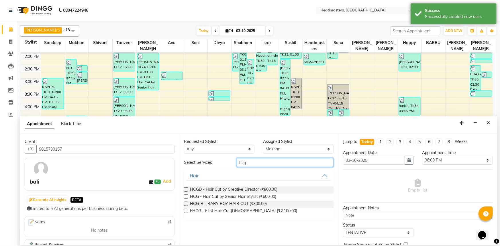
type input "hcg"
click at [186, 195] on label at bounding box center [186, 196] width 4 height 4
click at [186, 195] on input "checkbox" at bounding box center [186, 197] width 4 height 4
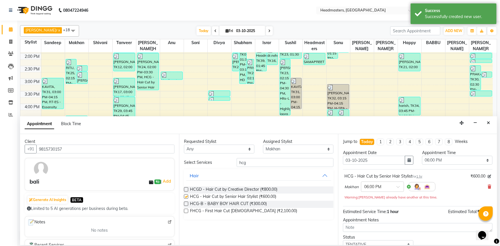
checkbox input "false"
click at [254, 164] on input "hcg" at bounding box center [284, 162] width 97 height 9
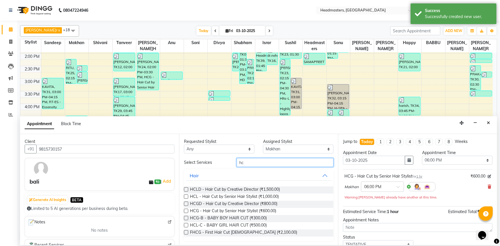
type input "h"
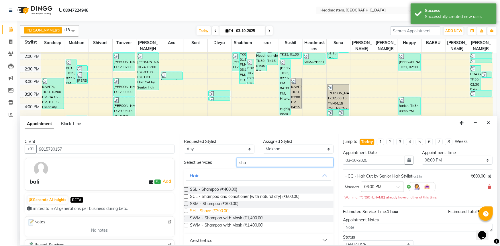
type input "sha"
click at [207, 213] on span "SH - Shave (₹300.00)" at bounding box center [210, 211] width 40 height 7
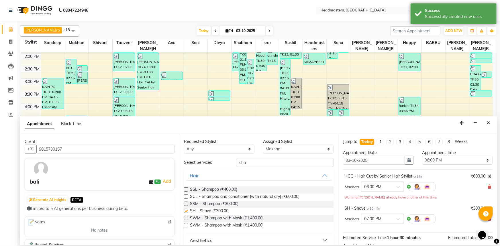
checkbox input "false"
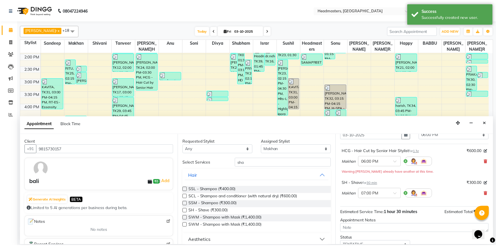
scroll to position [56, 0]
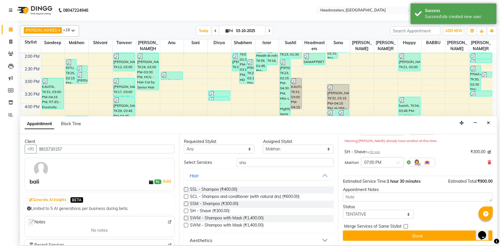
click at [394, 230] on span "Merge Services of Same Stylist" at bounding box center [372, 226] width 57 height 7
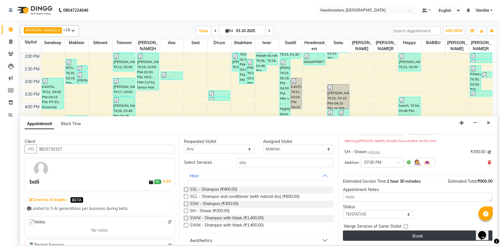
click at [390, 240] on button "Book" at bounding box center [417, 235] width 149 height 10
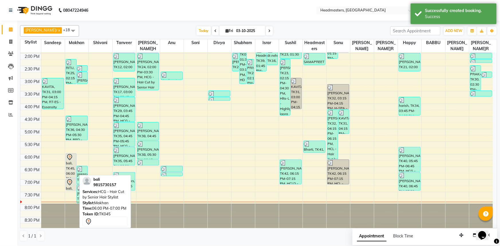
click at [71, 170] on div "bali, TK45, 06:00 PM-07:00 PM, HCG - Hair Cut by Senior Hair Stylist" at bounding box center [71, 165] width 11 height 24
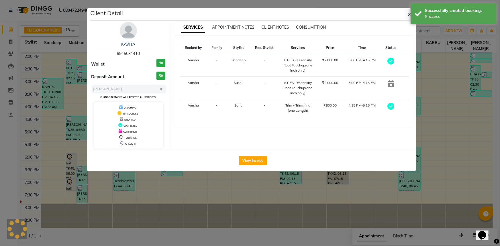
select select "7"
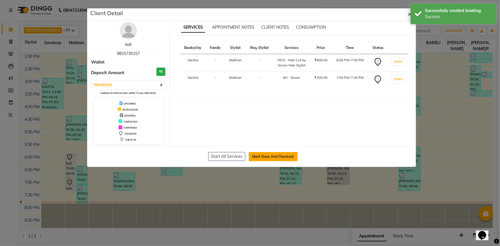
click at [263, 157] on button "Mark Done And Checkout" at bounding box center [273, 156] width 49 height 9
select select "7140"
select select "service"
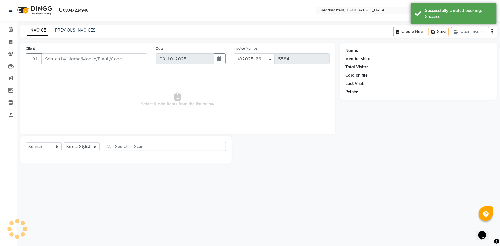
type input "9815730157"
select select "60863"
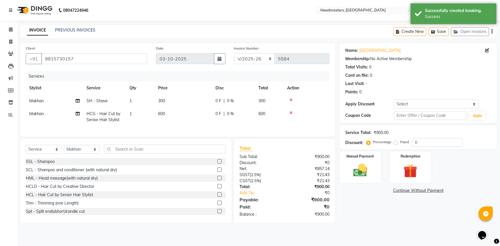
drag, startPoint x: 220, startPoint y: 128, endPoint x: 230, endPoint y: 118, distance: 14.6
click at [220, 128] on div "Services Stylist Service Qty Price Disc Total Action Makhan SH - Shave 1 300 0 …" at bounding box center [177, 101] width 303 height 60
click at [218, 117] on td "0 F | 0 %" at bounding box center [233, 116] width 43 height 19
select select "60863"
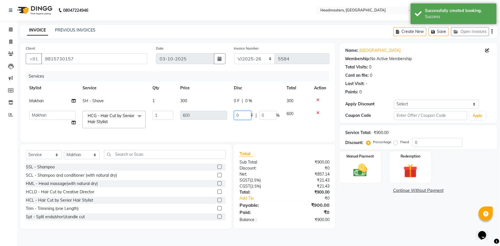
click at [242, 112] on input "0" at bounding box center [242, 115] width 17 height 9
type input "0300"
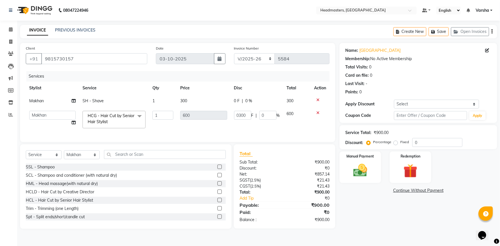
click at [238, 105] on td "0 F | 0 %" at bounding box center [256, 100] width 53 height 13
select select "60863"
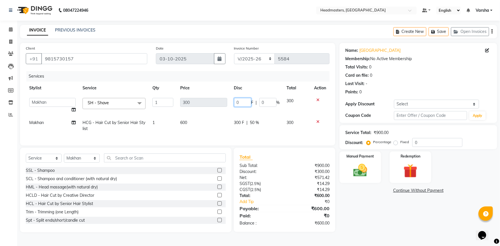
click at [238, 105] on input "0" at bounding box center [242, 102] width 17 height 9
type input "0100"
drag, startPoint x: 404, startPoint y: 228, endPoint x: 382, endPoint y: 198, distance: 37.7
click at [404, 226] on div "Name: Bali Membership: No Active Membership Total Visits: 0 Card on file: 0 Las…" at bounding box center [420, 137] width 162 height 189
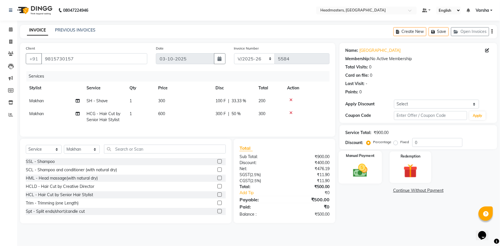
click at [352, 167] on img at bounding box center [359, 170] width 23 height 17
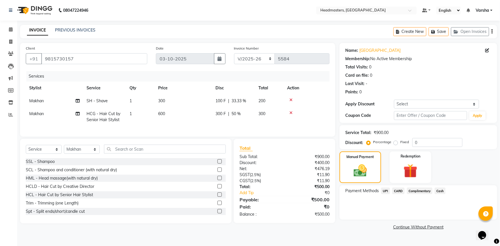
click at [387, 190] on span "UPI" at bounding box center [385, 191] width 9 height 7
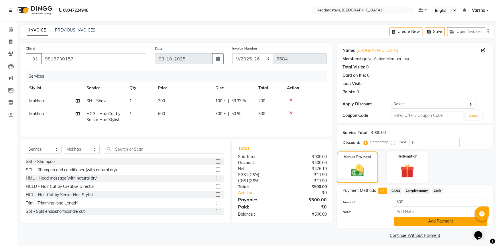
click at [404, 218] on button "Add Payment" at bounding box center [441, 221] width 94 height 9
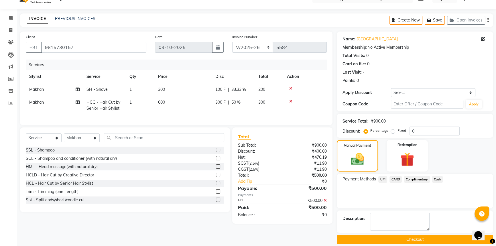
scroll to position [17, 0]
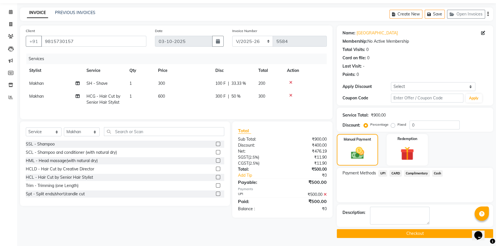
click at [405, 229] on button "Checkout" at bounding box center [415, 233] width 156 height 9
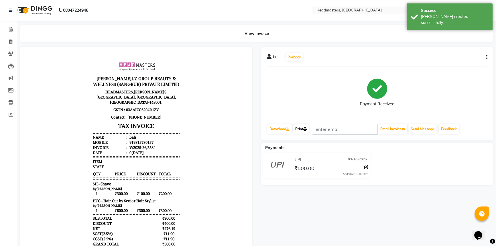
click at [303, 129] on link "Print" at bounding box center [301, 129] width 16 height 10
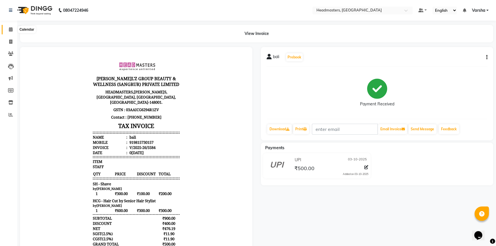
click at [9, 30] on icon at bounding box center [11, 29] width 4 height 4
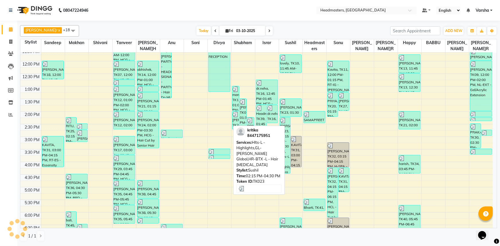
scroll to position [130, 0]
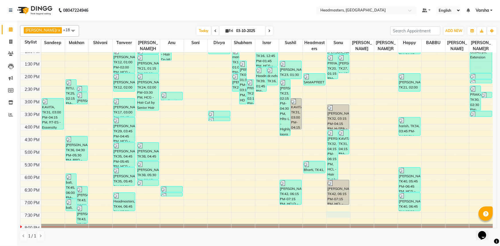
click at [330, 212] on div "8:00 AM 8:30 AM 9:00 AM 9:30 AM 10:00 AM 10:30 AM 11:00 AM 11:30 AM 12:00 PM 12…" at bounding box center [256, 86] width 472 height 327
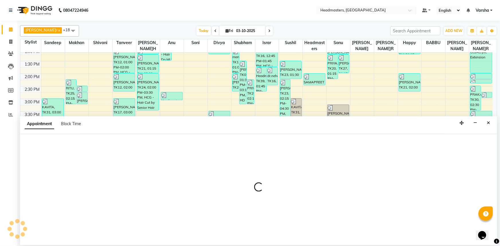
select select "60900"
select select "tentative"
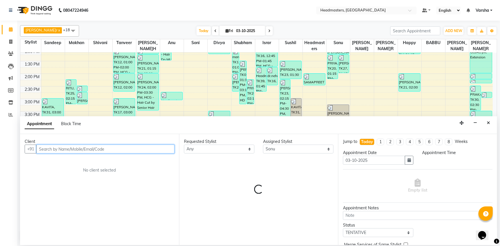
select select "1170"
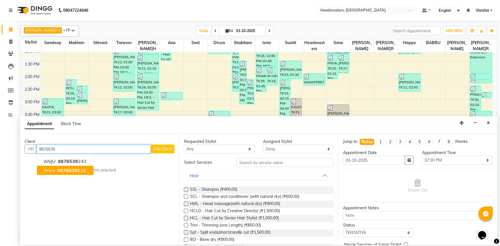
drag, startPoint x: 56, startPoint y: 171, endPoint x: 65, endPoint y: 169, distance: 9.9
click at [56, 171] on ngb-highlight "9876539 039" at bounding box center [71, 170] width 30 height 6
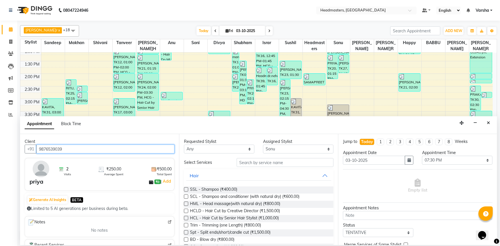
type input "9876539039"
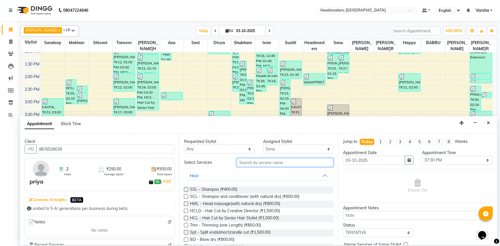
click at [255, 163] on input "text" at bounding box center [284, 162] width 97 height 9
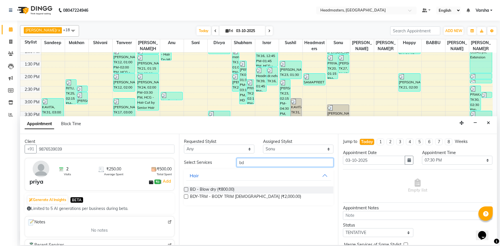
type input "bd"
click at [184, 189] on label at bounding box center [186, 189] width 4 height 4
click at [184, 189] on input "checkbox" at bounding box center [186, 190] width 4 height 4
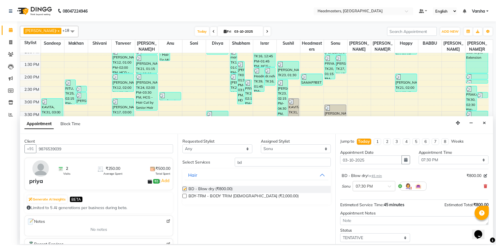
scroll to position [24, 0]
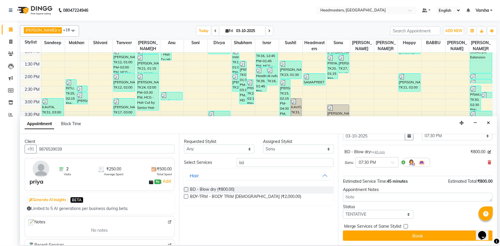
checkbox input "false"
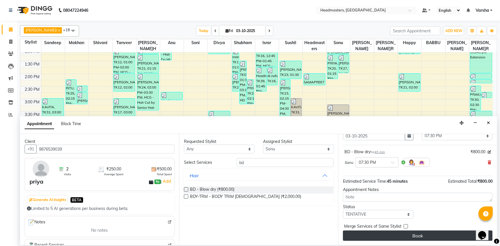
click at [376, 240] on button "Book" at bounding box center [417, 235] width 149 height 10
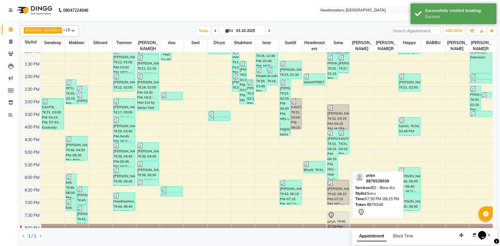
click at [340, 220] on div "priya, TK46, 07:30 PM-08:15 PM, BD - Blow dry" at bounding box center [338, 221] width 22 height 18
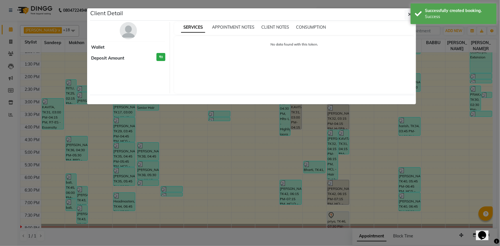
select select "7"
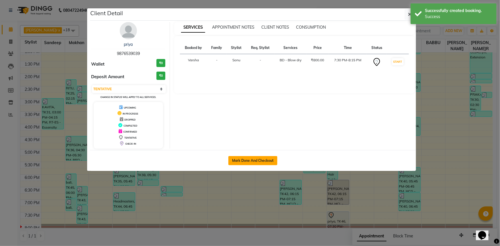
click at [266, 163] on button "Mark Done And Checkout" at bounding box center [252, 160] width 49 height 9
select select "7140"
select select "service"
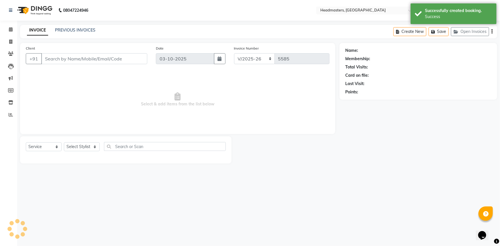
type input "9876539039"
select select "60900"
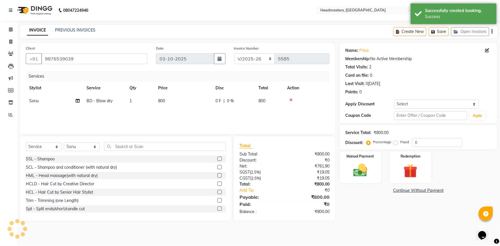
click at [216, 104] on td "0 F | 0 %" at bounding box center [233, 100] width 43 height 13
select select "60900"
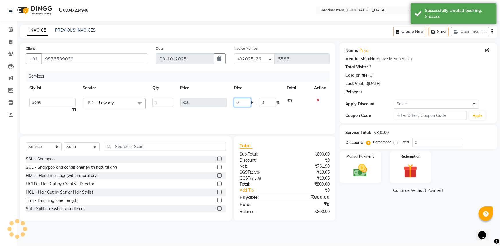
click at [241, 106] on input "0" at bounding box center [242, 102] width 17 height 9
type input "0400"
click at [360, 161] on div "Manual Payment" at bounding box center [359, 167] width 43 height 33
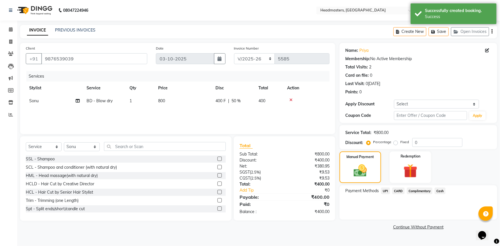
drag, startPoint x: 383, startPoint y: 192, endPoint x: 417, endPoint y: 240, distance: 59.2
click at [383, 192] on span "UPI" at bounding box center [385, 191] width 9 height 7
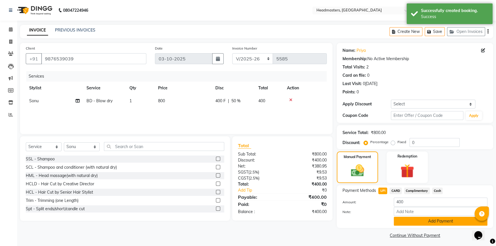
click at [428, 225] on button "Add Payment" at bounding box center [441, 221] width 94 height 9
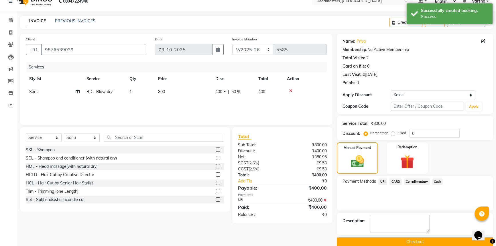
scroll to position [17, 0]
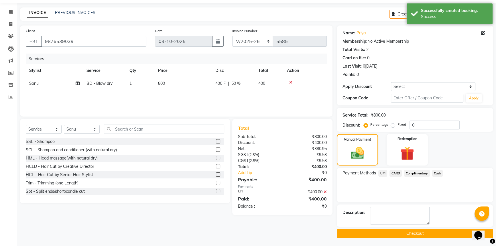
click at [426, 243] on main "INVOICE PREVIOUS INVOICES Create New Save Open Invoices Client [PHONE_NUMBER] D…" at bounding box center [256, 126] width 479 height 239
click at [424, 236] on button "Checkout" at bounding box center [415, 233] width 156 height 9
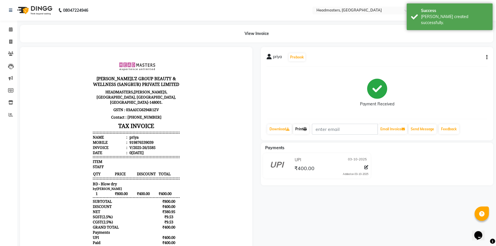
click at [302, 133] on link "Print" at bounding box center [301, 129] width 16 height 10
click at [6, 26] on link "Calendar" at bounding box center [9, 29] width 14 height 9
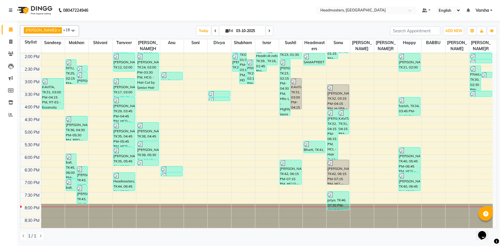
scroll to position [150, 0]
click at [266, 187] on div "8:00 AM 8:30 AM 9:00 AM 9:30 AM 10:00 AM 10:30 AM 11:00 AM 11:30 AM 12:00 PM 12…" at bounding box center [256, 65] width 472 height 327
select select "60887"
select select "1155"
select select "tentative"
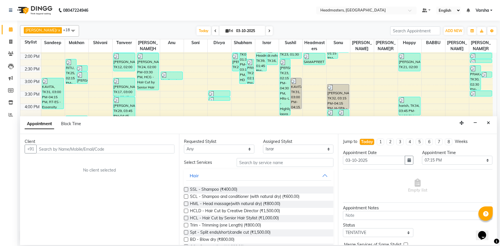
click at [121, 148] on input "text" at bounding box center [105, 149] width 138 height 9
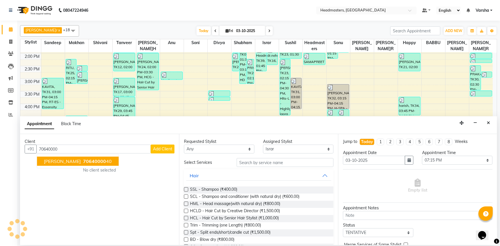
click at [88, 163] on button "[PERSON_NAME]n 70640000 40" at bounding box center [78, 161] width 82 height 9
type input "7064000040"
click at [88, 163] on div "Client [PHONE_NUMBER][PERSON_NAME]n 70640000 40 Add Client No client selected" at bounding box center [99, 189] width 159 height 111
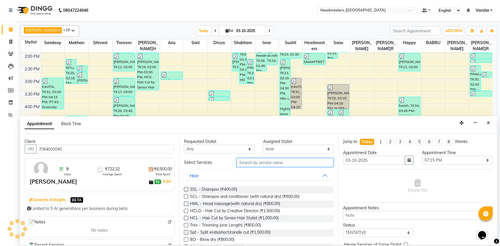
click at [251, 160] on input "text" at bounding box center [284, 162] width 97 height 9
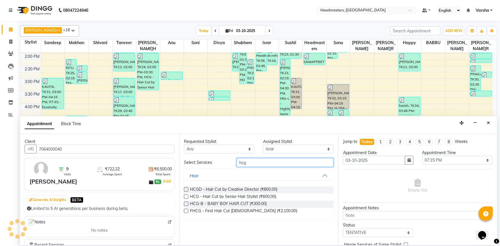
type input "hcg"
click at [186, 190] on label at bounding box center [186, 189] width 4 height 4
click at [186, 190] on input "checkbox" at bounding box center [186, 190] width 4 height 4
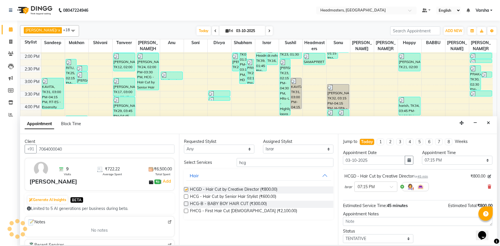
click at [186, 190] on label at bounding box center [186, 189] width 4 height 4
click at [186, 190] on input "checkbox" at bounding box center [186, 190] width 4 height 4
checkbox input "false"
click at [272, 166] on input "hcg" at bounding box center [284, 162] width 97 height 9
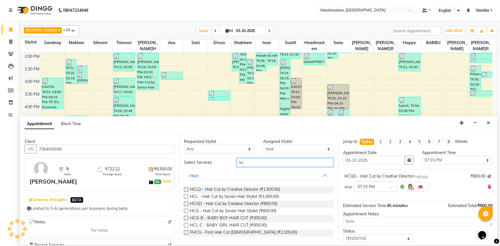
type input "h"
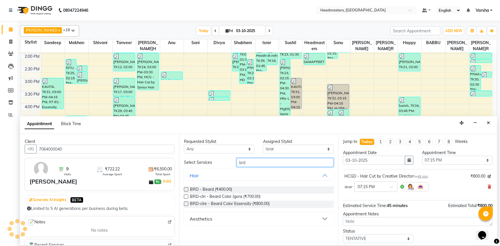
type input "brd"
click at [186, 189] on label at bounding box center [186, 189] width 4 height 4
click at [186, 189] on input "checkbox" at bounding box center [186, 190] width 4 height 4
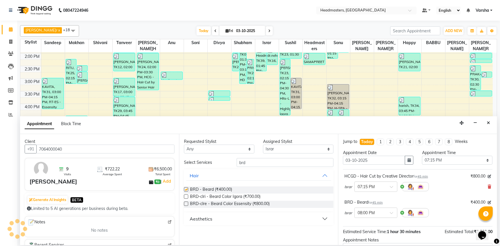
checkbox input "false"
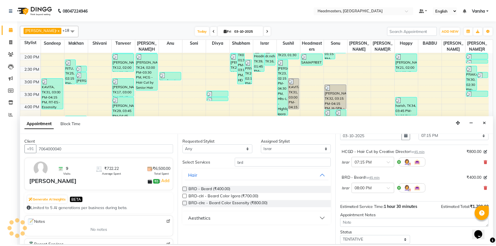
scroll to position [50, 0]
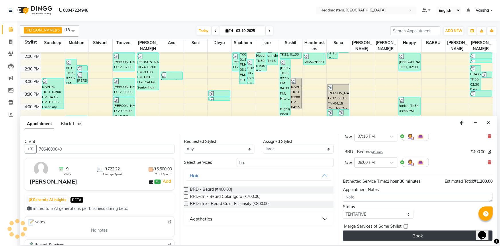
click at [375, 240] on button "Book" at bounding box center [417, 235] width 149 height 10
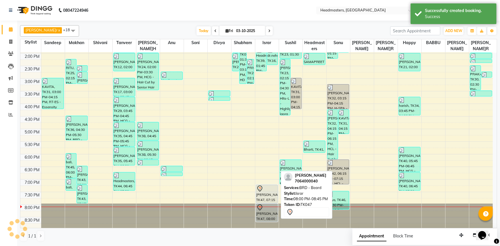
click at [271, 215] on div "[PERSON_NAME], TK47, 08:00 PM-08:45 PM, BRD -[PERSON_NAME]d" at bounding box center [267, 213] width 22 height 18
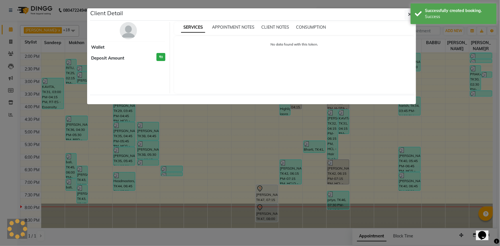
drag, startPoint x: 444, startPoint y: 120, endPoint x: 383, endPoint y: 123, distance: 61.7
click at [444, 120] on ngb-modal-window "Client Detail Wallet Deposit Amount ₹0 SERVICES APPOINTMENT NOTES CLIENT NOTES …" at bounding box center [250, 123] width 500 height 246
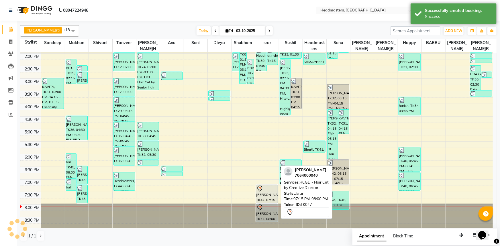
click at [261, 192] on div "[PERSON_NAME], TK47, 07:15 PM-08:00 PM, HCGD - Hair Cut by Creative Director" at bounding box center [267, 194] width 22 height 18
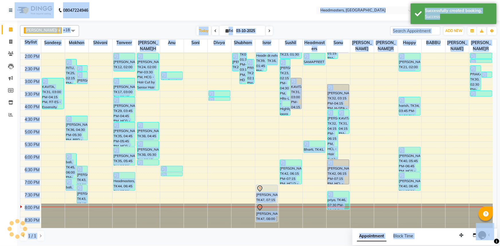
select select "7"
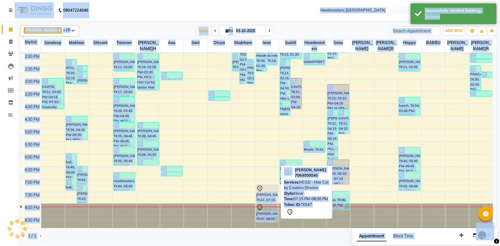
click at [261, 192] on div "[PERSON_NAME], TK47, 07:15 PM-08:00 PM, HCGD - Hair Cut by Creative Director" at bounding box center [267, 194] width 22 height 18
select select "7"
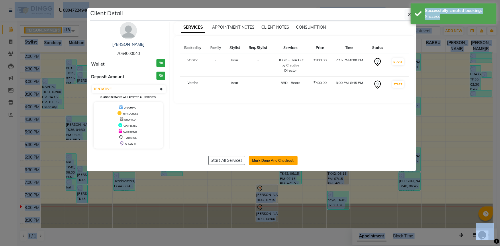
click at [295, 157] on button "Mark Done And Checkout" at bounding box center [273, 160] width 49 height 9
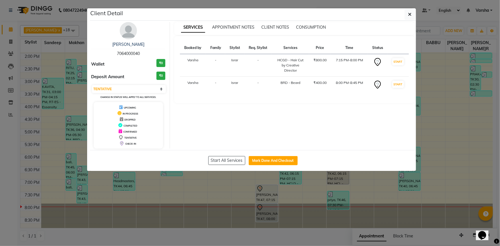
select select "7140"
select select "service"
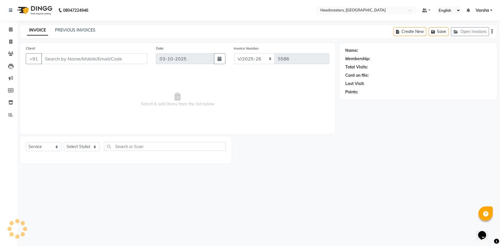
type input "7064000040"
select select "60887"
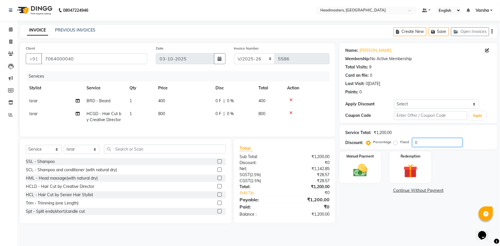
click at [427, 139] on input "0" at bounding box center [437, 142] width 50 height 9
type input "050"
click at [366, 163] on img at bounding box center [359, 170] width 23 height 17
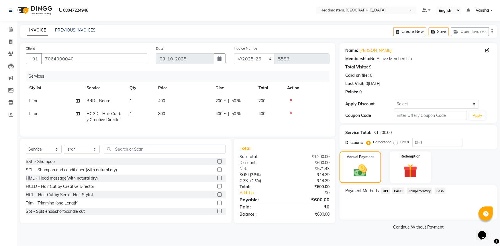
click at [386, 191] on span "UPI" at bounding box center [385, 191] width 9 height 7
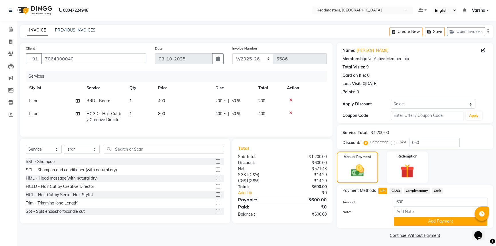
click at [386, 191] on span "UPI" at bounding box center [382, 191] width 9 height 7
click at [407, 205] on input "600" at bounding box center [441, 202] width 94 height 9
type input "6"
type input "3"
click at [438, 190] on span "Cash" at bounding box center [437, 191] width 11 height 7
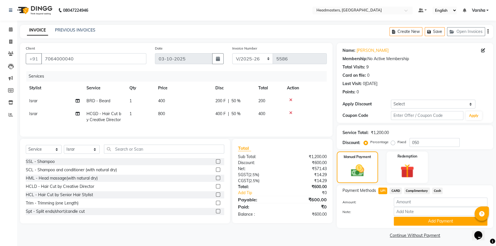
type input "600"
click at [436, 219] on button "Add Payment" at bounding box center [441, 221] width 94 height 9
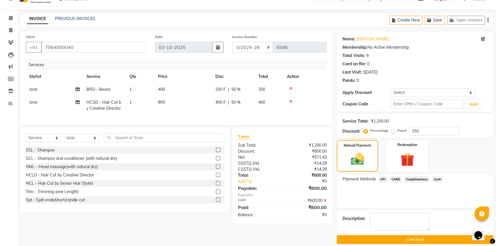
scroll to position [17, 0]
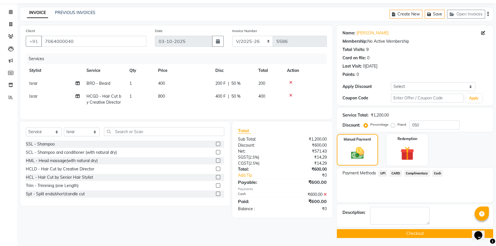
click at [422, 233] on button "Checkout" at bounding box center [415, 233] width 156 height 9
click at [422, 233] on div "Checkout" at bounding box center [415, 233] width 156 height 9
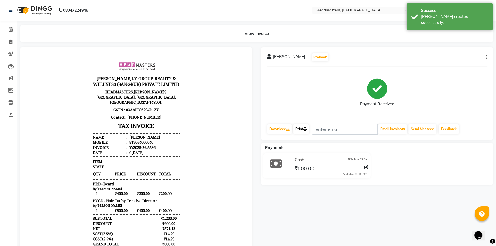
click at [295, 128] on link "Print" at bounding box center [301, 129] width 16 height 10
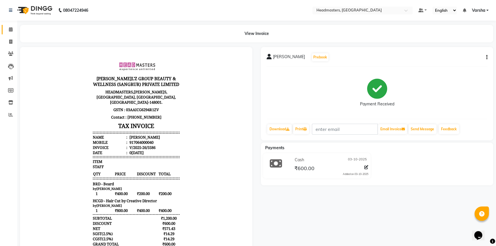
click at [14, 25] on link "Calendar" at bounding box center [9, 29] width 14 height 9
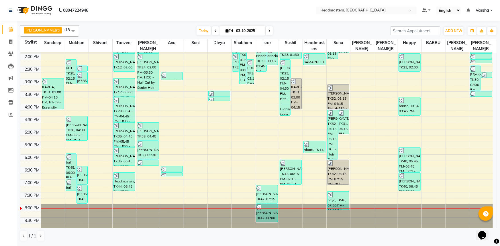
scroll to position [150, 0]
click at [166, 188] on div "8:00 AM 8:30 AM 9:00 AM 9:30 AM 10:00 AM 10:30 AM 11:00 AM 11:30 AM 12:00 PM 12…" at bounding box center [256, 65] width 472 height 327
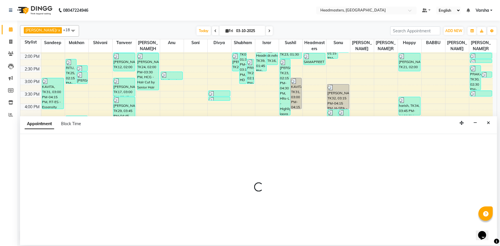
select select "60873"
select select "1155"
select select "tentative"
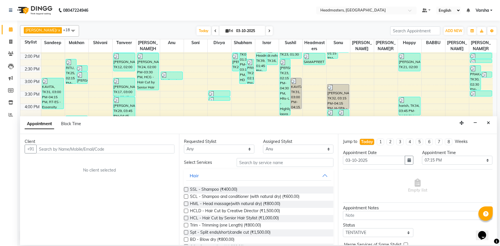
click at [74, 149] on input "text" at bounding box center [105, 149] width 138 height 9
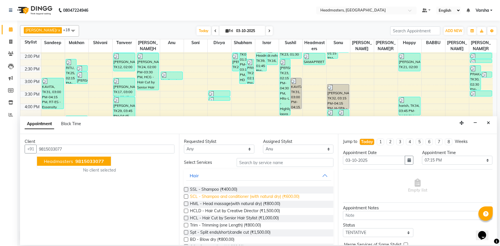
drag, startPoint x: 66, startPoint y: 161, endPoint x: 200, endPoint y: 199, distance: 139.0
click at [70, 161] on span "Headmasters" at bounding box center [58, 161] width 29 height 6
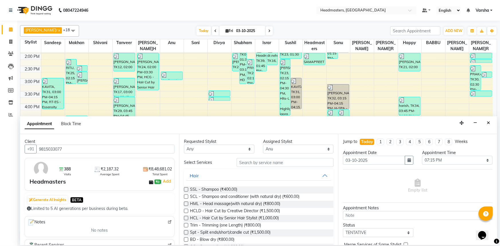
type input "9815033077"
click at [257, 157] on div "Requested Stylist Any [PERSON_NAME]r[PERSON_NAME]u[PERSON_NAME]R [PERSON_NAME]y…" at bounding box center [258, 189] width 159 height 111
click at [236, 158] on div "Requested Stylist Any [PERSON_NAME]r[PERSON_NAME]u[PERSON_NAME]R [PERSON_NAME]y…" at bounding box center [258, 189] width 159 height 111
click at [238, 160] on input "text" at bounding box center [284, 162] width 97 height 9
click at [295, 162] on input "text" at bounding box center [284, 162] width 97 height 9
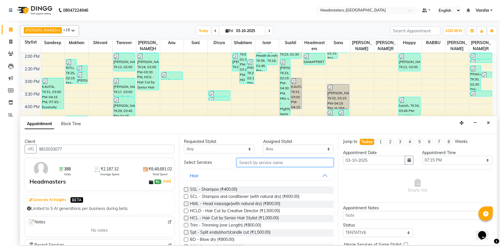
click at [255, 162] on input "text" at bounding box center [284, 162] width 97 height 9
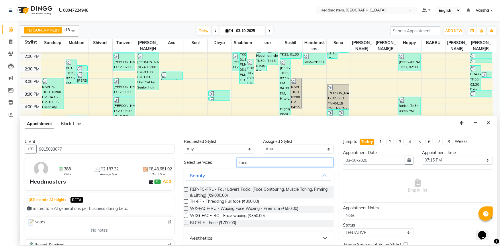
type input "face"
click at [187, 216] on label at bounding box center [186, 216] width 4 height 4
click at [187, 216] on input "checkbox" at bounding box center [186, 216] width 4 height 4
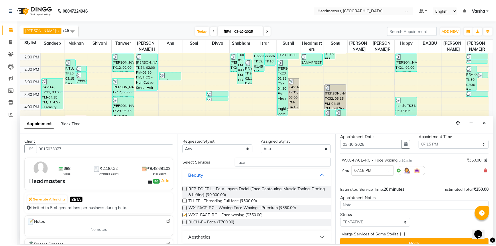
scroll to position [24, 0]
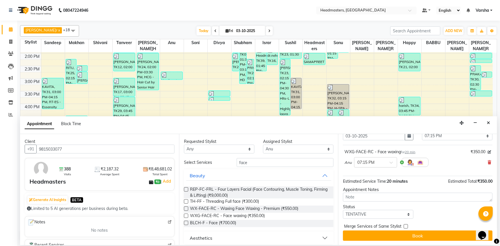
checkbox input "false"
drag, startPoint x: 368, startPoint y: 232, endPoint x: 330, endPoint y: 219, distance: 40.0
click at [368, 232] on button "Book" at bounding box center [417, 235] width 149 height 10
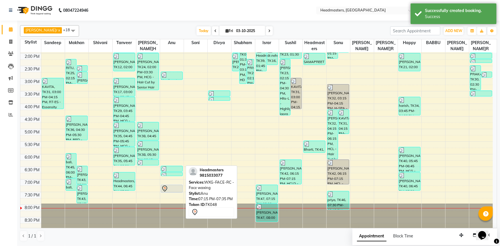
click at [165, 187] on icon at bounding box center [164, 188] width 2 height 2
select select "7"
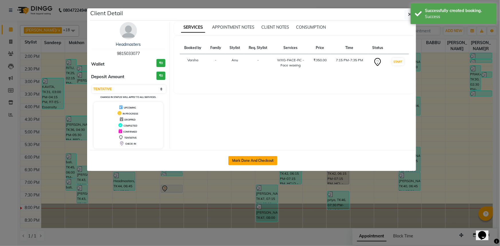
click at [242, 164] on button "Mark Done And Checkout" at bounding box center [252, 160] width 49 height 9
select select "7140"
select select "service"
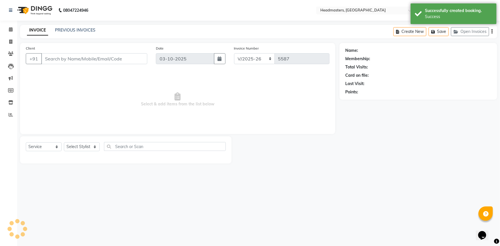
type input "9815033077"
select select "60873"
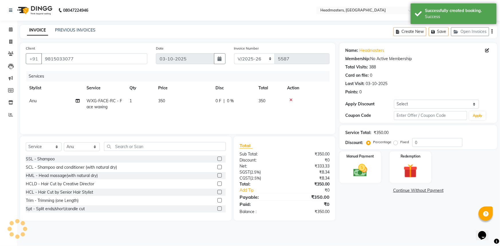
click at [209, 105] on td "350" at bounding box center [183, 103] width 57 height 19
select select "60873"
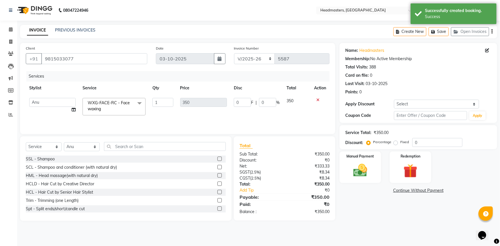
click at [233, 101] on td "0 F | 0 %" at bounding box center [256, 106] width 53 height 24
click at [236, 103] on input "0" at bounding box center [242, 102] width 17 height 9
type input "100"
click at [355, 166] on img at bounding box center [359, 170] width 23 height 17
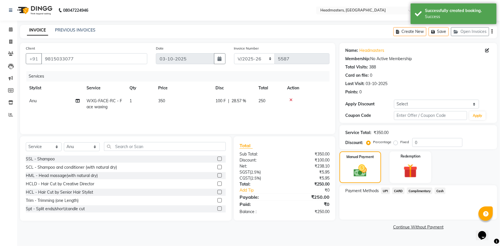
click at [389, 190] on span "UPI" at bounding box center [385, 191] width 9 height 7
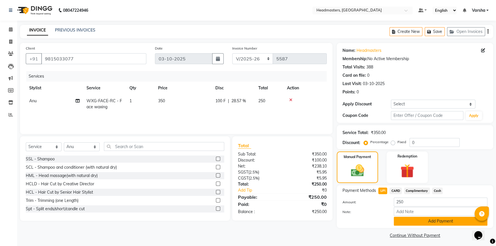
click at [409, 217] on button "Add Payment" at bounding box center [441, 221] width 94 height 9
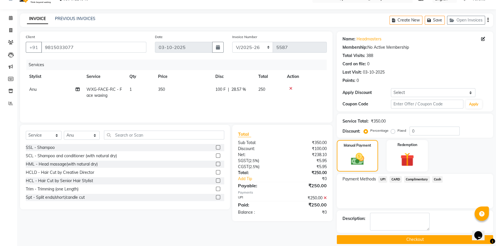
scroll to position [17, 0]
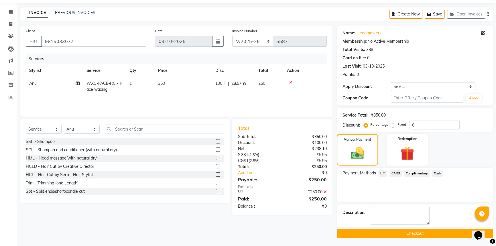
click at [411, 226] on div "Name: Headmasters Membership: No Active Membership Total Visits: 388 Card on fi…" at bounding box center [417, 131] width 161 height 212
click at [410, 232] on button "Checkout" at bounding box center [415, 233] width 156 height 9
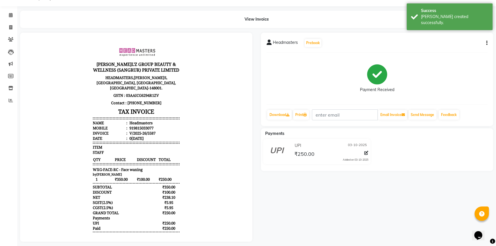
scroll to position [22, 0]
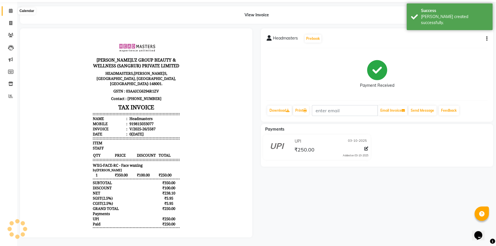
click at [11, 9] on icon at bounding box center [11, 11] width 4 height 4
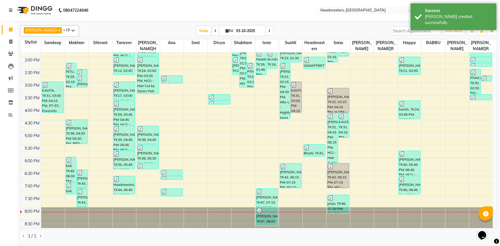
scroll to position [150, 0]
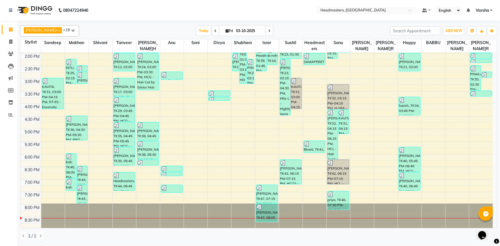
drag, startPoint x: 286, startPoint y: 246, endPoint x: 329, endPoint y: 230, distance: 46.1
click at [329, 230] on div "1 / 1" at bounding box center [258, 235] width 477 height 11
drag, startPoint x: 14, startPoint y: 97, endPoint x: 12, endPoint y: 101, distance: 4.8
click at [13, 99] on li "Inventory" at bounding box center [8, 102] width 17 height 12
click at [11, 102] on icon at bounding box center [10, 102] width 5 height 4
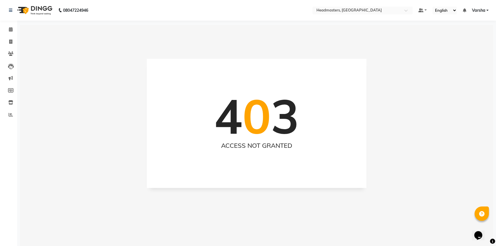
click at [7, 36] on li "Invoice" at bounding box center [8, 42] width 17 height 12
click at [13, 42] on span at bounding box center [11, 42] width 10 height 7
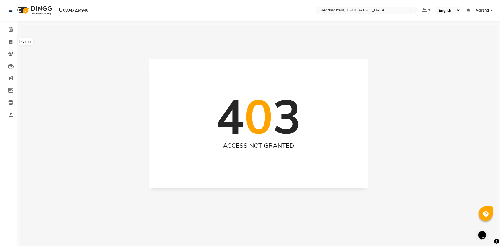
select select "7140"
select select "service"
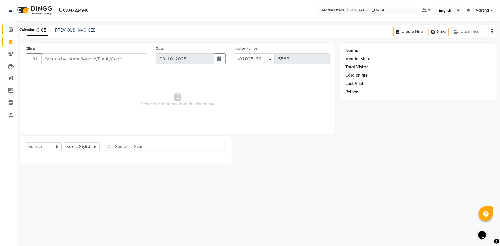
click at [8, 30] on span at bounding box center [11, 29] width 10 height 7
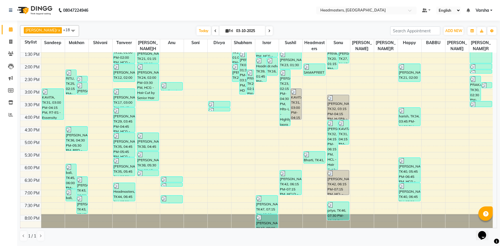
scroll to position [150, 0]
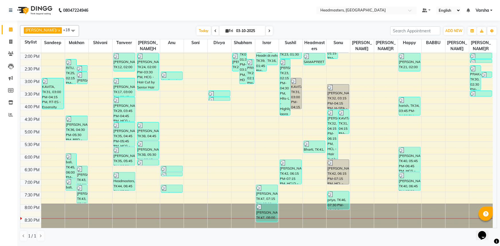
click at [257, 179] on div "8:00 AM 8:30 AM 9:00 AM 9:30 AM 10:00 AM 10:30 AM 11:00 AM 11:30 AM 12:00 PM 12…" at bounding box center [256, 65] width 472 height 327
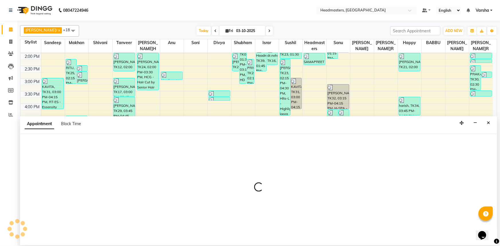
select select "60887"
select select "tentative"
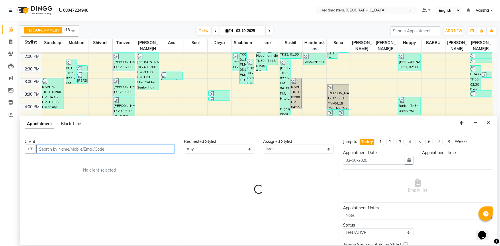
select select "1140"
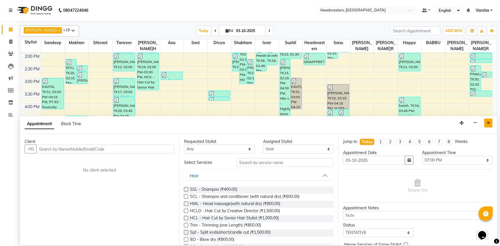
click at [485, 120] on button "Close" at bounding box center [488, 123] width 8 height 9
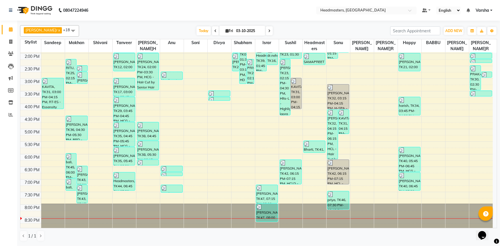
click at [485, 120] on div "8:00 AM 8:30 AM 9:00 AM 9:30 AM 10:00 AM 10:30 AM 11:00 AM 11:30 AM 12:00 PM 12…" at bounding box center [256, 65] width 472 height 327
select select "69685"
select select "990"
select select "tentative"
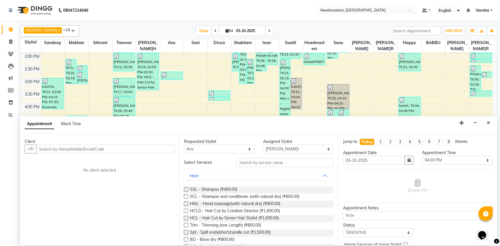
click at [489, 126] on button "Close" at bounding box center [488, 123] width 8 height 9
click at [484, 122] on div "8:00 AM 8:30 AM 9:00 AM 9:30 AM 10:00 AM 10:30 AM 11:00 AM 11:30 AM 12:00 PM 12…" at bounding box center [256, 65] width 472 height 327
select select "69685"
select select "tentative"
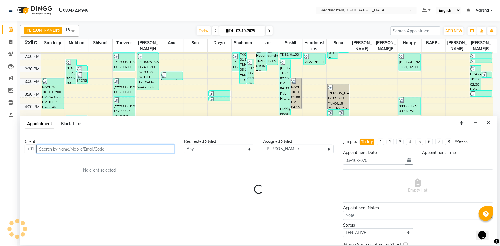
select select "1005"
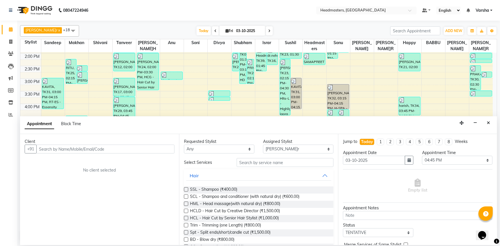
click at [214, 33] on span at bounding box center [215, 30] width 7 height 9
type input "02-10-2025"
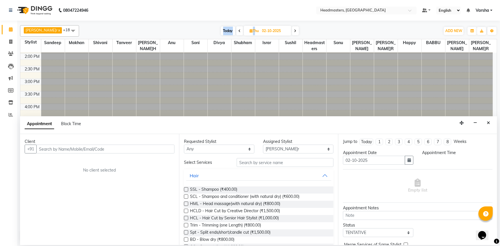
click at [214, 33] on div "Today Thu 02-10-2025" at bounding box center [259, 31] width 355 height 9
select select "1005"
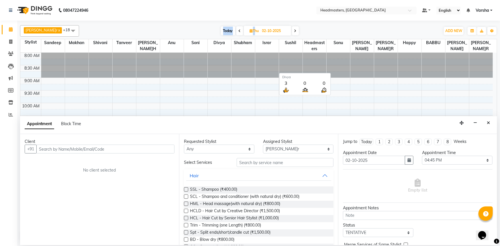
scroll to position [151, 0]
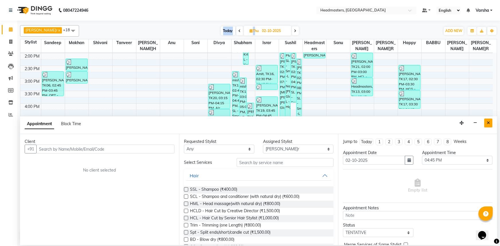
click at [484, 125] on button "Close" at bounding box center [488, 123] width 8 height 9
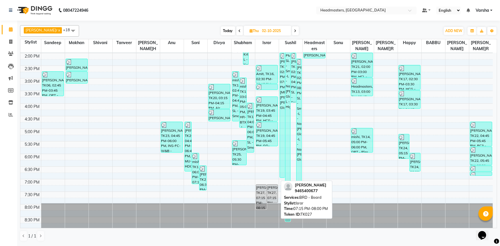
click at [272, 194] on div "[PERSON_NAME], TK27, 07:15 PM-08:00 PM, BRD -[PERSON_NAME]d" at bounding box center [272, 194] width 11 height 18
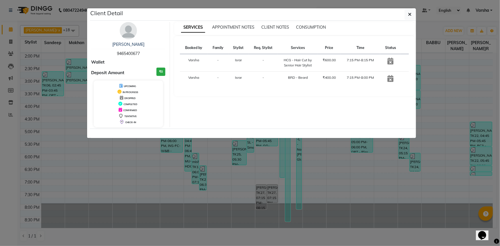
click at [139, 47] on div "[PERSON_NAME]" at bounding box center [128, 45] width 74 height 6
click at [139, 48] on div "[PERSON_NAME] 9465400677" at bounding box center [128, 49] width 74 height 15
drag, startPoint x: 143, startPoint y: 53, endPoint x: 110, endPoint y: 56, distance: 33.0
click at [110, 56] on div "[PERSON_NAME] 9465400677" at bounding box center [128, 49] width 74 height 15
copy span "9465400677"
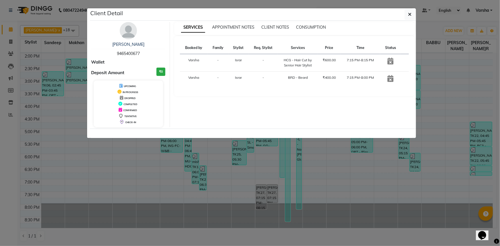
click at [199, 198] on ngb-modal-window "Client Detail [PERSON_NAME] 9465400677 Wallet Deposit Amount ₹0 UPCOMING IN PRO…" at bounding box center [250, 123] width 500 height 246
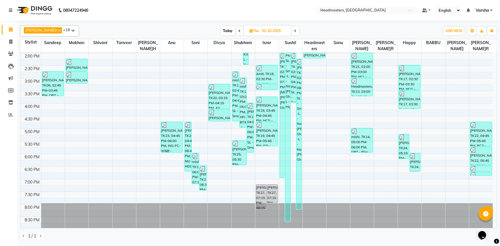
click at [292, 32] on span at bounding box center [295, 30] width 7 height 9
type input "03-10-2025"
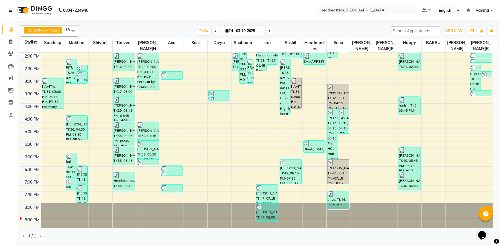
scroll to position [150, 0]
click at [8, 98] on link "Inventory" at bounding box center [9, 102] width 14 height 9
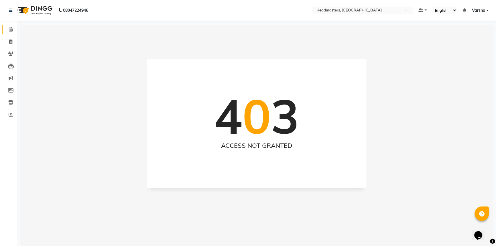
click at [6, 33] on link "Calendar" at bounding box center [9, 29] width 14 height 9
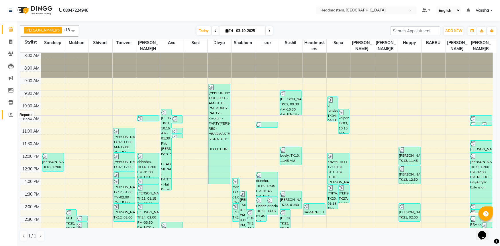
click at [11, 113] on icon at bounding box center [11, 115] width 4 height 4
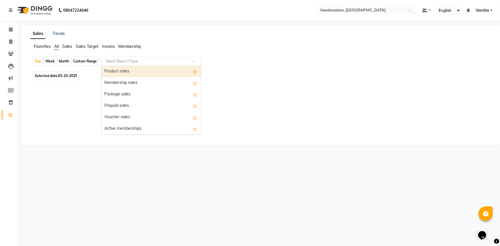
click at [120, 62] on input "text" at bounding box center [145, 61] width 82 height 6
click at [122, 74] on div "Product sales" at bounding box center [151, 71] width 100 height 11
select select "csv"
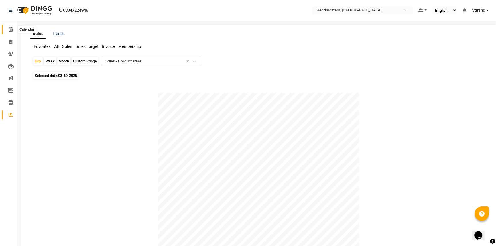
click at [10, 28] on icon at bounding box center [11, 29] width 4 height 4
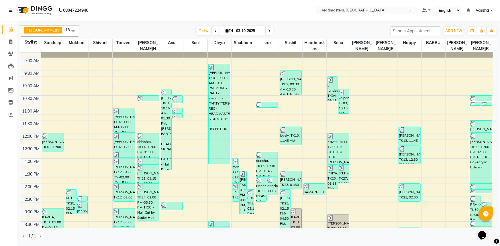
scroll to position [150, 0]
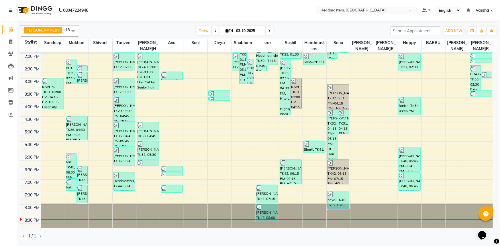
click at [261, 179] on div "8:00 AM 8:30 AM 9:00 AM 9:30 AM 10:00 AM 10:30 AM 11:00 AM 11:30 AM 12:00 PM 12…" at bounding box center [256, 65] width 472 height 327
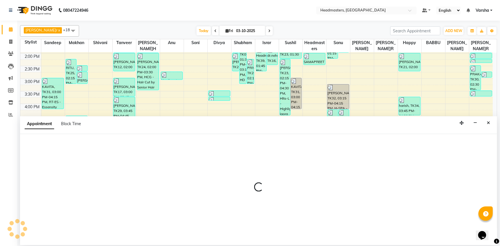
click at [261, 179] on div at bounding box center [258, 189] width 477 height 111
select select "60887"
select select "1140"
select select "tentative"
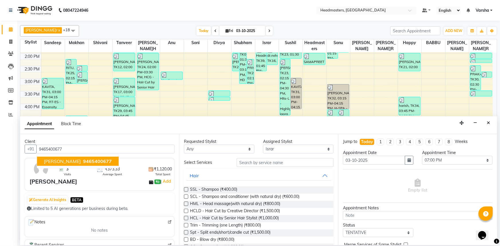
click at [86, 158] on span "9465400677" at bounding box center [97, 161] width 29 height 6
type input "9465400677"
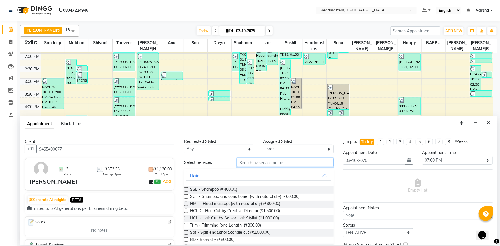
click at [241, 161] on input "text" at bounding box center [284, 162] width 97 height 9
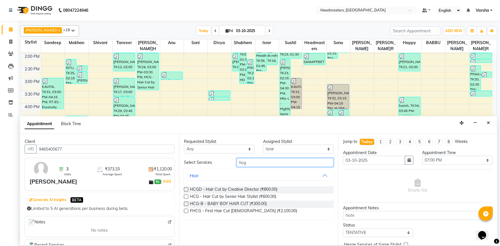
click at [265, 160] on input "hcg" at bounding box center [284, 162] width 97 height 9
type input "hcg"
click at [184, 198] on label at bounding box center [186, 196] width 4 height 4
click at [184, 198] on input "checkbox" at bounding box center [186, 197] width 4 height 4
click at [184, 198] on label at bounding box center [186, 196] width 4 height 4
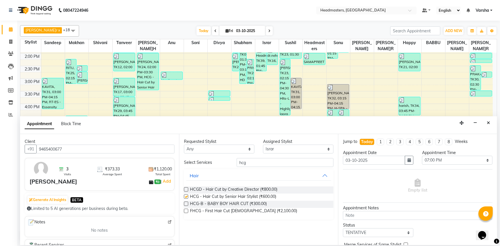
click at [184, 198] on input "checkbox" at bounding box center [186, 197] width 4 height 4
checkbox input "false"
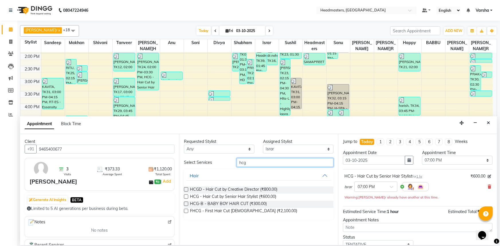
click at [260, 159] on input "hcg" at bounding box center [284, 162] width 97 height 9
click at [255, 164] on input "hc" at bounding box center [284, 162] width 97 height 9
type input "h"
type input "brd"
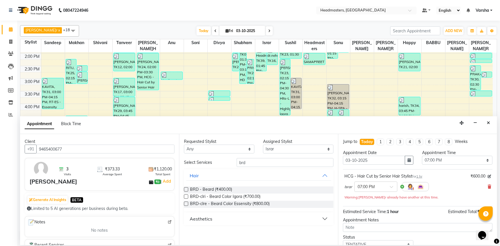
click at [186, 189] on label at bounding box center [186, 189] width 4 height 4
click at [186, 189] on input "checkbox" at bounding box center [186, 190] width 4 height 4
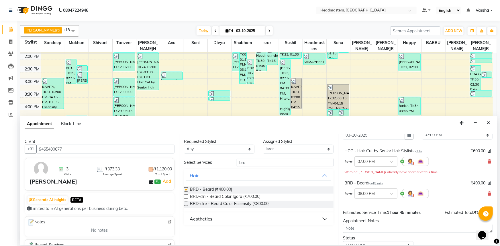
checkbox input "false"
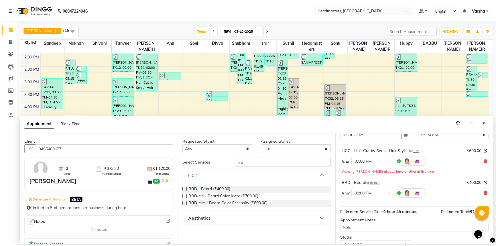
scroll to position [56, 0]
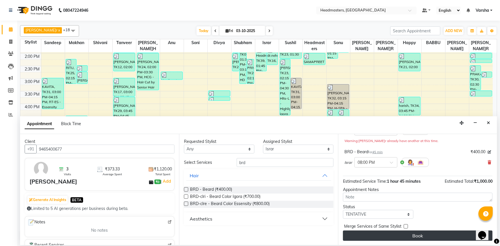
click at [372, 235] on button "Book" at bounding box center [417, 235] width 149 height 10
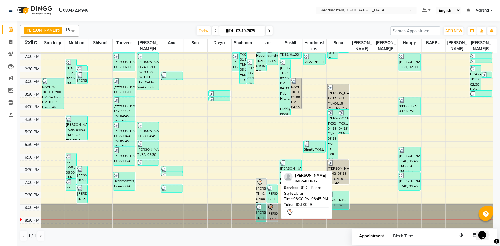
click at [270, 210] on div "[PERSON_NAME], TK49, 08:00 PM-08:45 PM, BRD -[PERSON_NAME]d" at bounding box center [272, 213] width 11 height 18
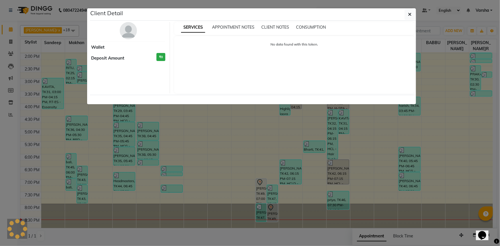
select select "7"
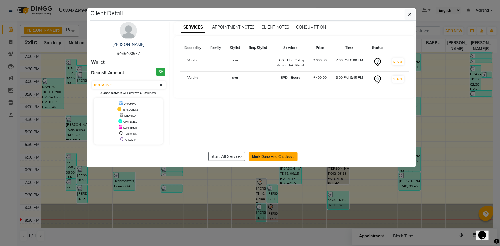
click at [268, 153] on button "Mark Done And Checkout" at bounding box center [273, 156] width 49 height 9
select select "service"
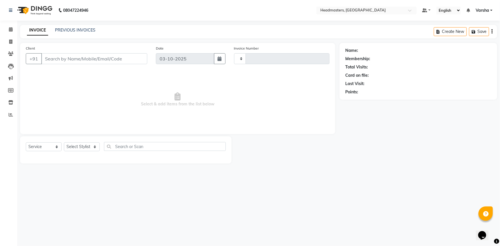
click at [268, 133] on button "Mark Done And Checkout" at bounding box center [273, 127] width 49 height 9
type input "5588"
select select "7140"
type input "9465400677"
select select "60887"
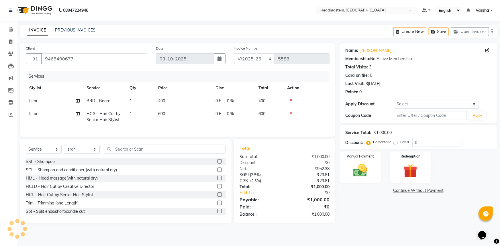
click at [418, 136] on div "Service Total: ₹1,000.00 Discount: Percentage Fixed 0" at bounding box center [418, 136] width 146 height 19
click at [418, 138] on input "0" at bounding box center [437, 142] width 50 height 9
type input "040"
click at [383, 165] on div "Manual Payment Redemption" at bounding box center [418, 166] width 166 height 31
click at [373, 171] on div "Manual Payment" at bounding box center [359, 167] width 43 height 33
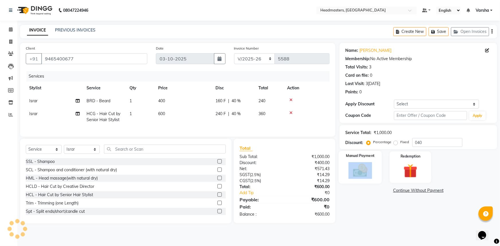
click at [373, 171] on div "Manual Payment" at bounding box center [359, 167] width 43 height 33
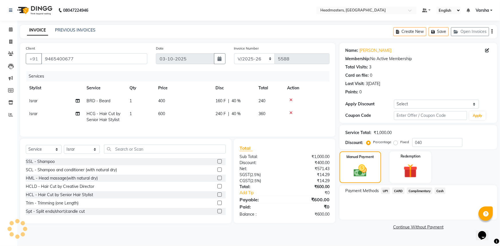
click at [444, 191] on span "Cash" at bounding box center [439, 191] width 11 height 7
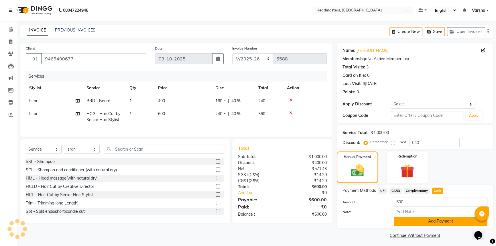
click at [439, 217] on button "Add Payment" at bounding box center [441, 221] width 94 height 9
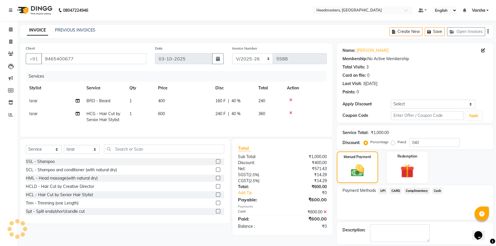
click at [439, 217] on div "Payment Methods UPI CARD Complimentary Cash" at bounding box center [415, 202] width 156 height 34
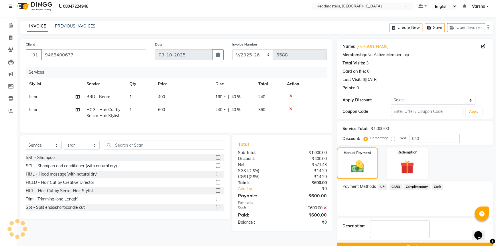
scroll to position [17, 0]
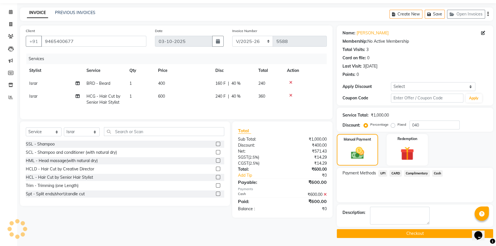
click at [432, 233] on button "Checkout" at bounding box center [415, 233] width 156 height 9
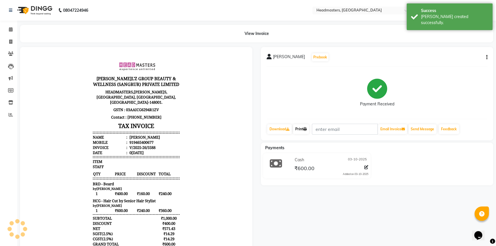
drag, startPoint x: 306, startPoint y: 129, endPoint x: 312, endPoint y: 138, distance: 10.8
click at [306, 129] on icon at bounding box center [304, 128] width 3 height 3
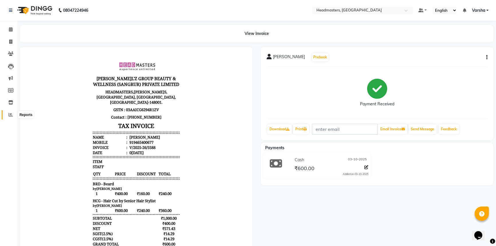
click at [10, 114] on icon at bounding box center [11, 115] width 4 height 4
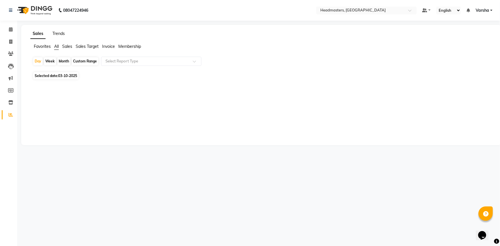
click at [60, 31] on link "Trends" at bounding box center [58, 33] width 12 height 5
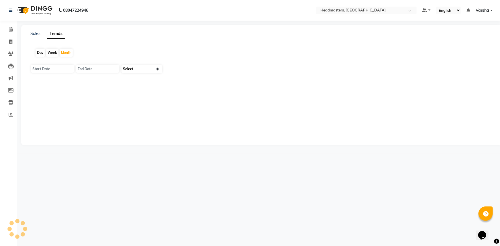
type input "01-10-2025"
type input "[DATE]"
click at [137, 68] on select "Select Clients" at bounding box center [141, 69] width 41 height 8
select select "by_client"
click at [121, 65] on select "Select Clients" at bounding box center [141, 69] width 41 height 8
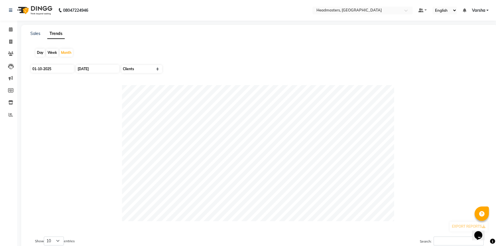
click at [41, 51] on div "Day" at bounding box center [40, 53] width 9 height 8
type input "03-10-2025"
